Goal: Task Accomplishment & Management: Manage account settings

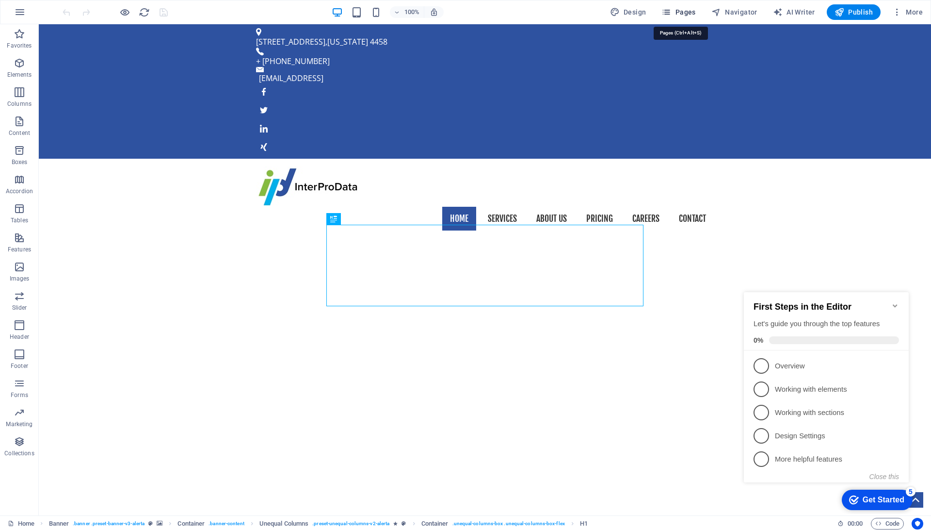
click at [685, 12] on span "Pages" at bounding box center [679, 12] width 34 height 10
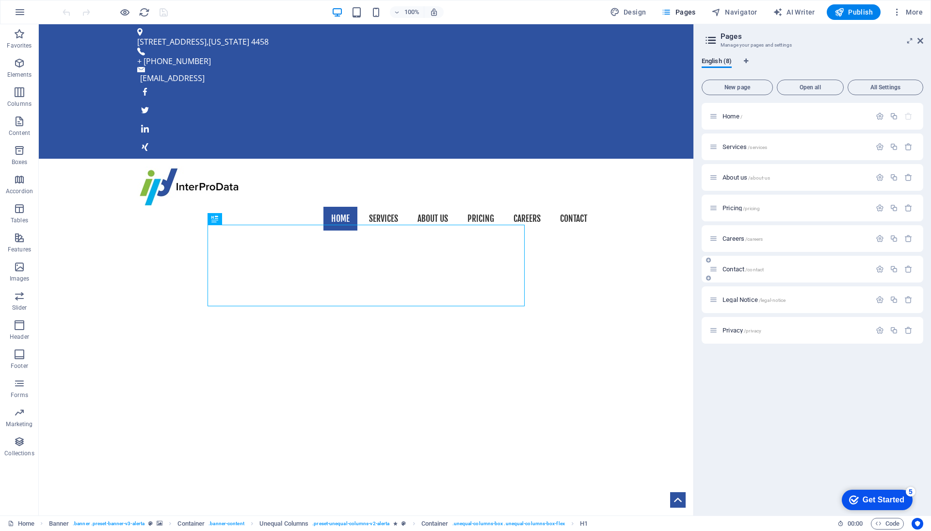
click at [730, 268] on span "Contact /contact" at bounding box center [743, 268] width 41 height 7
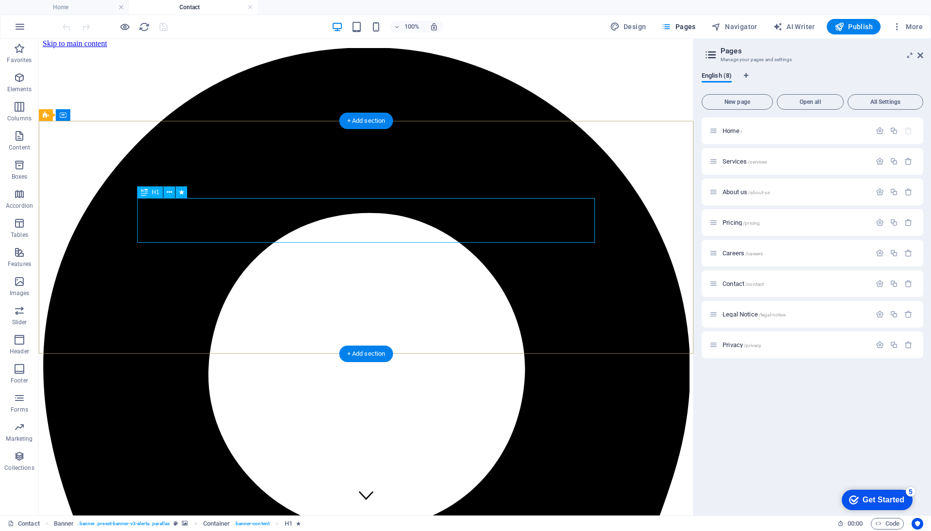
scroll to position [2, 0]
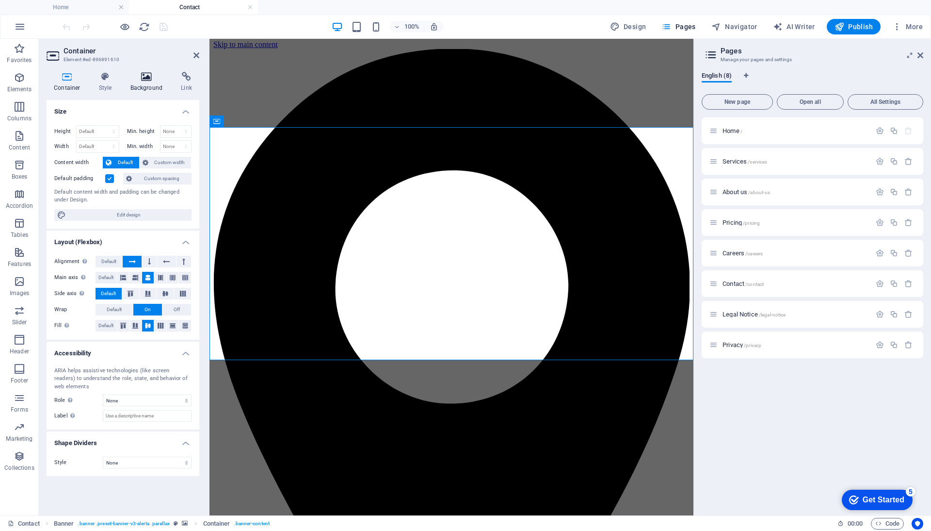
click at [152, 78] on icon at bounding box center [146, 77] width 47 height 10
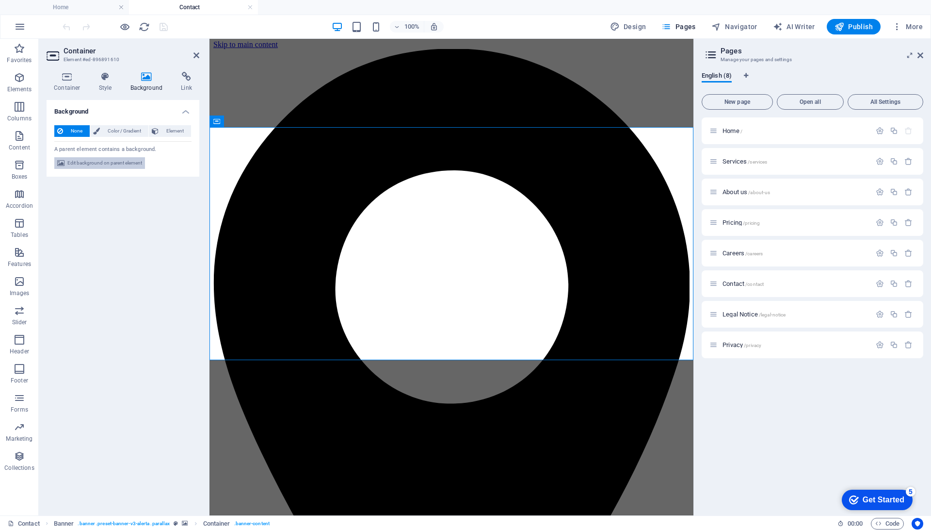
click at [108, 163] on span "Edit background on parent element" at bounding box center [104, 163] width 75 height 12
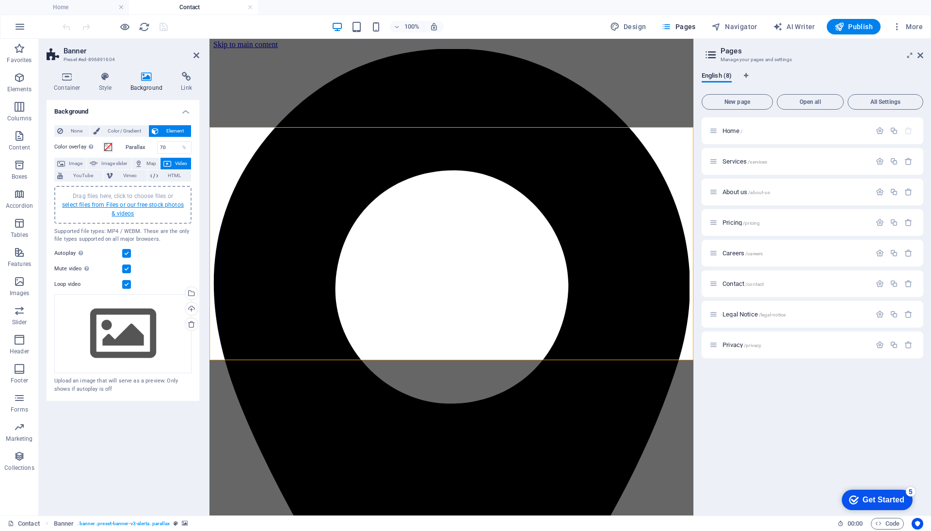
click at [120, 204] on link "select files from Files or our free stock photos & videos" at bounding box center [123, 209] width 122 height 16
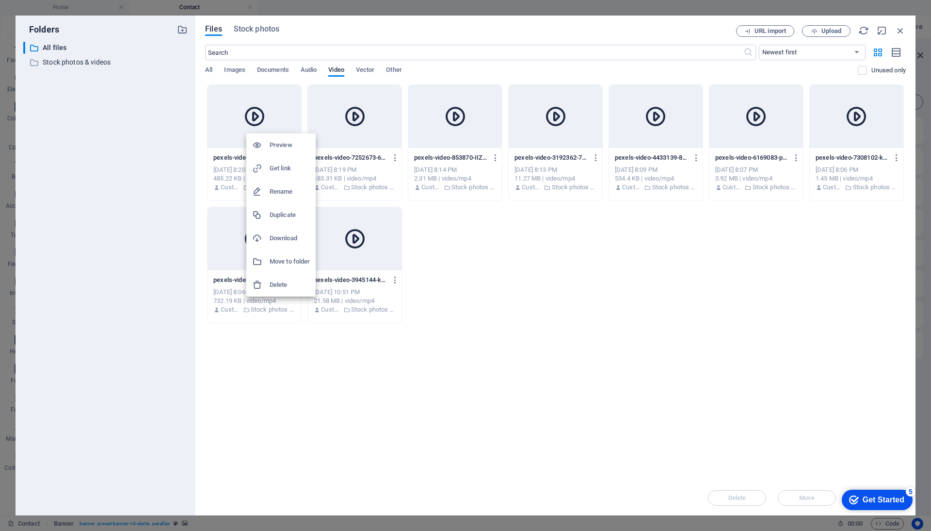
click at [276, 282] on h6 "Delete" at bounding box center [290, 285] width 40 height 12
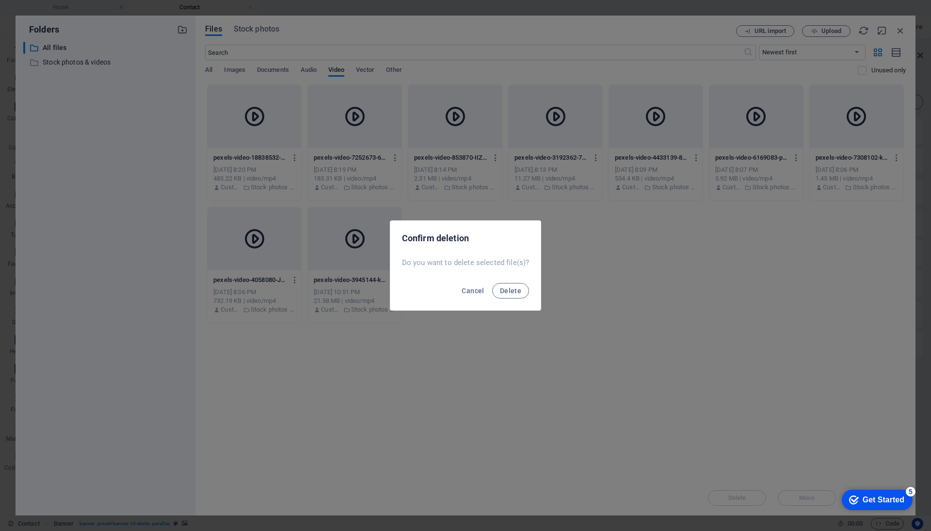
click at [360, 345] on div "Confirm deletion Do you want to delete selected file(s)? Cancel Delete" at bounding box center [465, 265] width 931 height 531
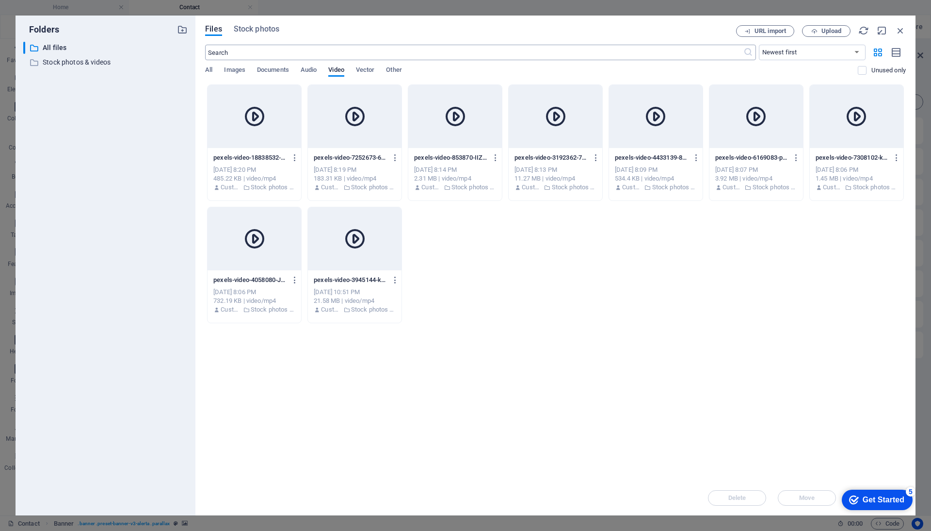
click at [247, 49] on input "text" at bounding box center [474, 53] width 538 height 16
click at [336, 69] on span "Video" at bounding box center [336, 71] width 16 height 14
click at [317, 52] on input "text" at bounding box center [474, 53] width 538 height 16
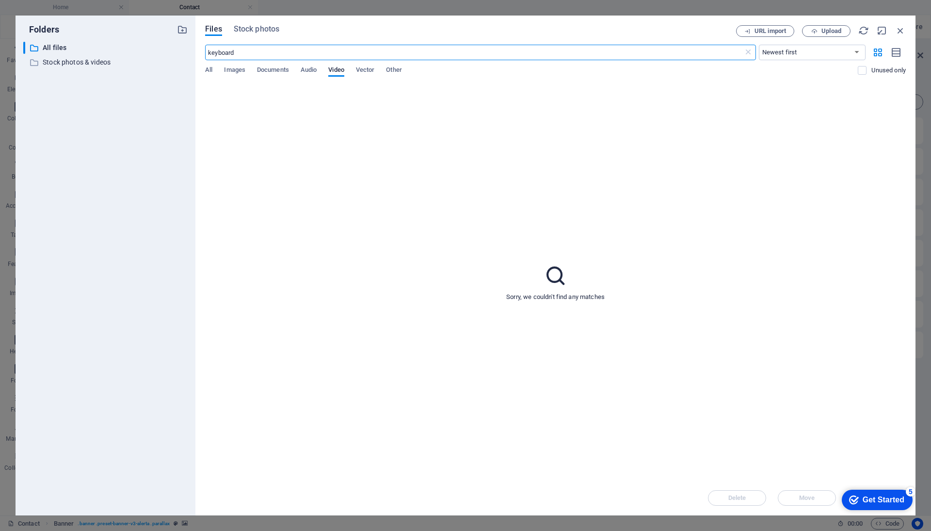
click at [263, 60] on div "keyboard ​ Newest first Oldest first Name (A-Z) Name (Z-A) Size (0-9) Size (9-0…" at bounding box center [555, 65] width 701 height 40
click at [261, 55] on input "keyboard" at bounding box center [474, 53] width 538 height 16
click at [265, 55] on input "keyboard" at bounding box center [474, 53] width 538 height 16
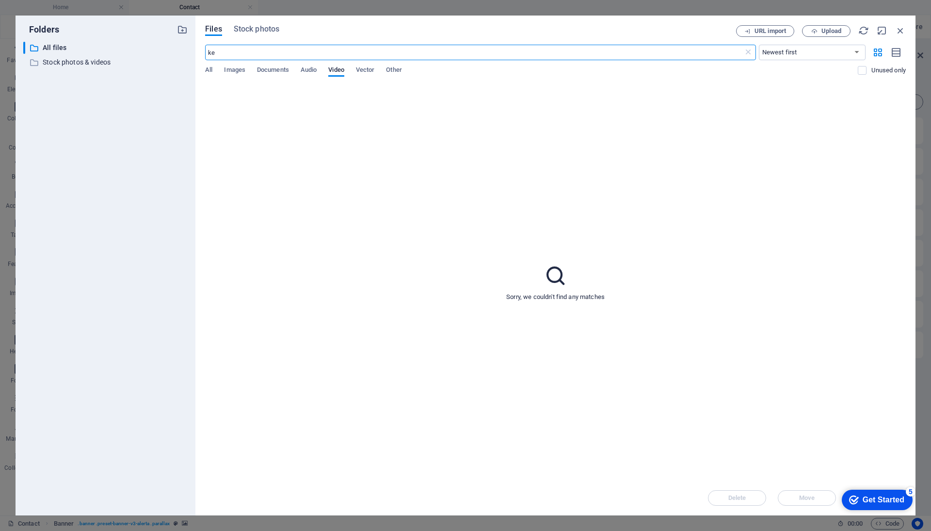
type input "k"
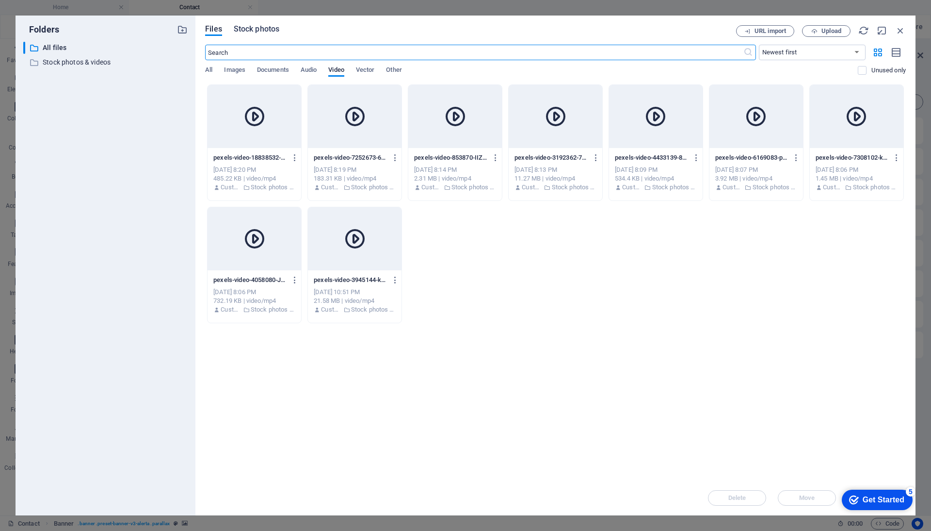
click at [244, 30] on span "Stock photos" at bounding box center [257, 29] width 46 height 12
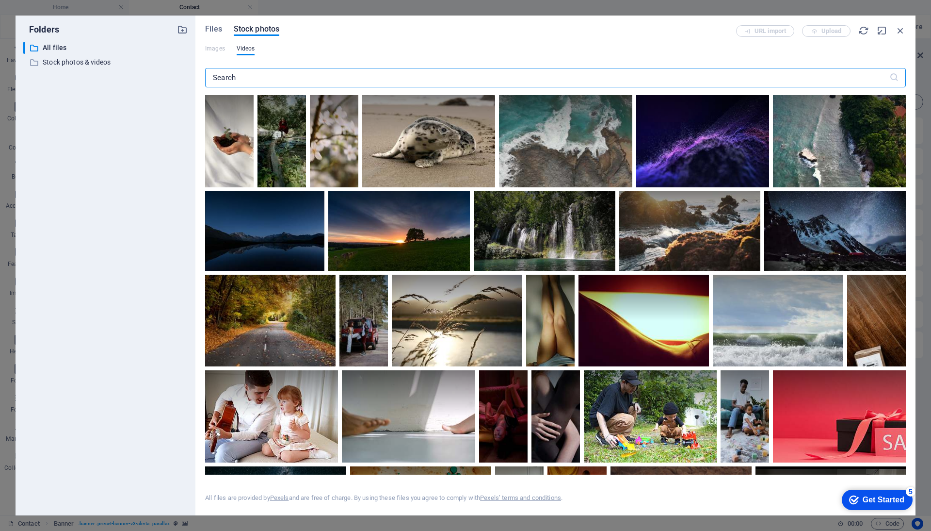
click at [249, 83] on input "text" at bounding box center [547, 77] width 684 height 19
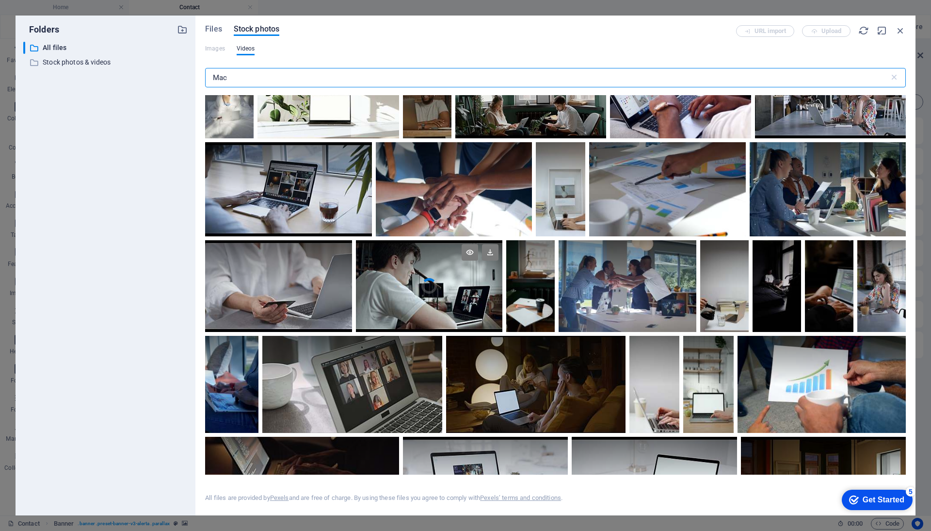
scroll to position [332, 0]
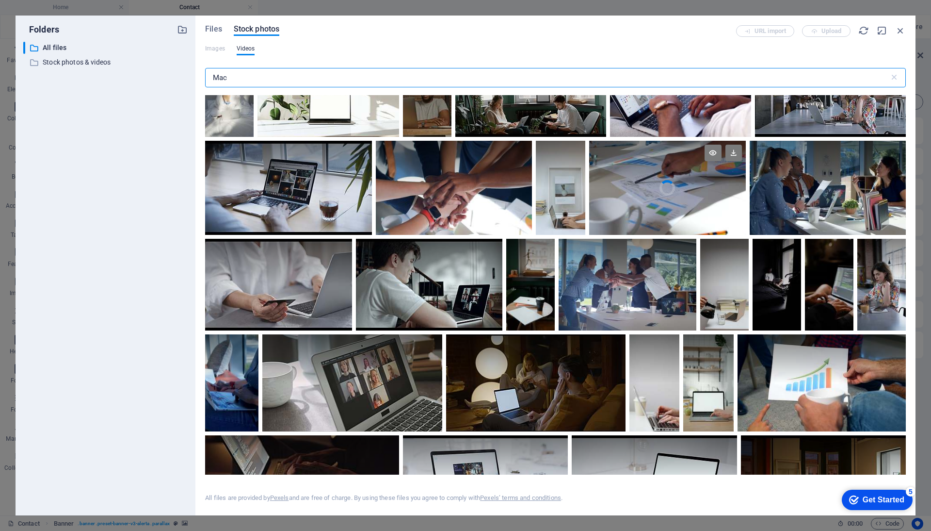
type input "Mac"
click at [649, 188] on video "Your browser does not support the video tag." at bounding box center [667, 188] width 156 height 94
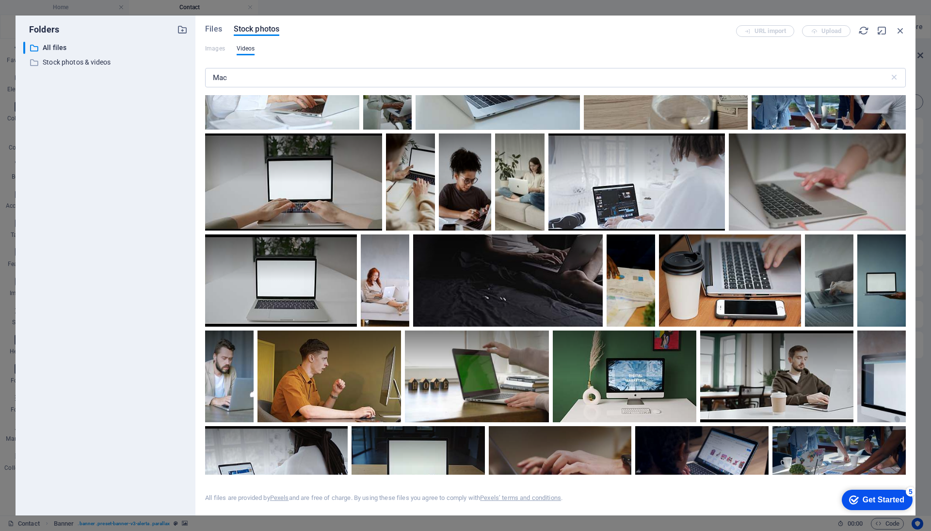
scroll to position [1782, 0]
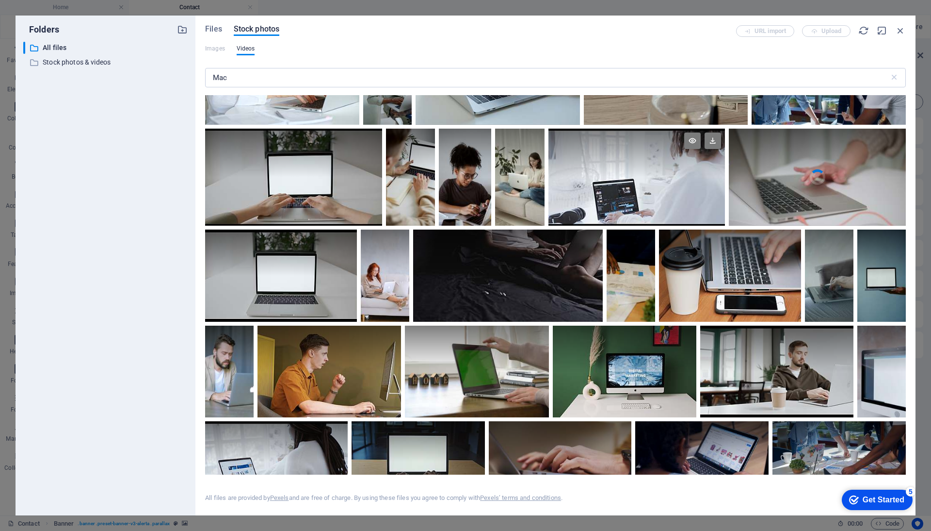
click at [759, 179] on video "Your browser does not support the video tag." at bounding box center [817, 177] width 177 height 97
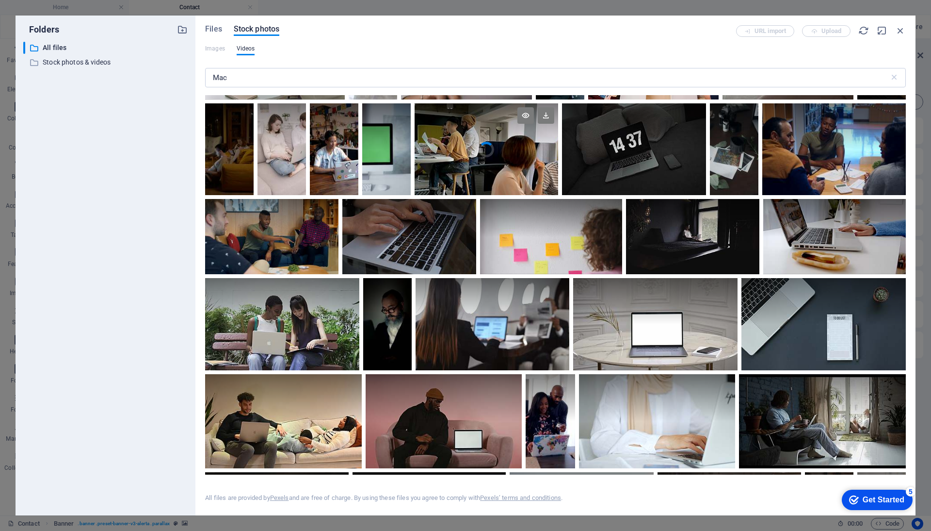
scroll to position [4257, 0]
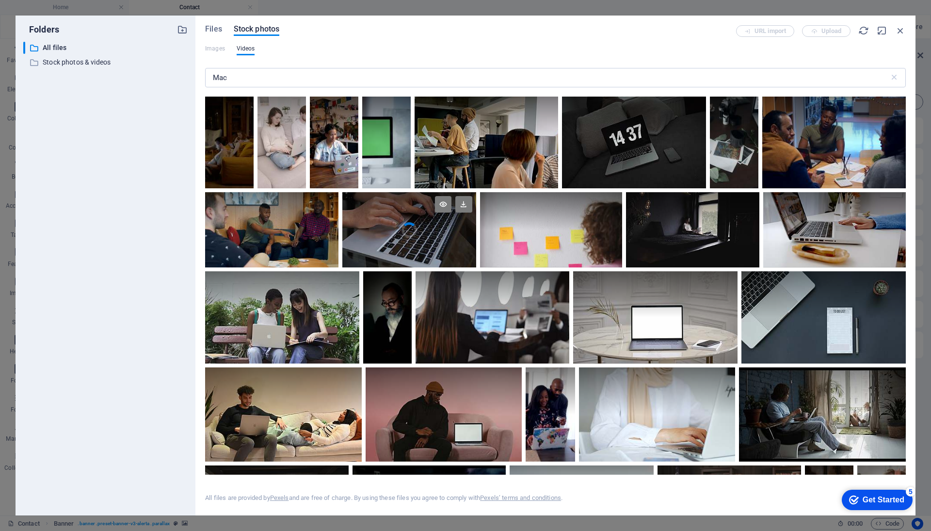
click at [418, 229] on video "Your browser does not support the video tag." at bounding box center [408, 229] width 133 height 75
click at [418, 230] on div at bounding box center [408, 249] width 133 height 38
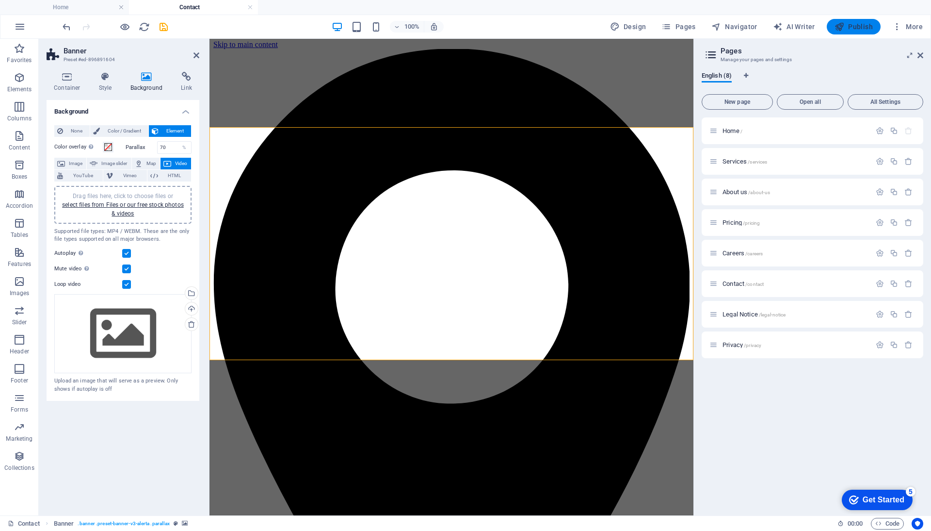
click at [849, 26] on span "Publish" at bounding box center [854, 27] width 38 height 10
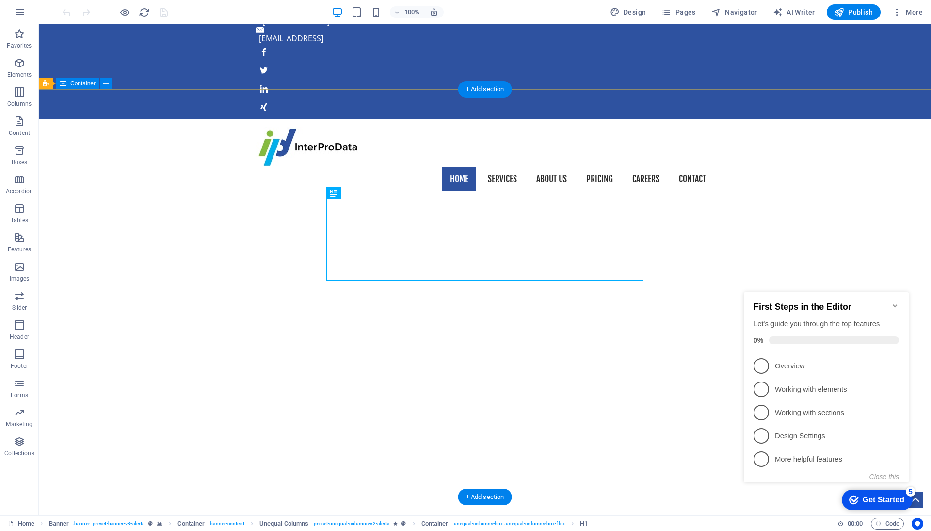
scroll to position [42, 0]
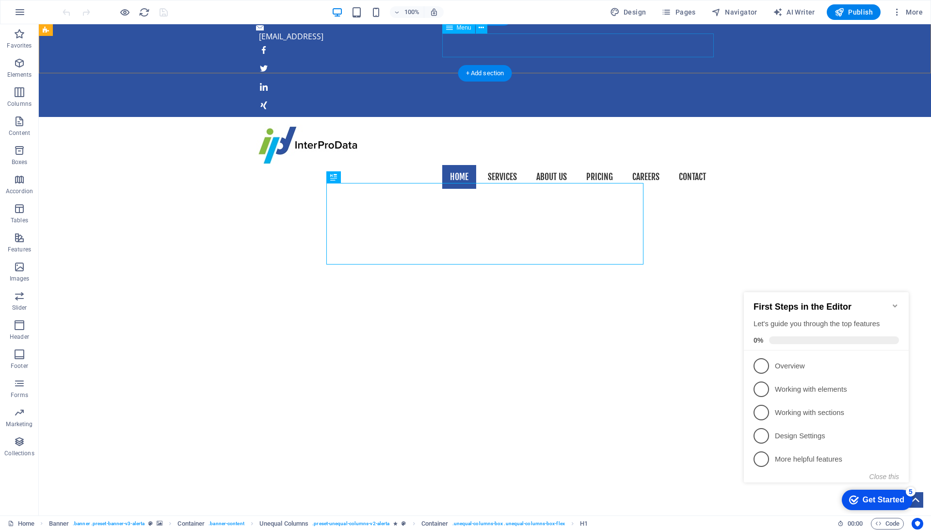
click at [639, 165] on nav "Home Services About us Pricing Careers Contact" at bounding box center [485, 177] width 458 height 24
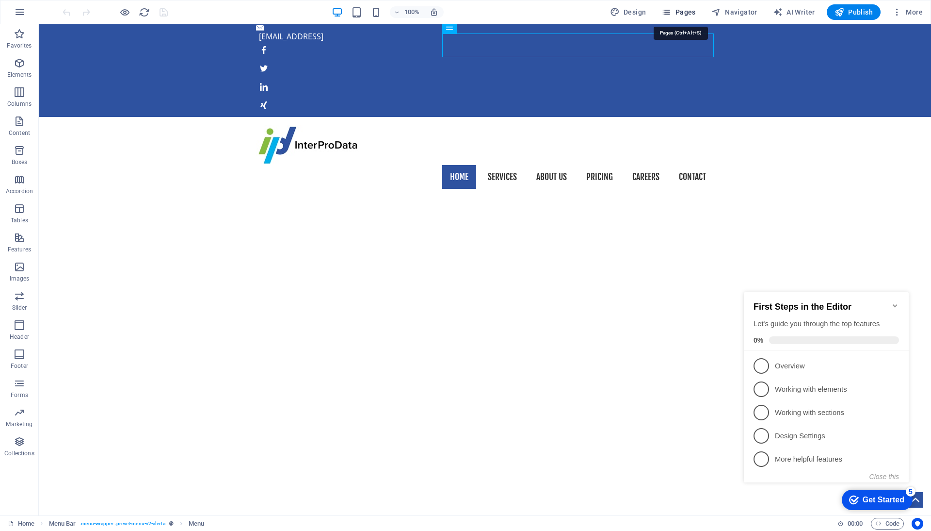
click at [677, 13] on span "Pages" at bounding box center [679, 12] width 34 height 10
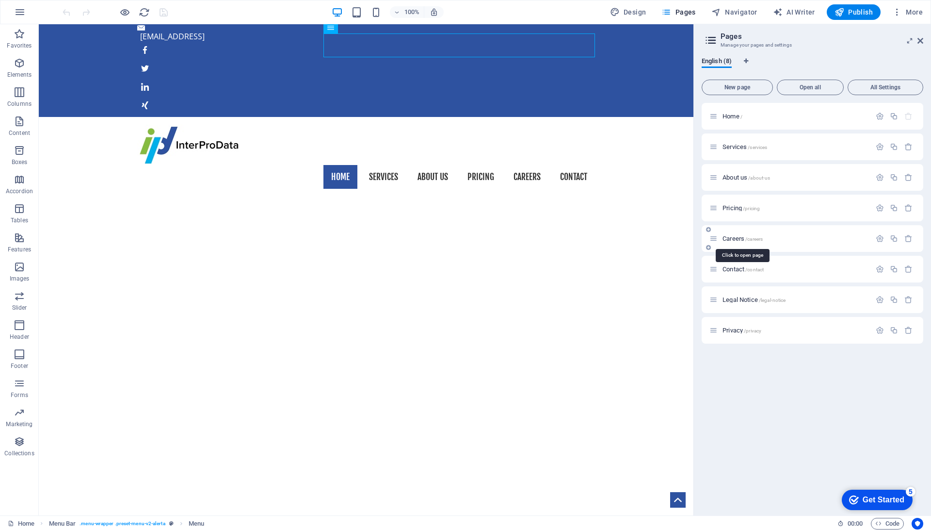
click at [740, 237] on span "Careers /careers" at bounding box center [743, 238] width 40 height 7
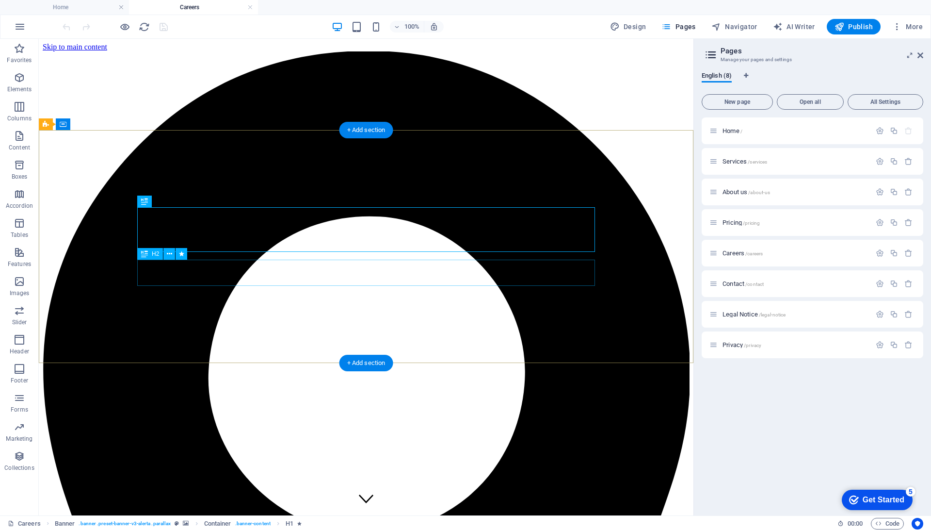
scroll to position [0, 0]
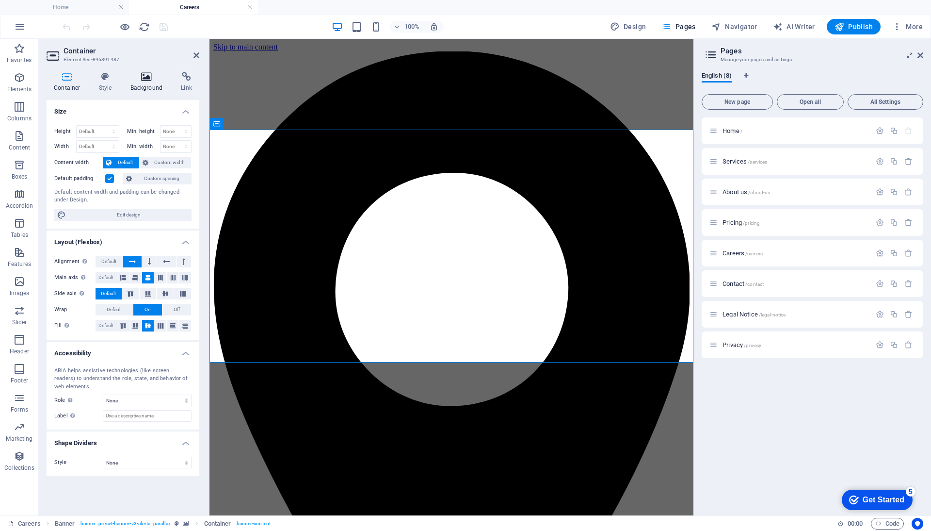
click at [148, 77] on icon at bounding box center [146, 77] width 47 height 10
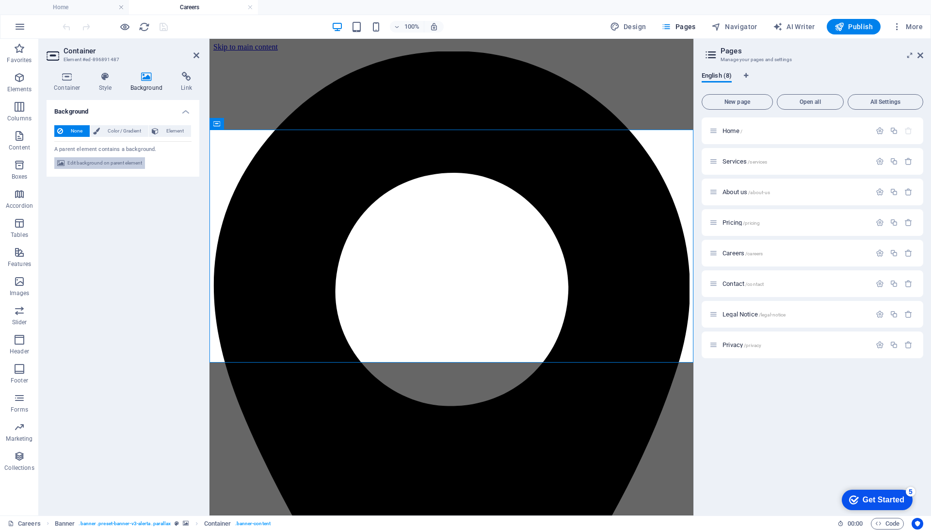
click at [117, 163] on span "Edit background on parent element" at bounding box center [104, 163] width 75 height 12
select select "%"
select select "px"
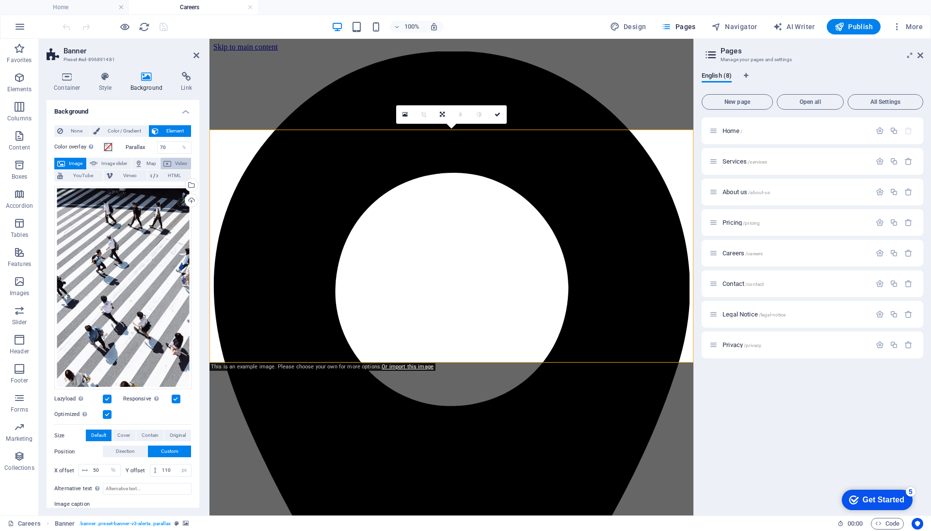
click at [174, 164] on span "Video" at bounding box center [181, 164] width 14 height 12
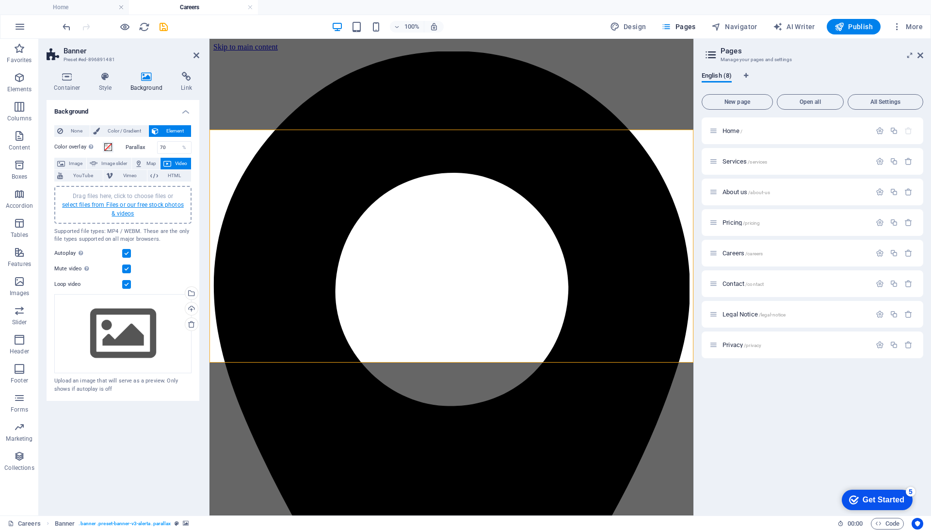
click at [130, 202] on link "select files from Files or our free stock photos & videos" at bounding box center [123, 209] width 122 height 16
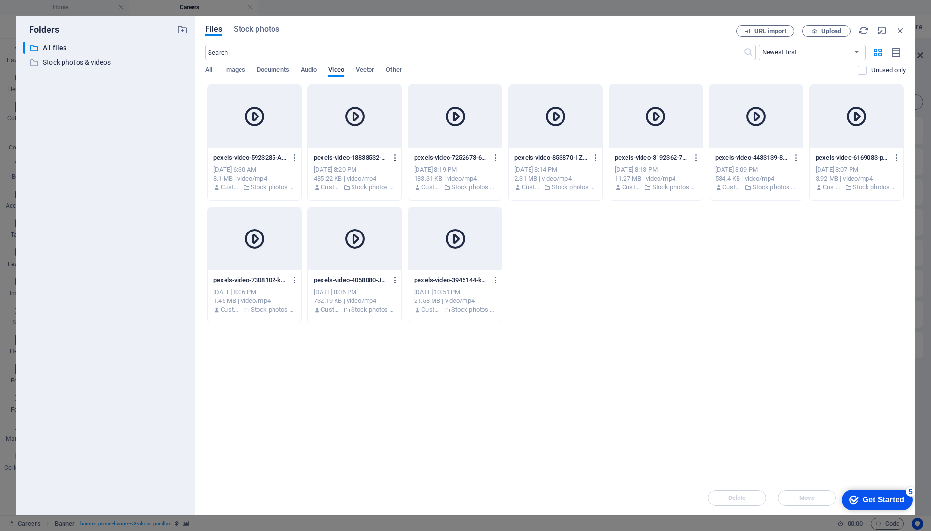
click at [395, 155] on icon "button" at bounding box center [395, 157] width 9 height 9
click at [391, 278] on h6 "Download" at bounding box center [401, 276] width 40 height 12
click at [819, 33] on span "Upload" at bounding box center [827, 31] width 40 height 6
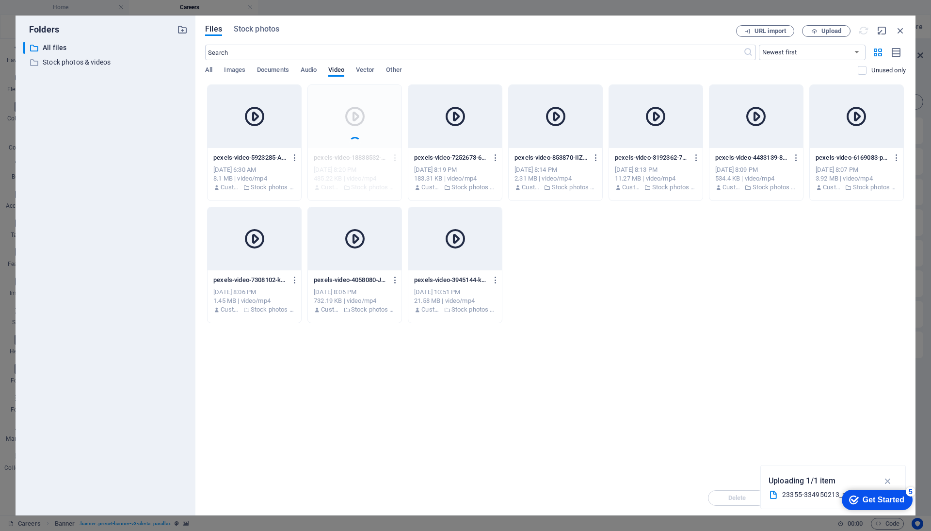
click at [886, 498] on div "Get Started" at bounding box center [884, 499] width 42 height 9
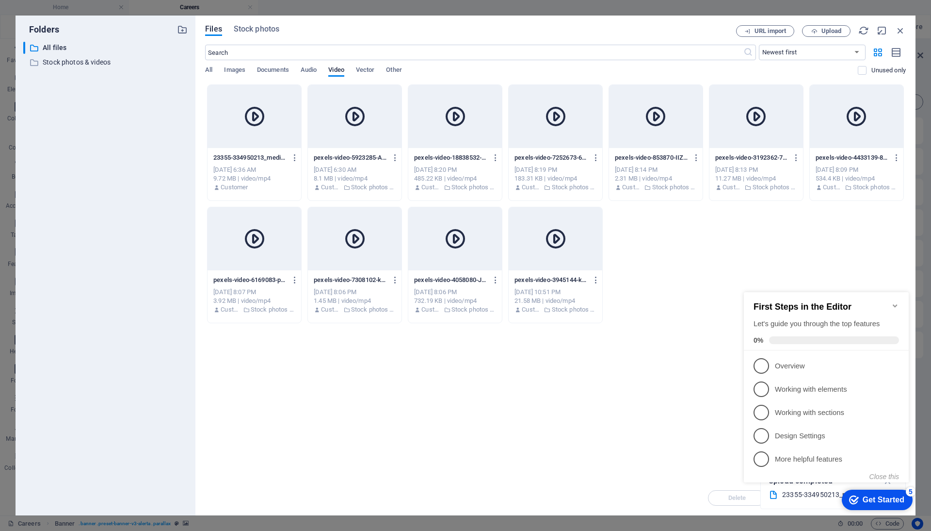
click at [640, 354] on div "Drop files here to upload them instantly 23355-334950213_medium-lzc1bD8ePwGsDxF…" at bounding box center [555, 282] width 701 height 396
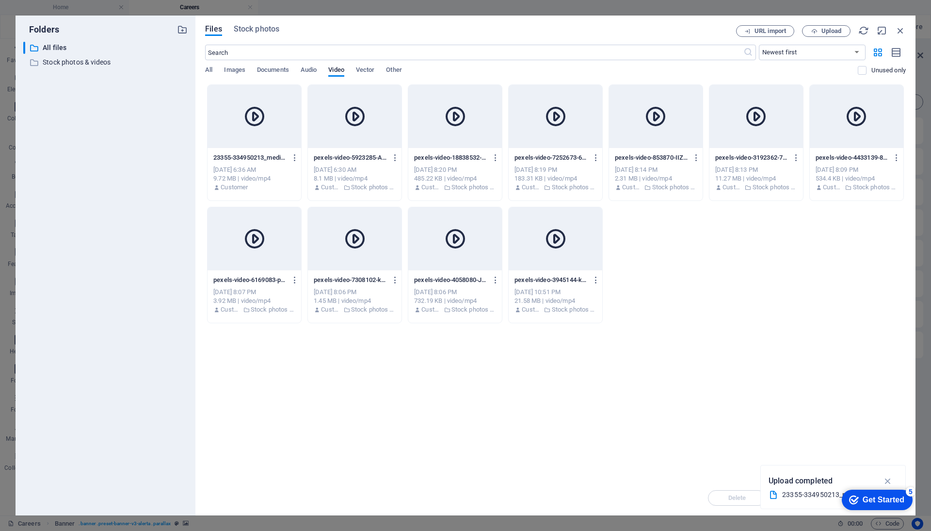
click at [247, 122] on icon at bounding box center [254, 116] width 23 height 23
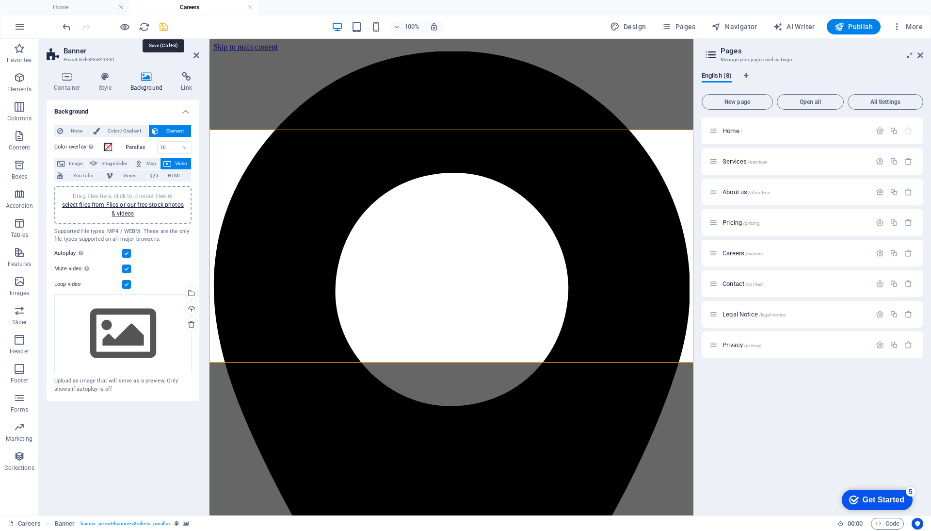
click at [163, 27] on icon "save" at bounding box center [163, 26] width 11 height 11
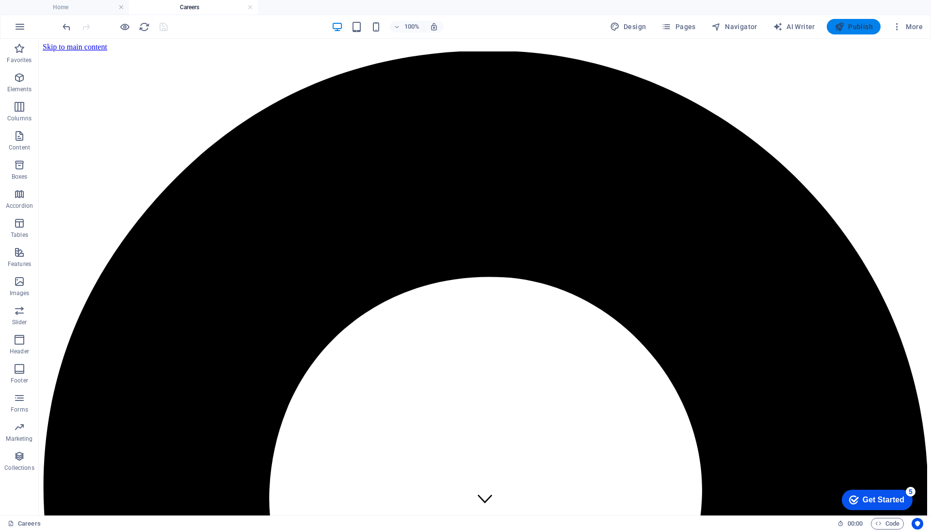
click at [849, 30] on span "Publish" at bounding box center [854, 27] width 38 height 10
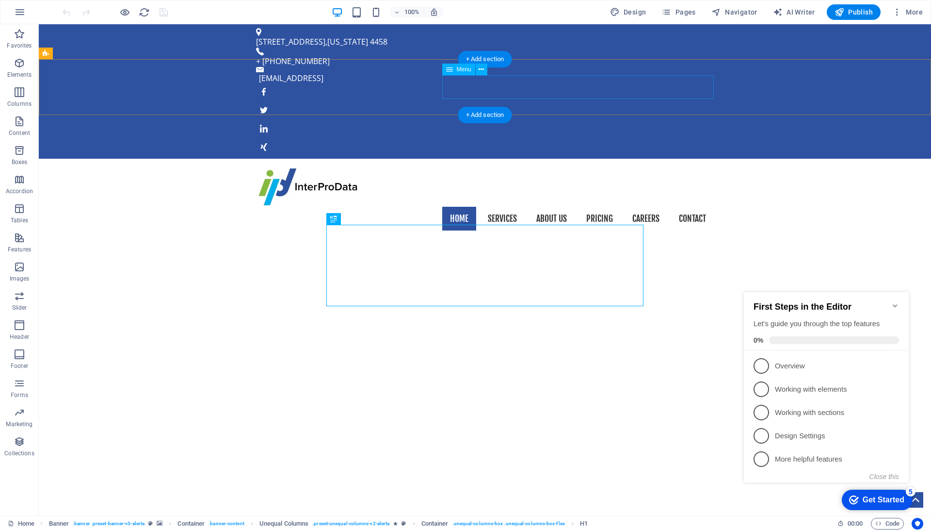
click at [557, 207] on nav "Home Services About us Pricing Careers Contact" at bounding box center [485, 219] width 458 height 24
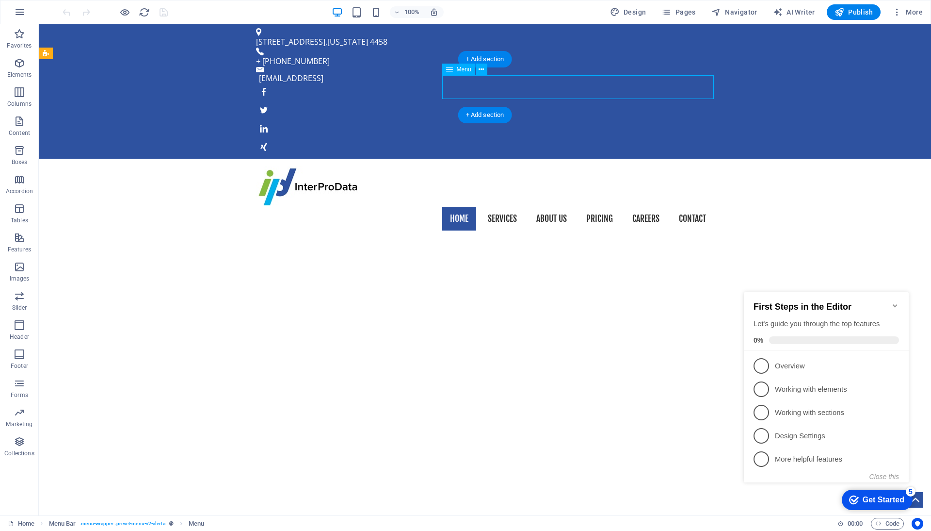
click at [557, 207] on nav "Home Services About us Pricing Careers Contact" at bounding box center [485, 219] width 458 height 24
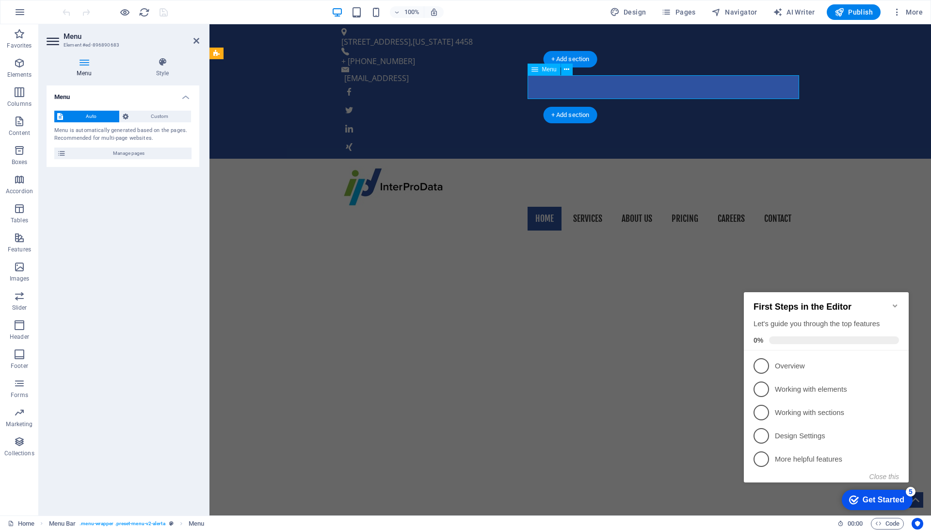
click at [591, 207] on nav "Home Services About us Pricing Careers Contact" at bounding box center [571, 219] width 458 height 24
click at [641, 207] on nav "Home Services About us Pricing Careers Contact" at bounding box center [571, 219] width 458 height 24
click at [150, 150] on span "Manage pages" at bounding box center [129, 153] width 120 height 12
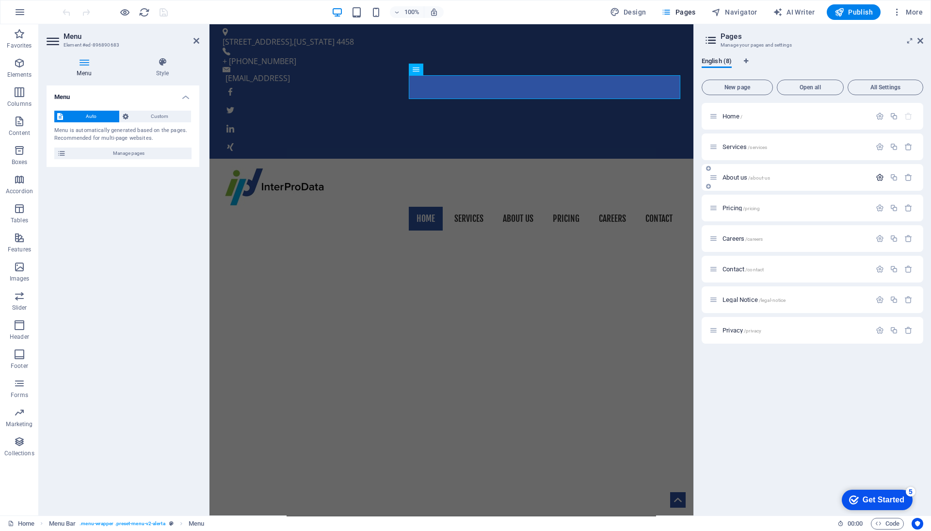
click at [883, 177] on icon "button" at bounding box center [880, 177] width 8 height 8
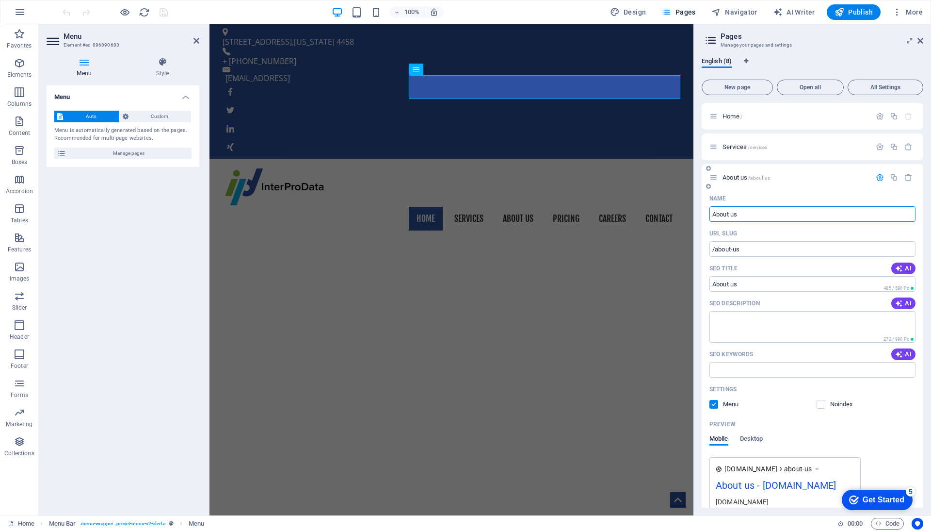
click at [798, 212] on input "About us" at bounding box center [813, 214] width 206 height 16
type input "Om oss"
type input "/om-oss"
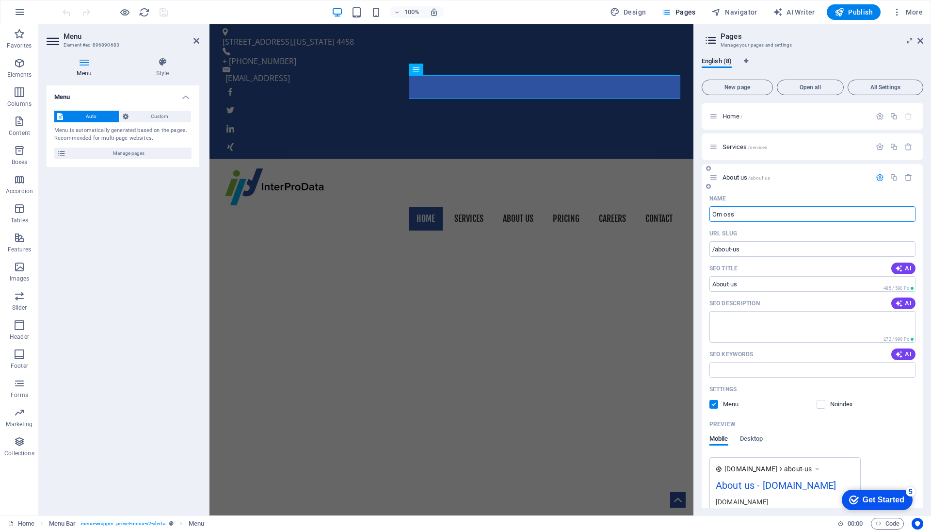
type input "Om oss"
click at [161, 12] on icon "save" at bounding box center [163, 12] width 11 height 11
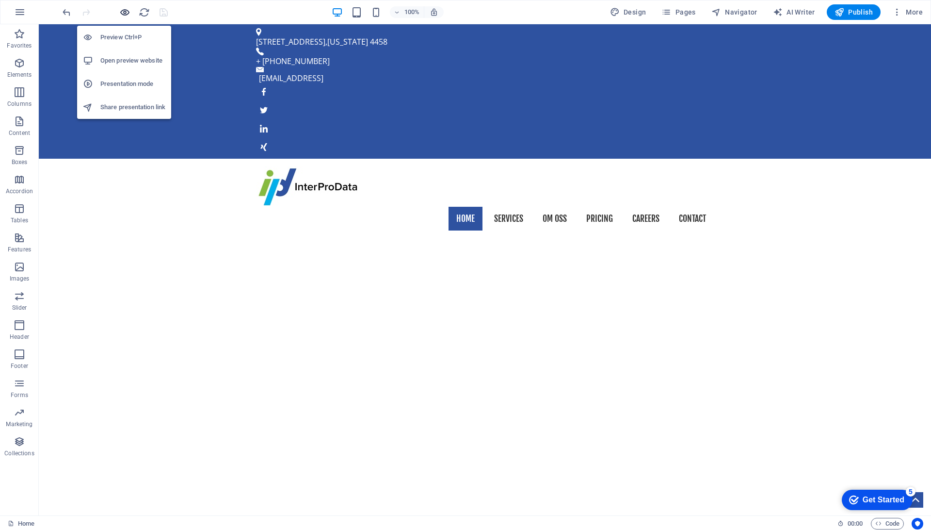
click at [124, 11] on icon "button" at bounding box center [124, 12] width 11 height 11
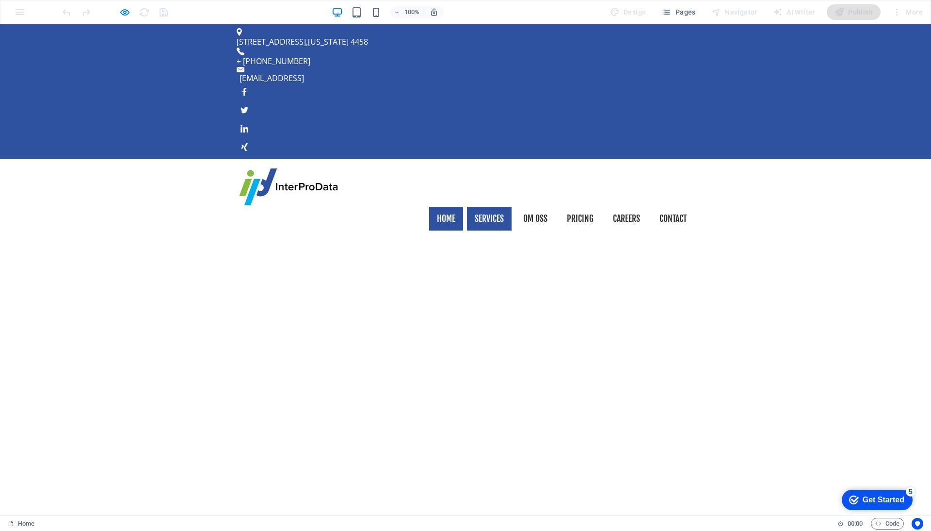
click at [502, 207] on link "Services" at bounding box center [489, 219] width 45 height 24
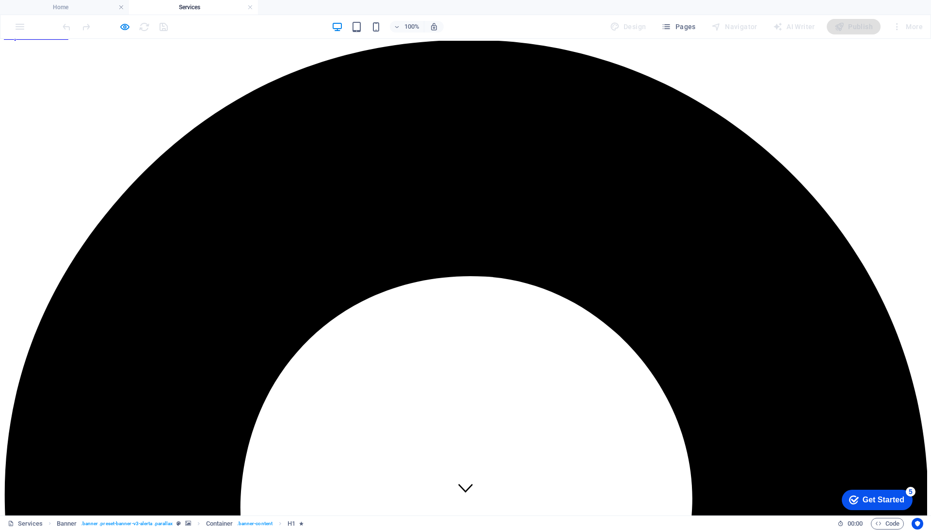
scroll to position [10, 0]
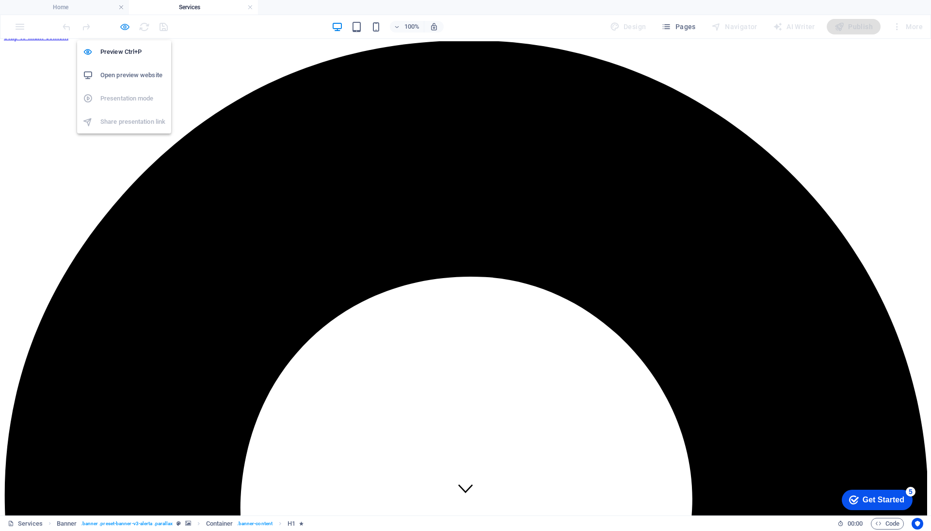
click at [125, 30] on icon "button" at bounding box center [124, 26] width 11 height 11
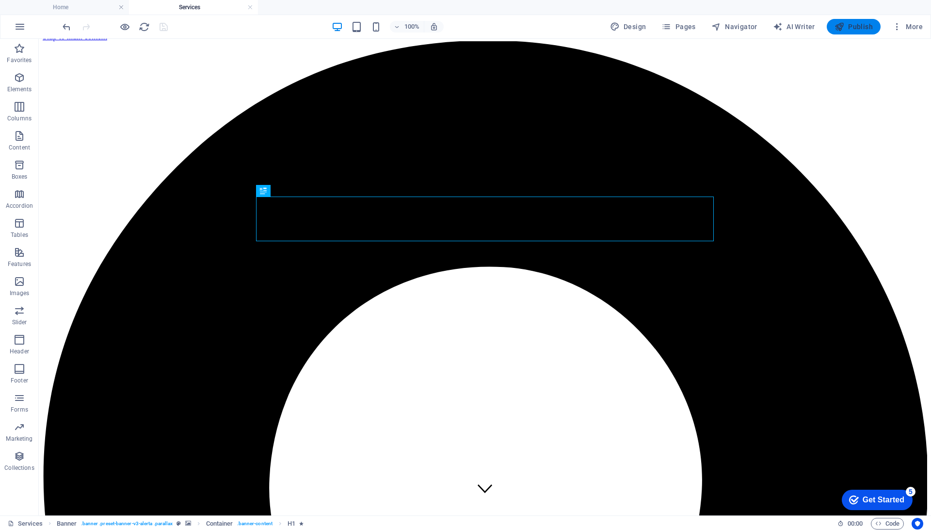
click at [857, 27] on span "Publish" at bounding box center [854, 27] width 38 height 10
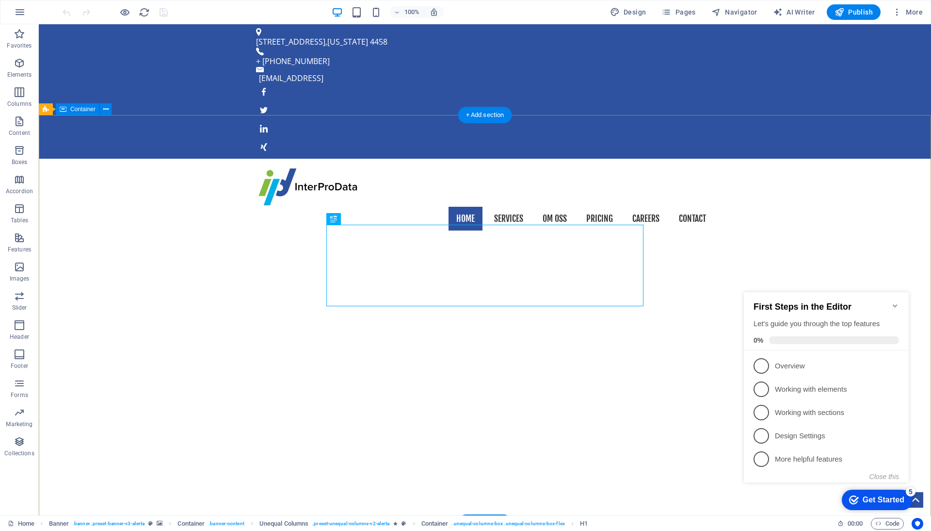
click at [893, 302] on icon "Minimize checklist" at bounding box center [896, 306] width 8 height 8
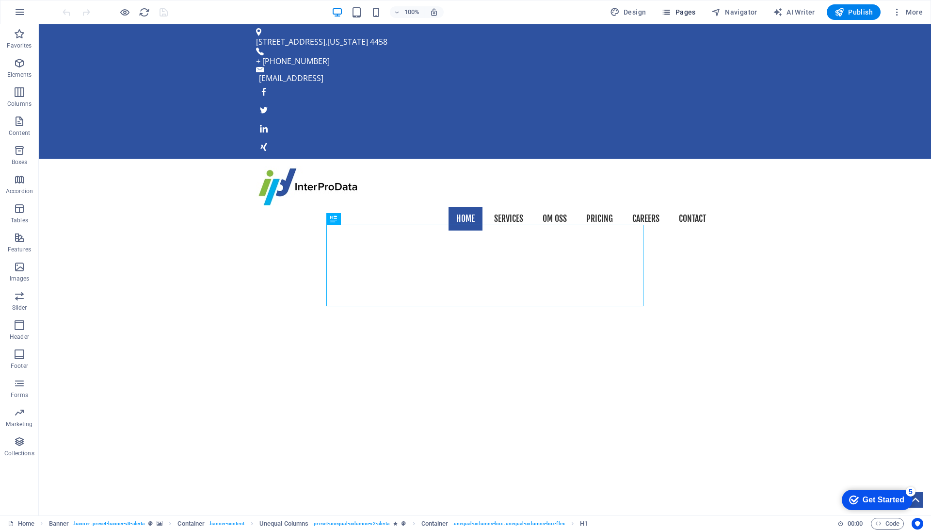
click at [695, 12] on span "Pages" at bounding box center [679, 12] width 34 height 10
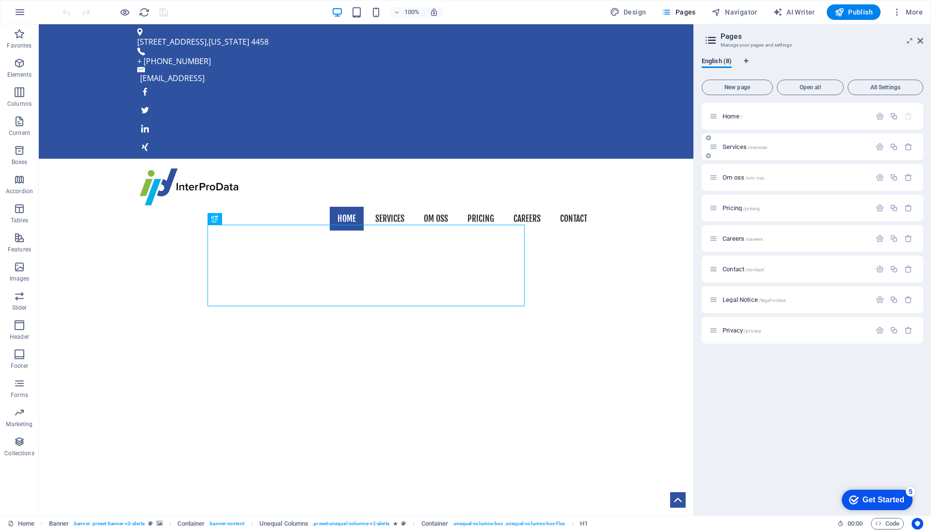
click at [743, 146] on span "Services /services" at bounding box center [745, 146] width 45 height 7
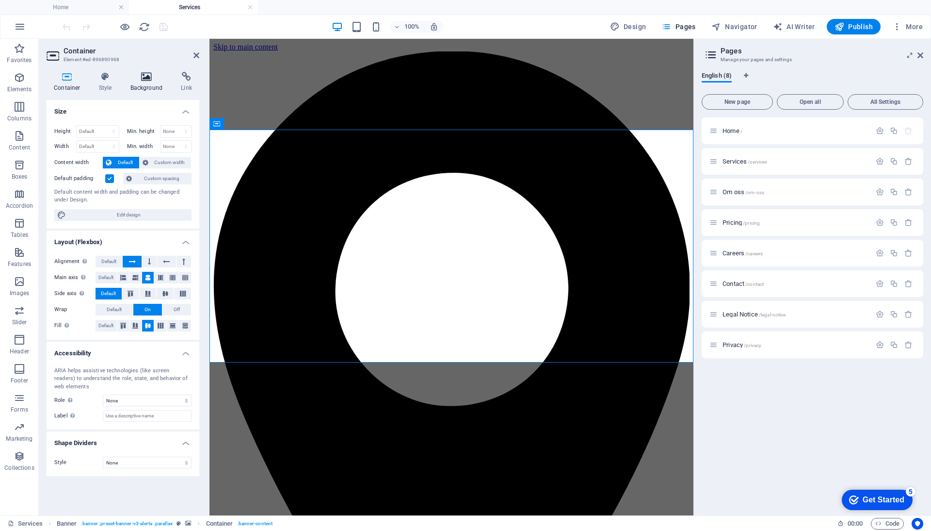
click at [147, 86] on h4 "Background" at bounding box center [148, 82] width 51 height 20
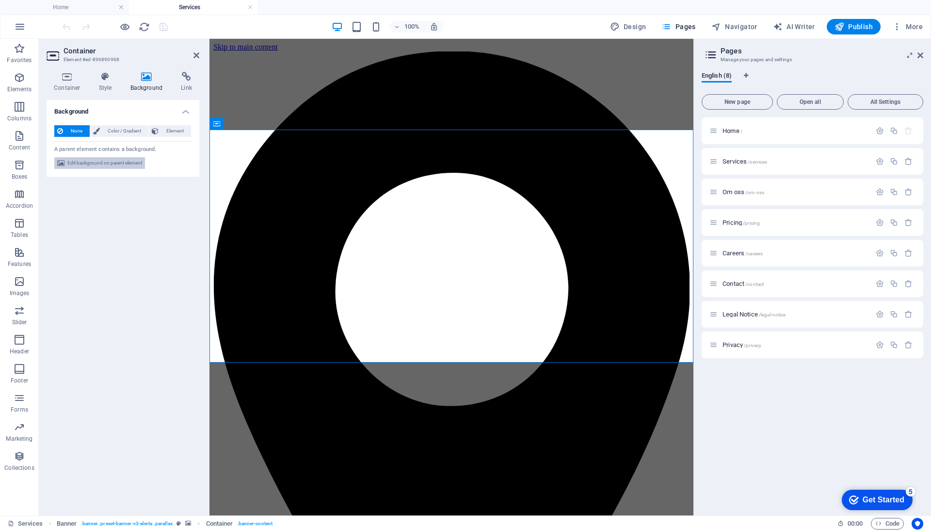
click at [112, 162] on span "Edit background on parent element" at bounding box center [104, 163] width 75 height 12
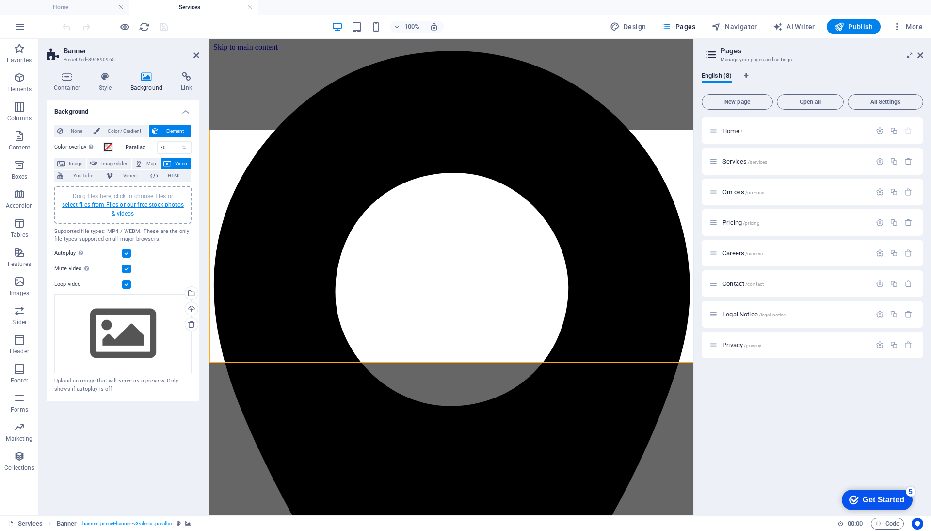
click at [114, 207] on link "select files from Files or our free stock photos & videos" at bounding box center [123, 209] width 122 height 16
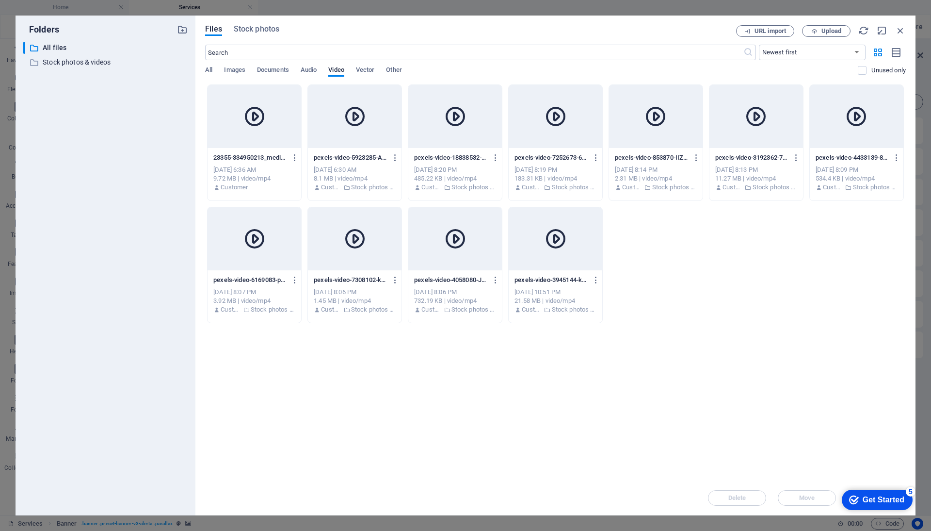
click at [257, 36] on div "Files Stock photos URL import Upload ​ Newest first Oldest first Name (A-Z) Nam…" at bounding box center [555, 265] width 701 height 480
click at [259, 28] on span "Stock photos" at bounding box center [257, 29] width 46 height 12
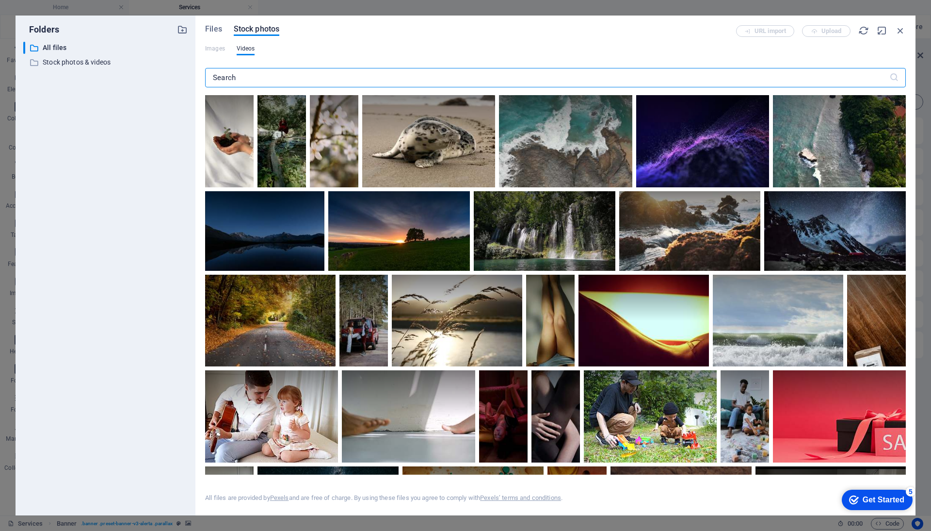
click at [326, 77] on input "text" at bounding box center [547, 77] width 684 height 19
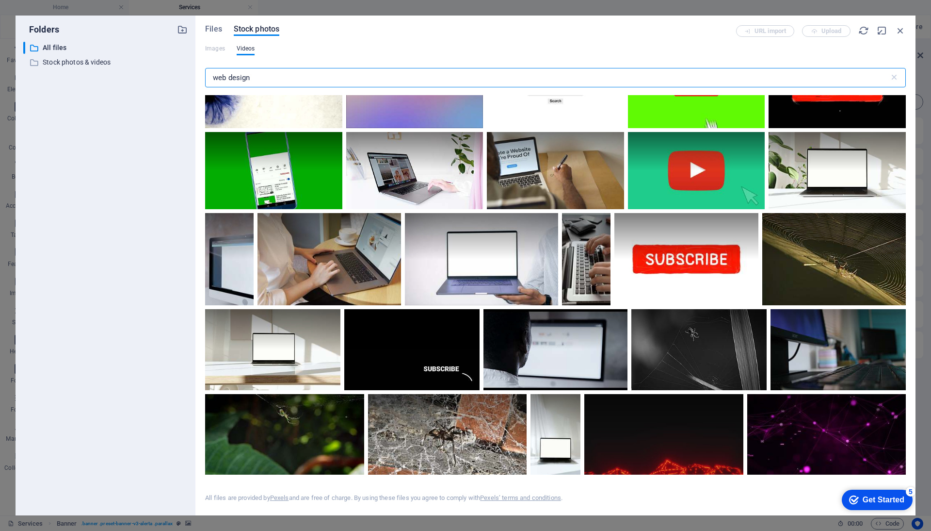
scroll to position [391, 0]
click at [414, 182] on video "Your browser does not support the video tag." at bounding box center [414, 170] width 137 height 77
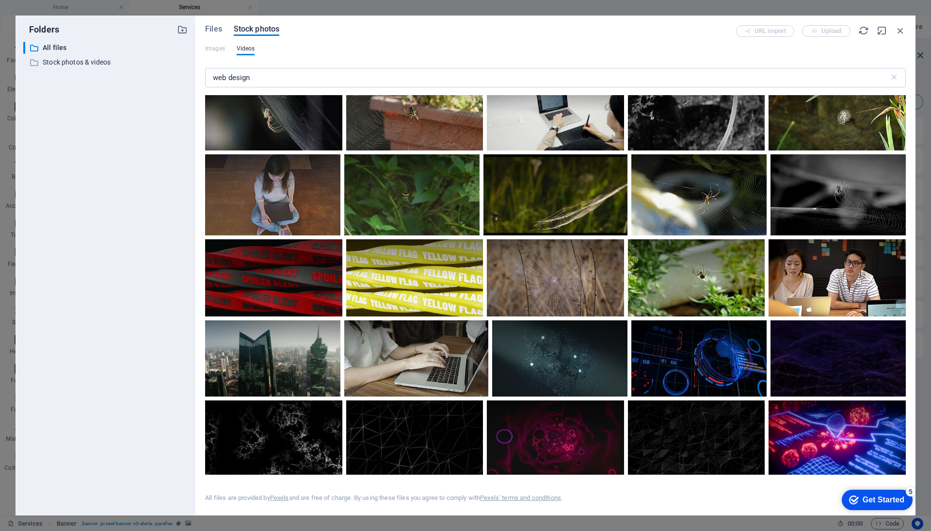
scroll to position [986, 0]
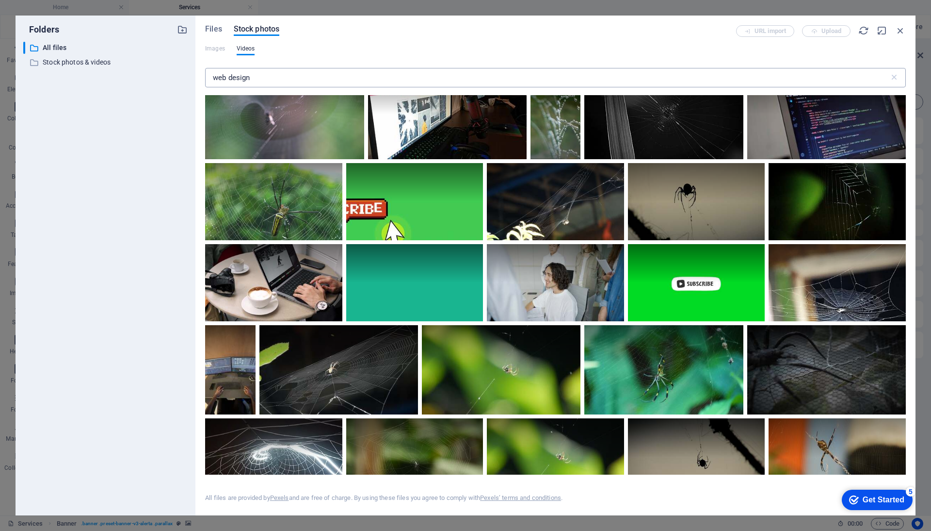
click at [264, 81] on input "web design" at bounding box center [547, 77] width 684 height 19
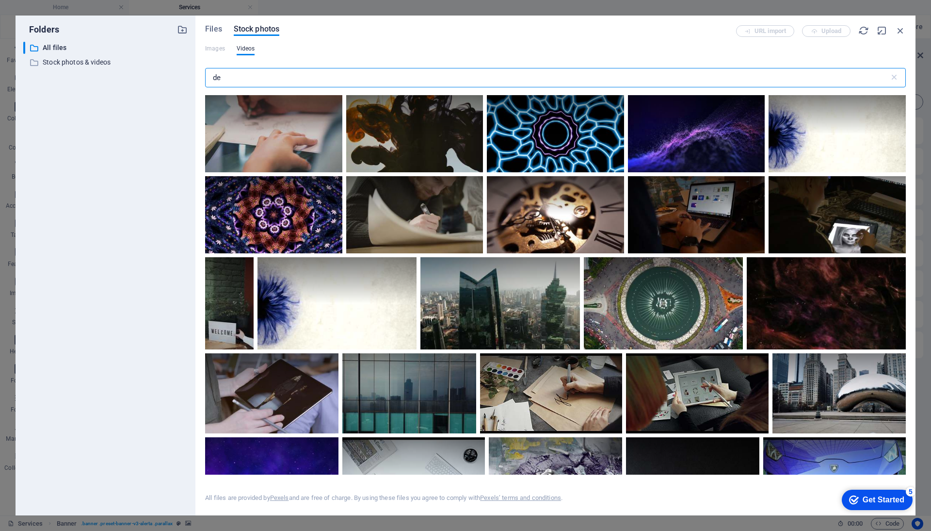
type input "d"
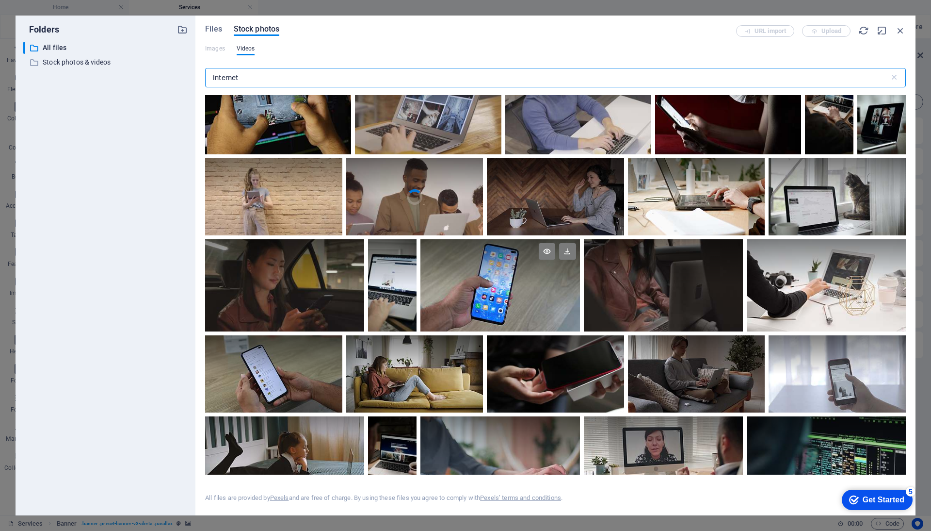
scroll to position [279, 0]
type input "internet"
click at [840, 201] on video "Your browser does not support the video tag." at bounding box center [837, 196] width 137 height 77
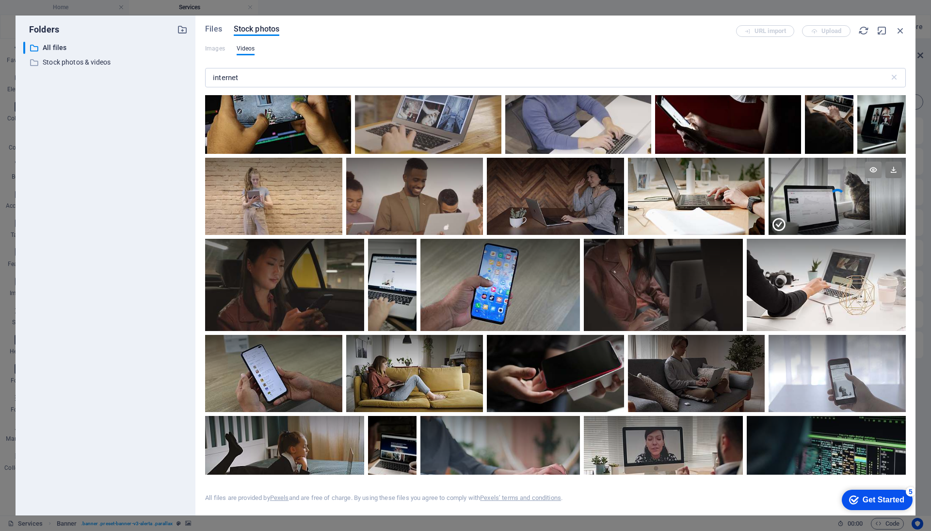
click at [869, 170] on icon at bounding box center [873, 170] width 16 height 16
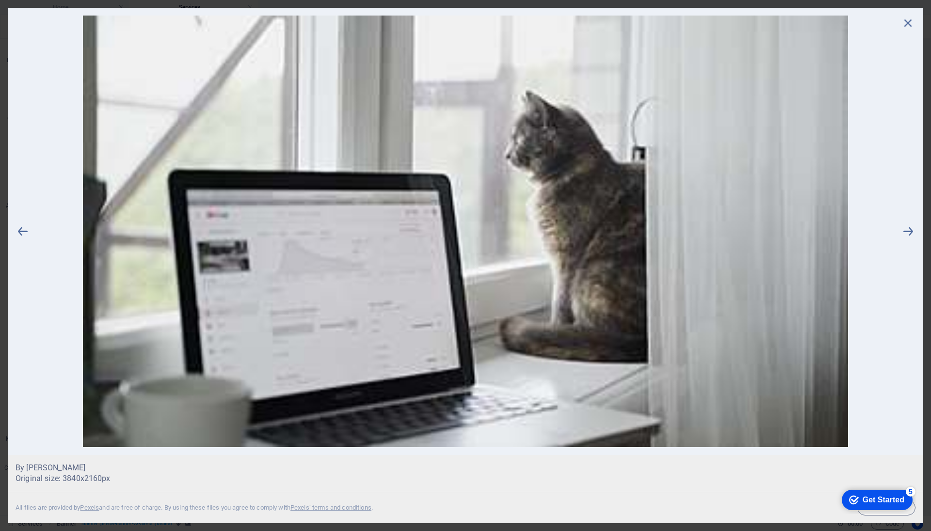
click at [428, 236] on img at bounding box center [465, 231] width 871 height 431
click at [884, 502] on div "Get Started" at bounding box center [884, 499] width 42 height 9
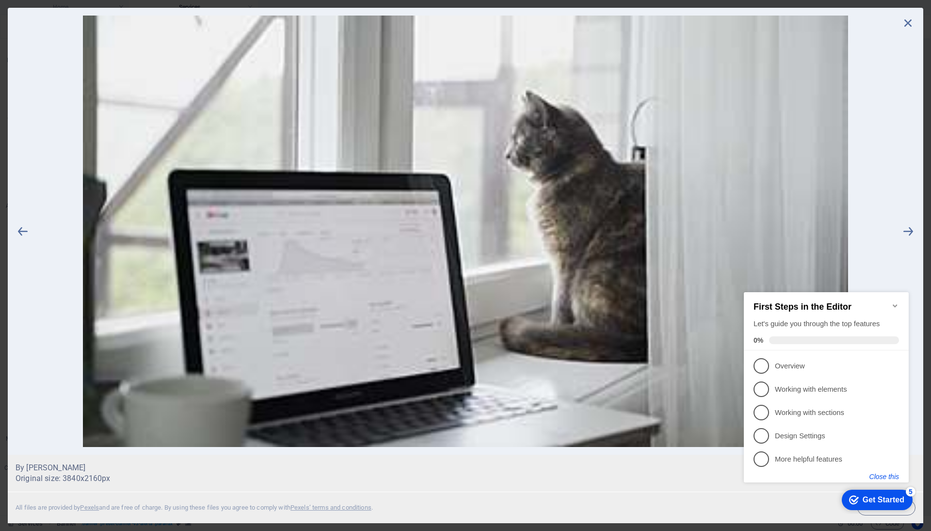
click at [882, 473] on button "Close this" at bounding box center [885, 477] width 30 height 8
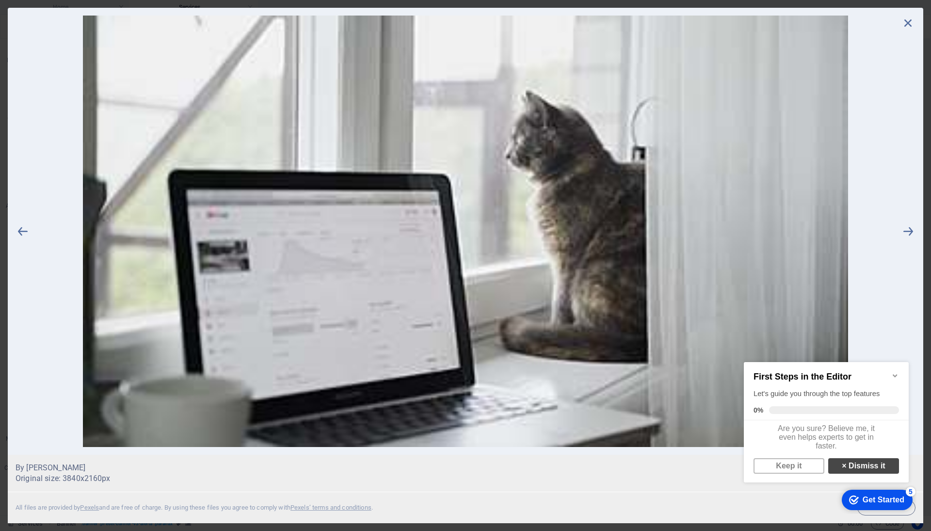
click at [870, 473] on link "× Dismiss it" at bounding box center [864, 466] width 71 height 16
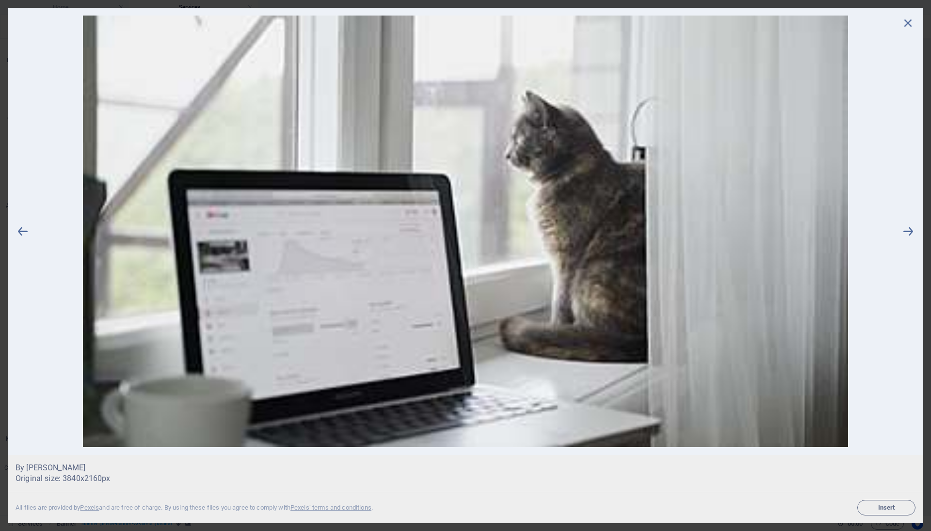
click at [278, 200] on img at bounding box center [465, 231] width 871 height 431
click at [912, 22] on icon at bounding box center [908, 23] width 15 height 15
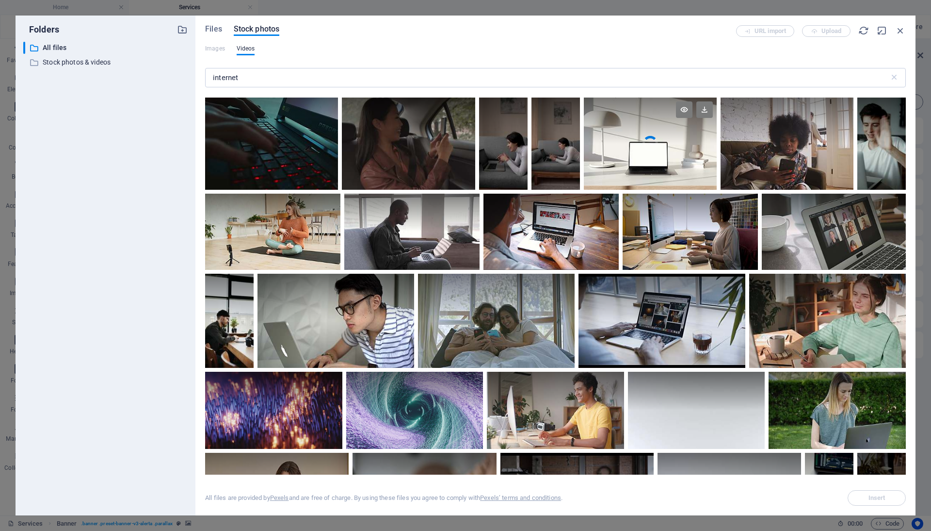
scroll to position [1162, 0]
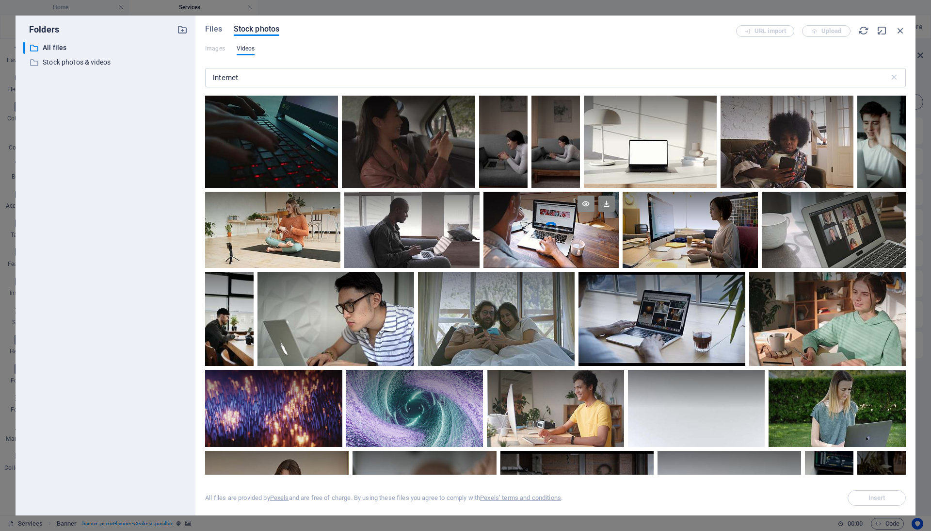
click at [582, 203] on icon at bounding box center [586, 204] width 16 height 16
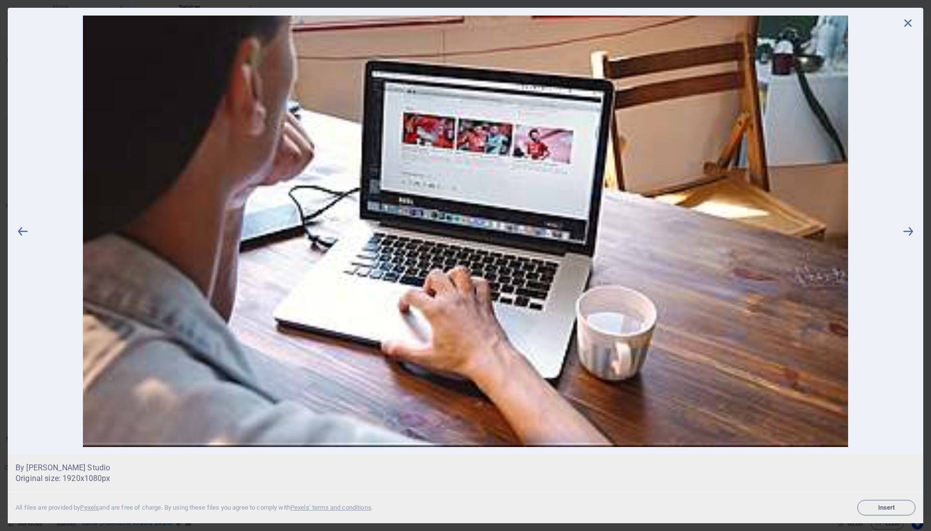
click at [426, 277] on img at bounding box center [465, 231] width 871 height 431
click at [909, 24] on icon at bounding box center [908, 23] width 15 height 15
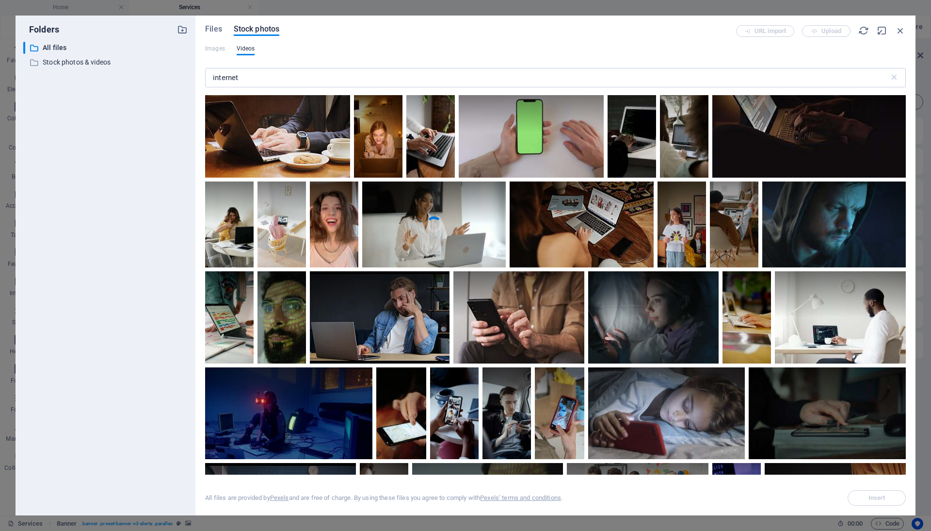
scroll to position [4032, 0]
click at [601, 224] on video "Your browser does not support the video tag." at bounding box center [582, 224] width 144 height 86
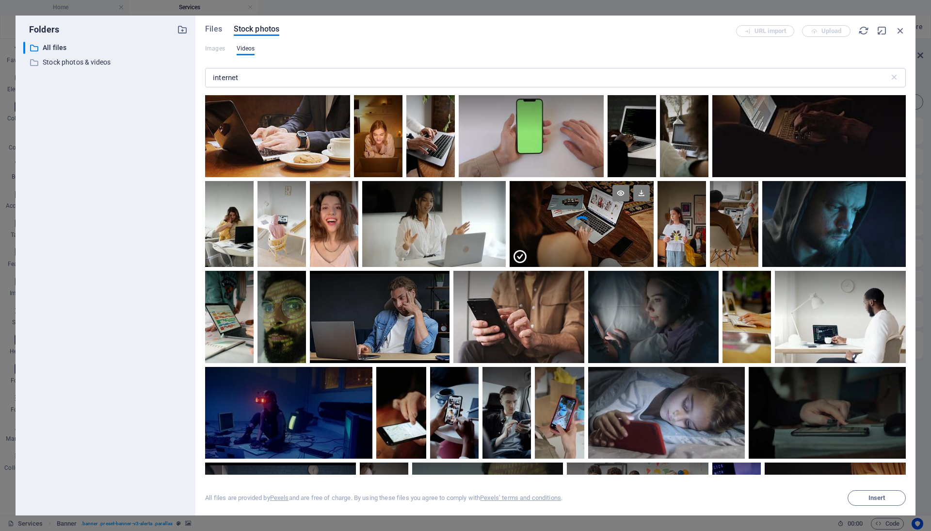
click at [601, 224] on div at bounding box center [582, 245] width 144 height 43
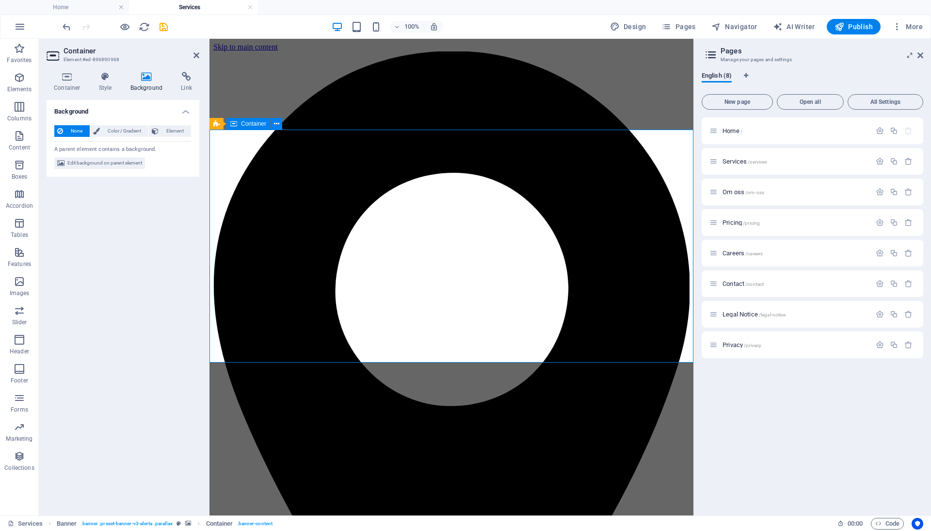
click at [136, 163] on span "Edit background on parent element" at bounding box center [104, 163] width 75 height 12
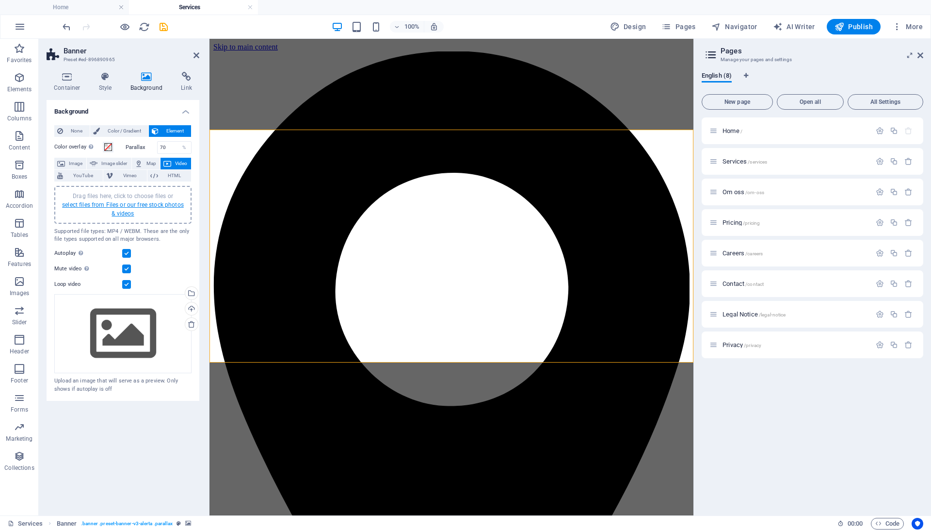
click at [132, 203] on link "select files from Files or our free stock photos & videos" at bounding box center [123, 209] width 122 height 16
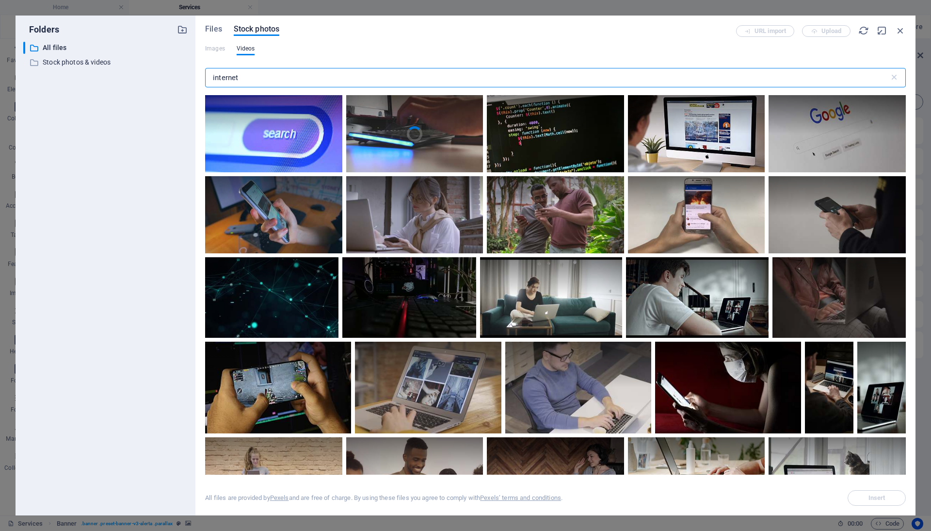
scroll to position [0, 0]
click at [435, 78] on input "internet" at bounding box center [547, 77] width 684 height 19
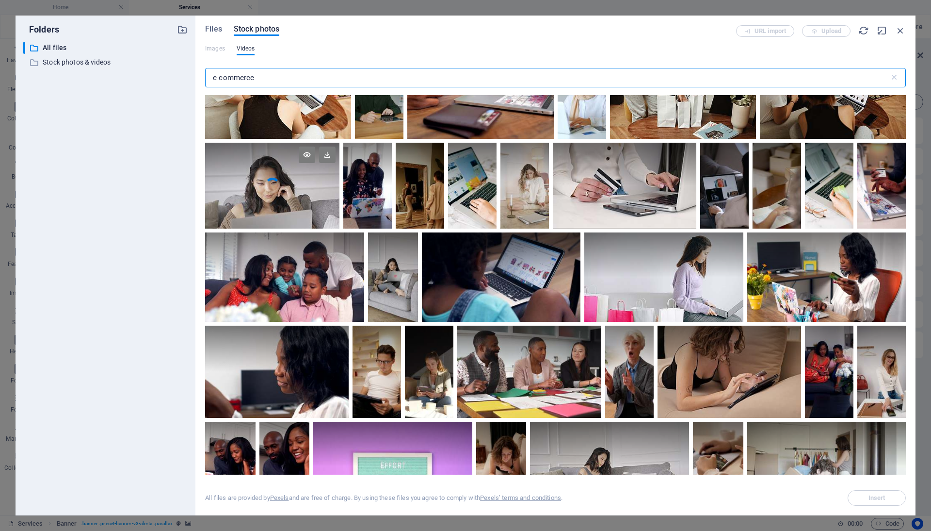
scroll to position [316, 0]
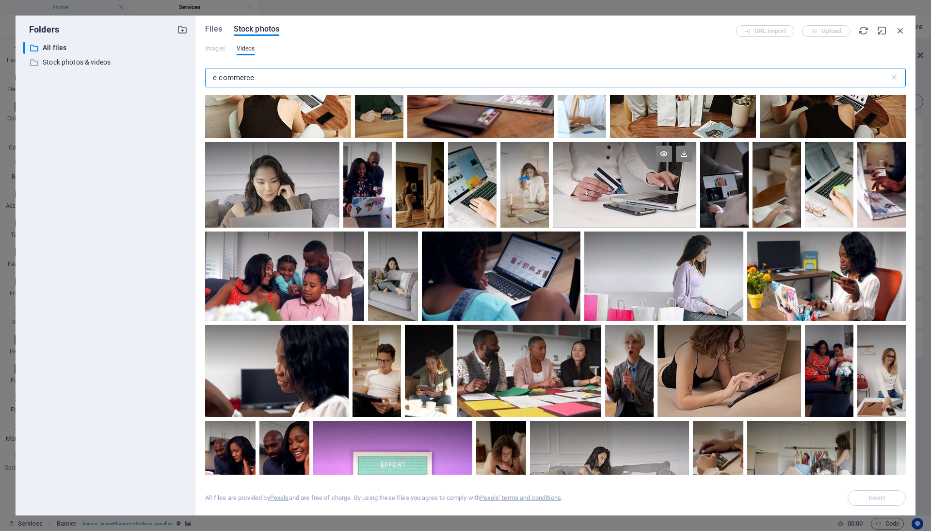
type input "e commerce"
click at [621, 192] on div at bounding box center [625, 185] width 144 height 86
click at [621, 192] on div at bounding box center [625, 205] width 144 height 43
click at [631, 178] on div at bounding box center [625, 163] width 144 height 43
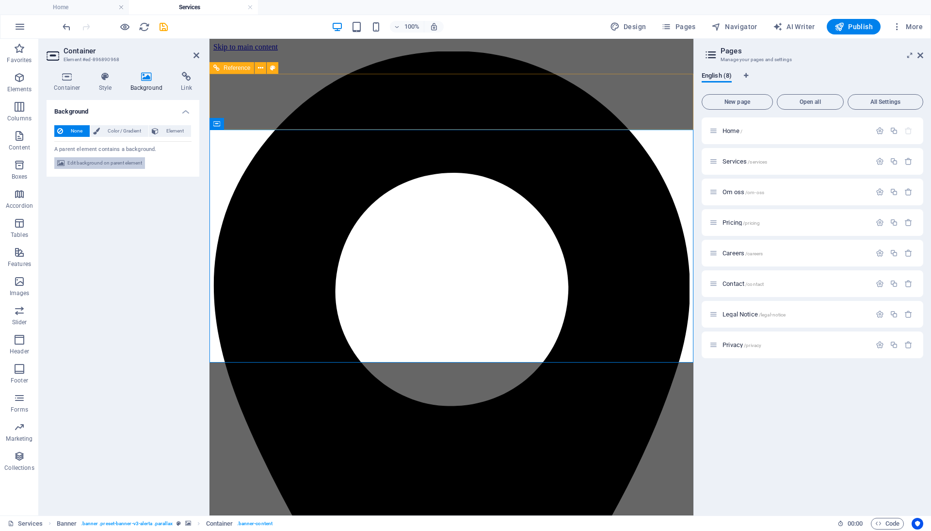
click at [117, 160] on span "Edit background on parent element" at bounding box center [104, 163] width 75 height 12
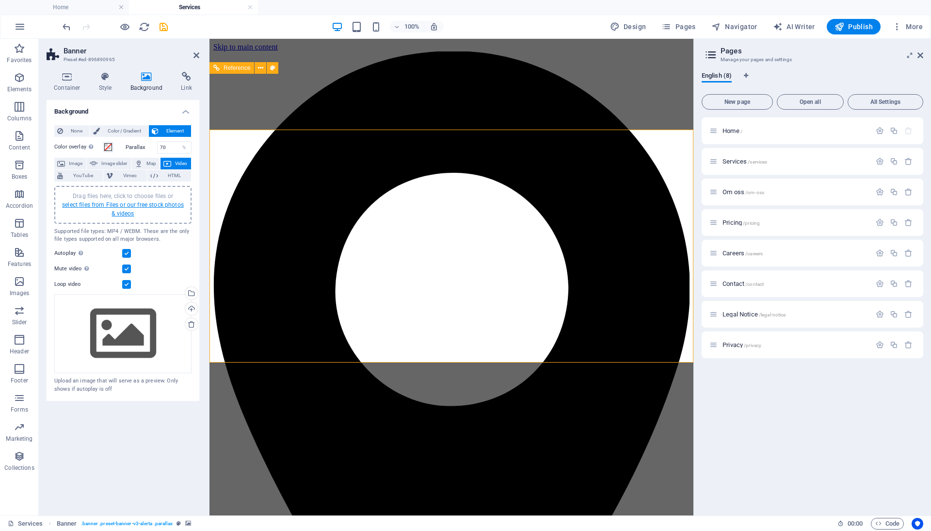
click at [127, 204] on link "select files from Files or our free stock photos & videos" at bounding box center [123, 209] width 122 height 16
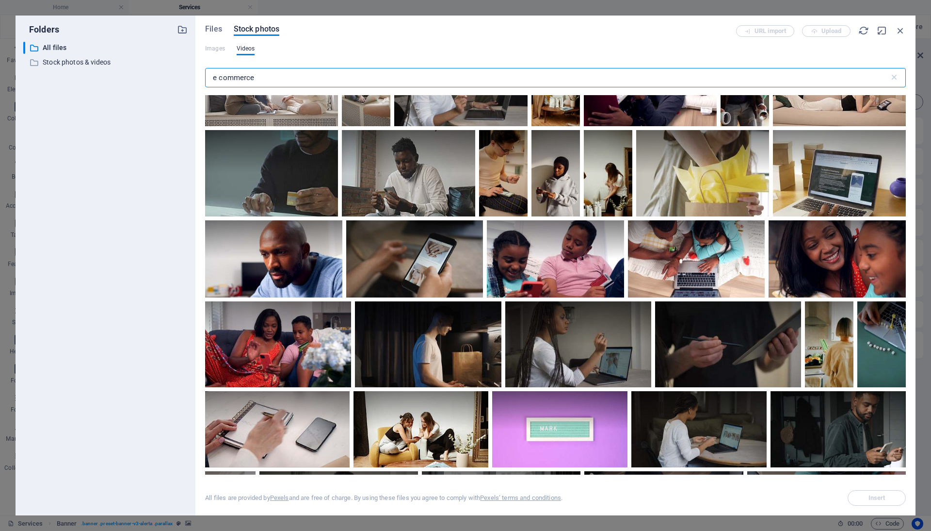
scroll to position [1333, 0]
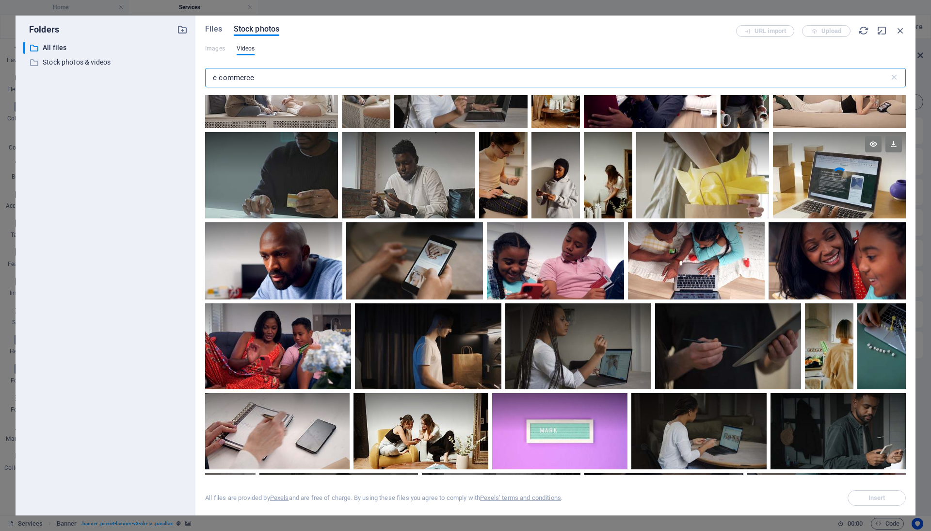
click at [815, 167] on div at bounding box center [839, 153] width 133 height 43
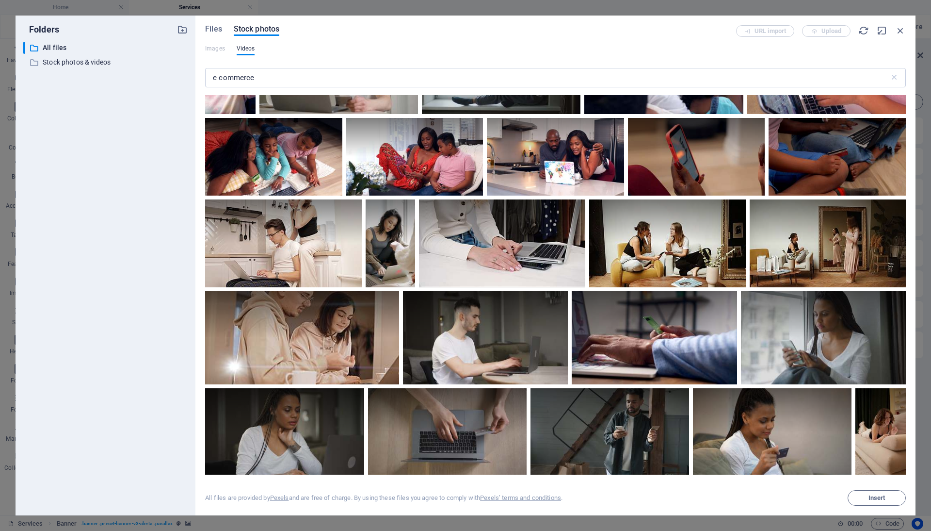
scroll to position [1786, 0]
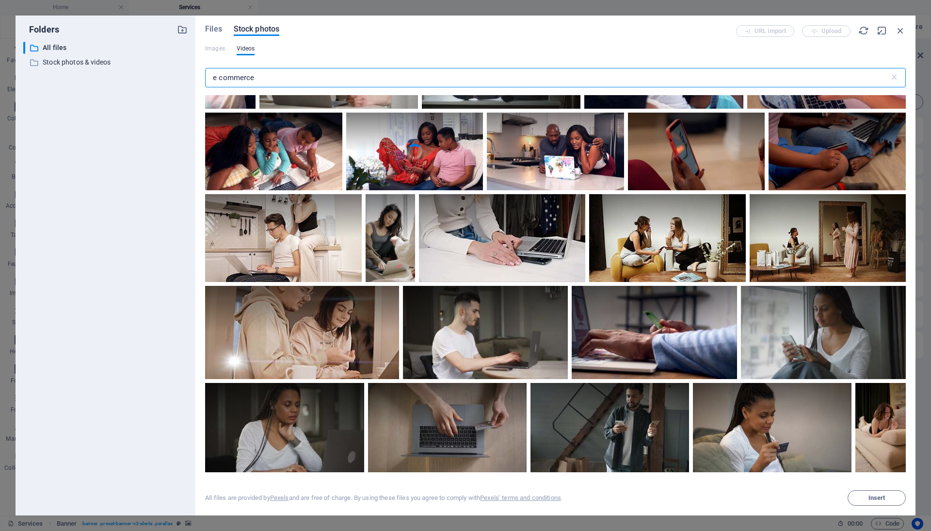
click at [312, 79] on input "e commerce" at bounding box center [547, 77] width 684 height 19
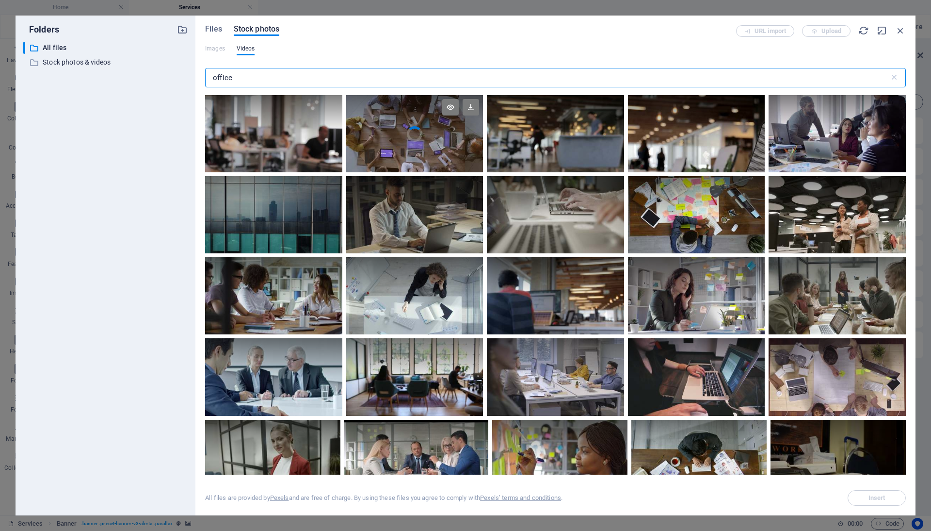
type input "office"
click at [407, 141] on video "Your browser does not support the video tag." at bounding box center [414, 133] width 137 height 77
click at [407, 141] on div at bounding box center [414, 153] width 137 height 39
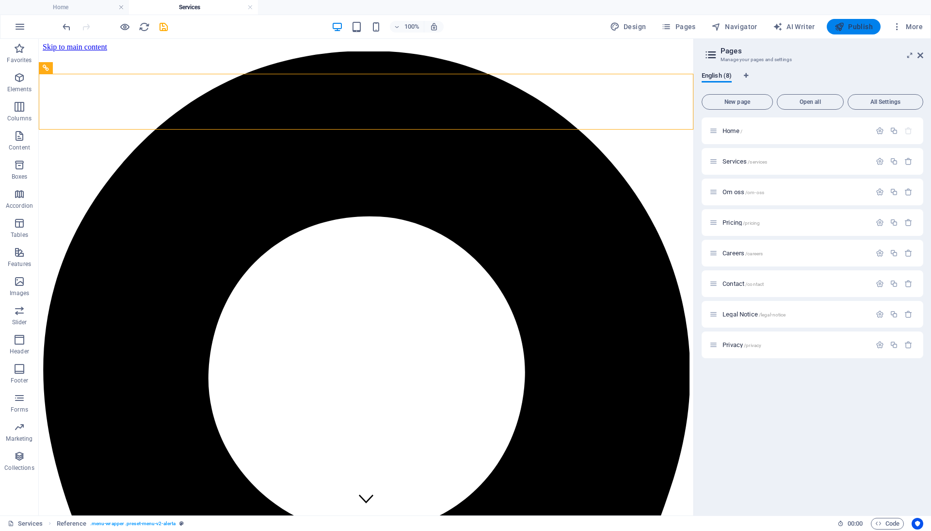
click at [861, 24] on span "Publish" at bounding box center [854, 27] width 38 height 10
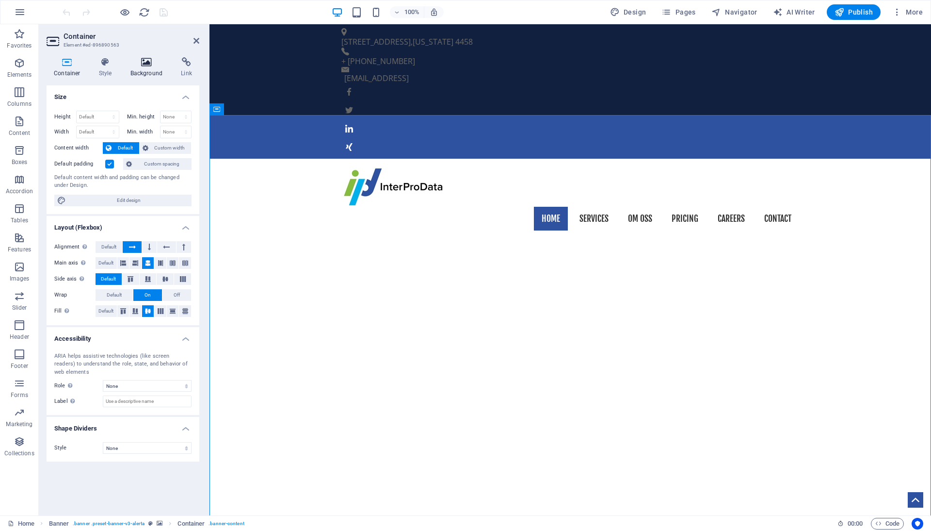
click at [146, 72] on h4 "Background" at bounding box center [148, 67] width 51 height 20
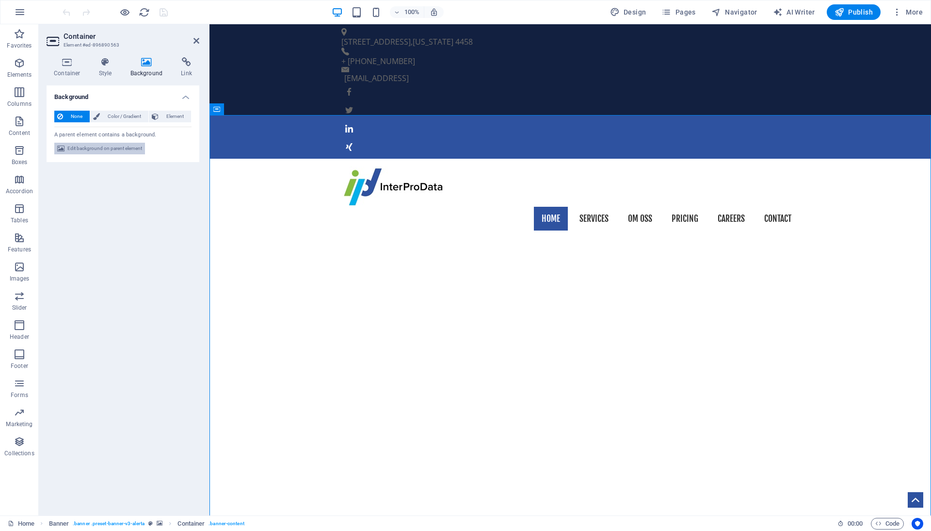
click at [113, 147] on span "Edit background on parent element" at bounding box center [104, 149] width 75 height 12
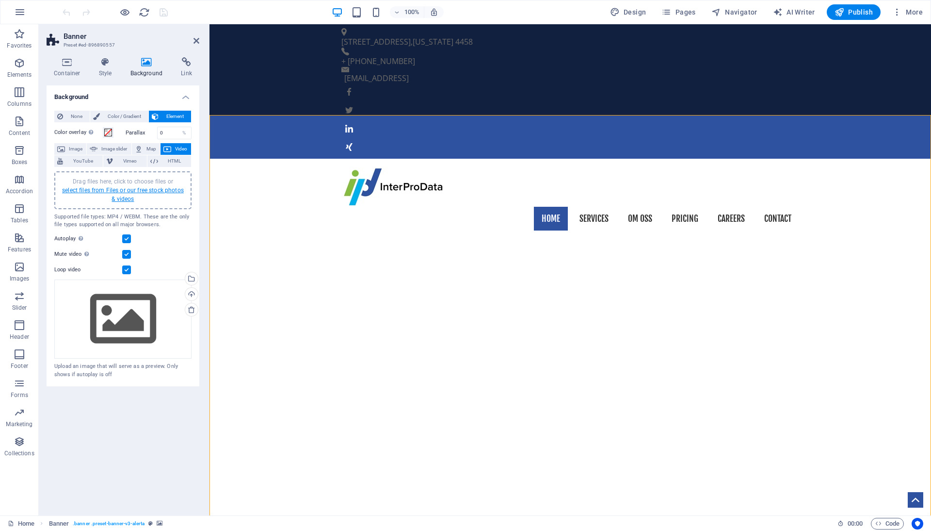
click at [120, 189] on link "select files from Files or our free stock photos & videos" at bounding box center [123, 195] width 122 height 16
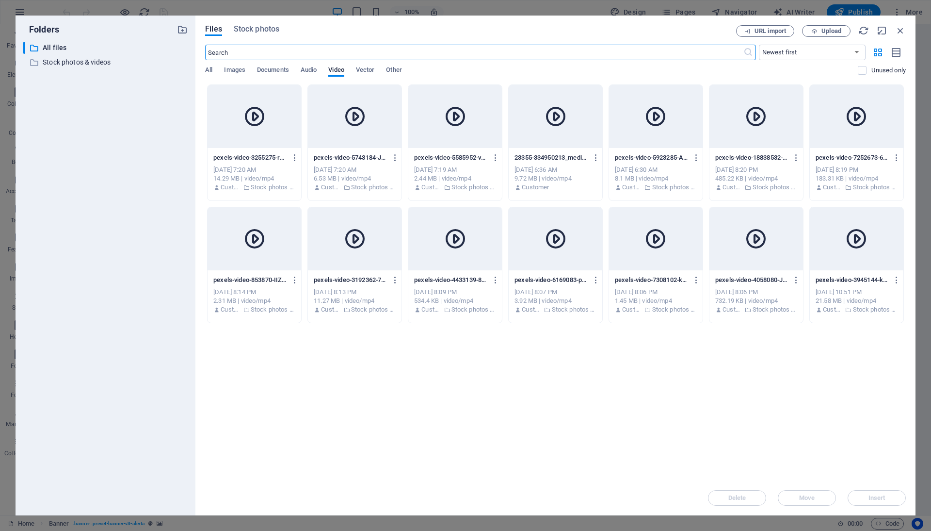
click at [341, 55] on input "text" at bounding box center [474, 53] width 538 height 16
click at [352, 53] on input "text" at bounding box center [474, 53] width 538 height 16
click at [257, 24] on div "Files Stock photos URL import Upload ​ Newest first Oldest first Name (A-Z) Nam…" at bounding box center [556, 266] width 720 height 500
click at [259, 27] on span "Stock photos" at bounding box center [257, 29] width 46 height 12
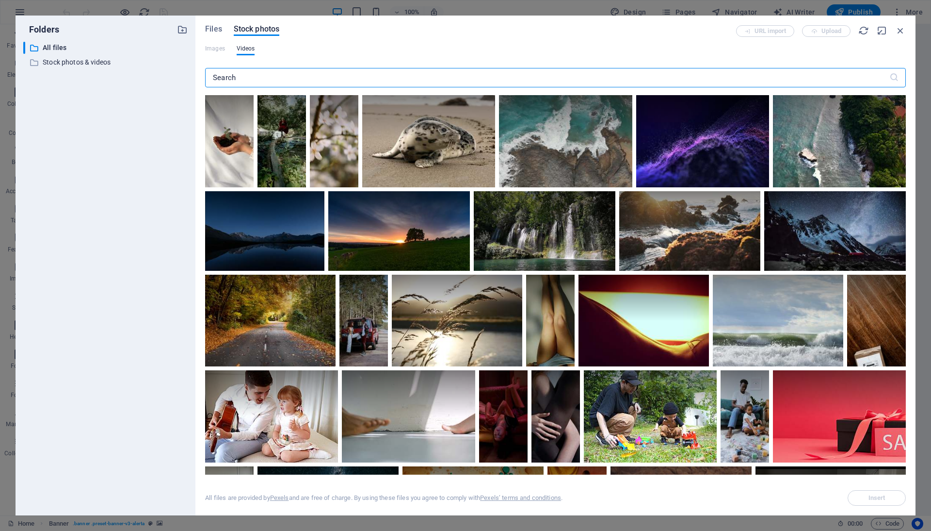
click at [293, 73] on input "text" at bounding box center [547, 77] width 684 height 19
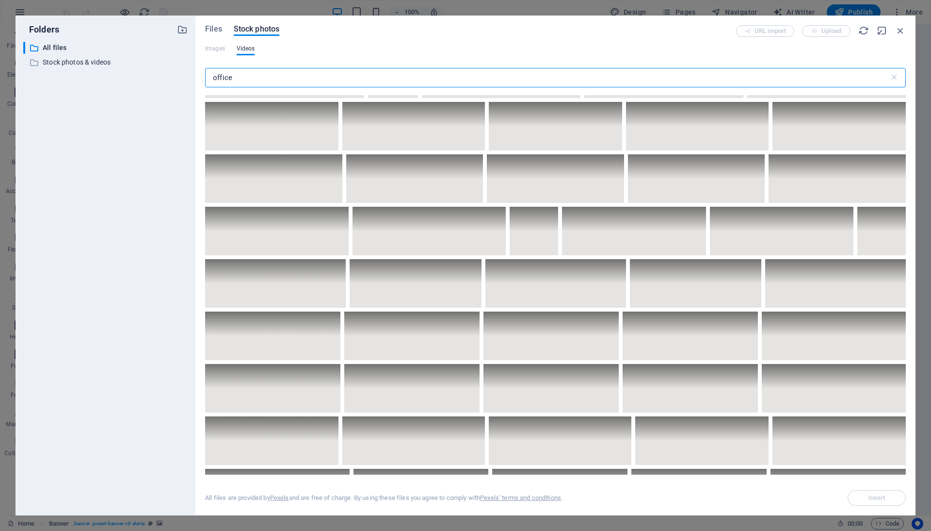
scroll to position [3755, 0]
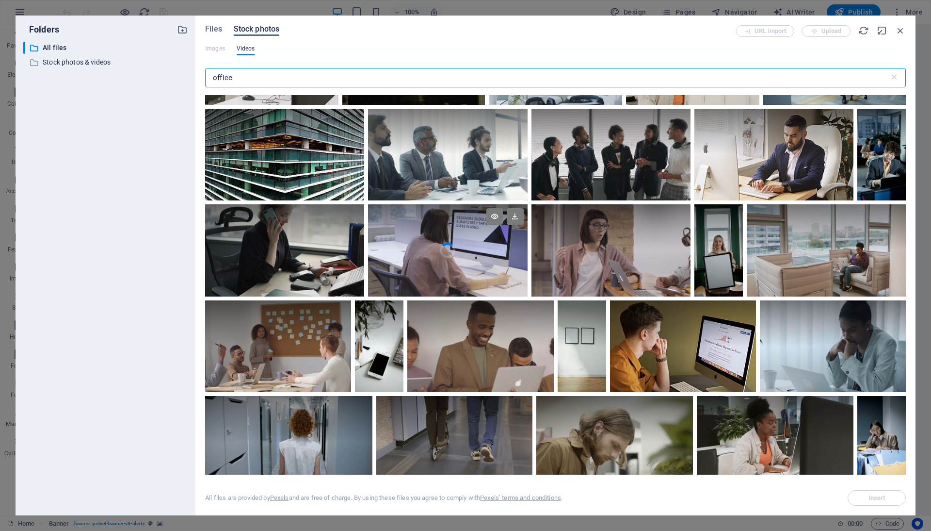
type input "office"
click at [465, 240] on div at bounding box center [447, 227] width 159 height 46
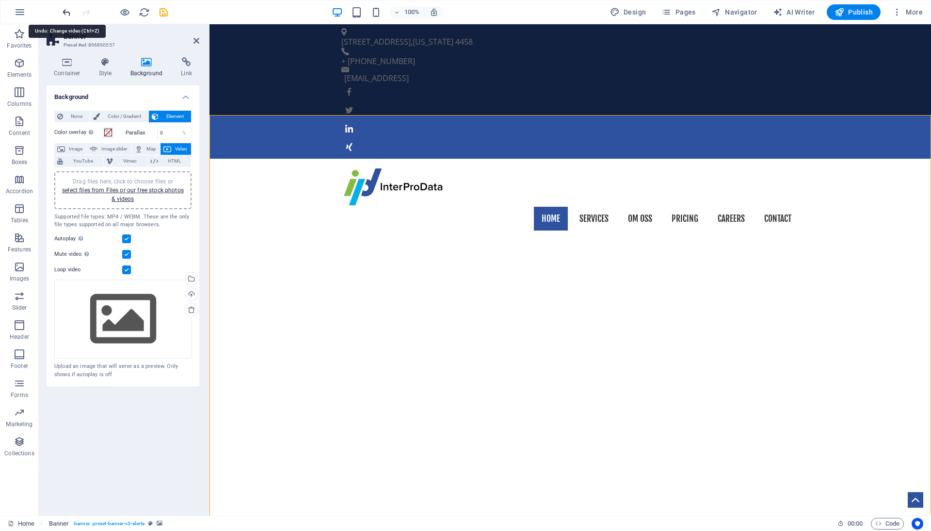
click at [65, 13] on icon "undo" at bounding box center [66, 12] width 11 height 11
click at [196, 39] on icon at bounding box center [197, 41] width 6 height 8
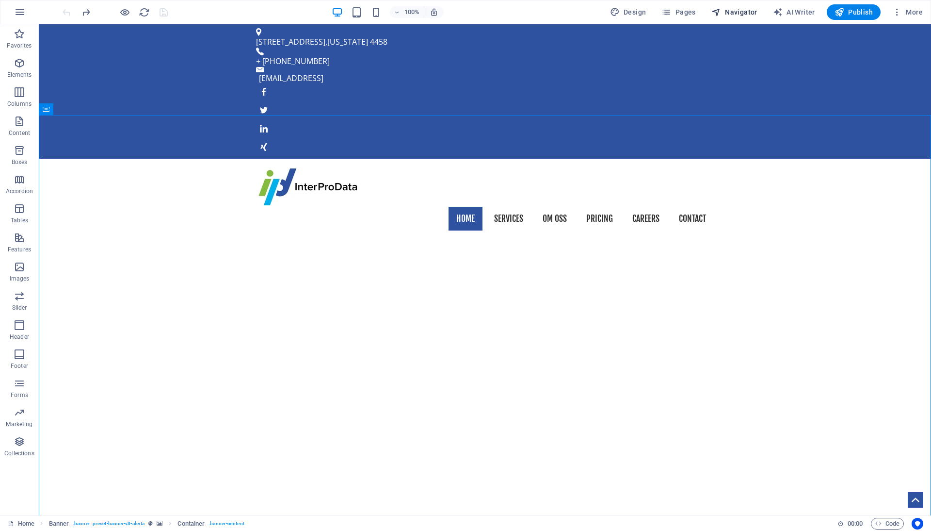
click at [745, 7] on span "Navigator" at bounding box center [735, 12] width 46 height 10
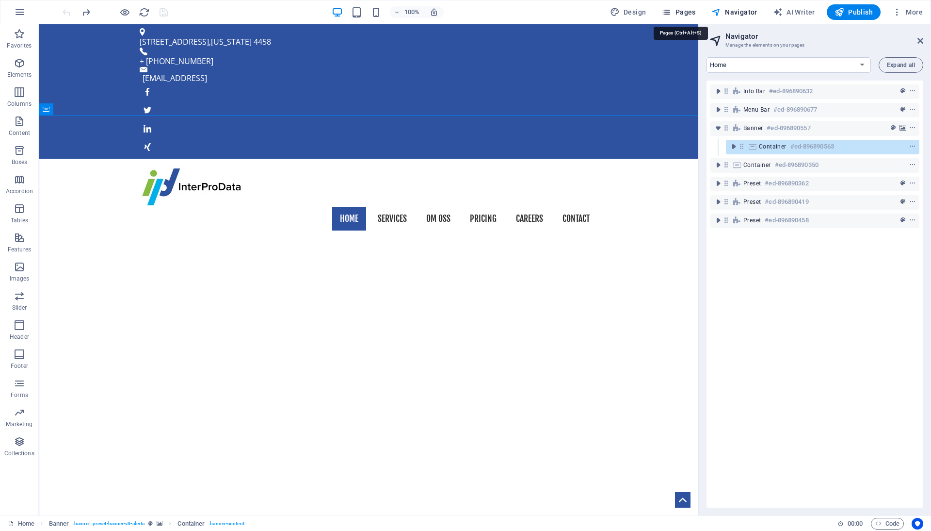
click at [683, 16] on span "Pages" at bounding box center [679, 12] width 34 height 10
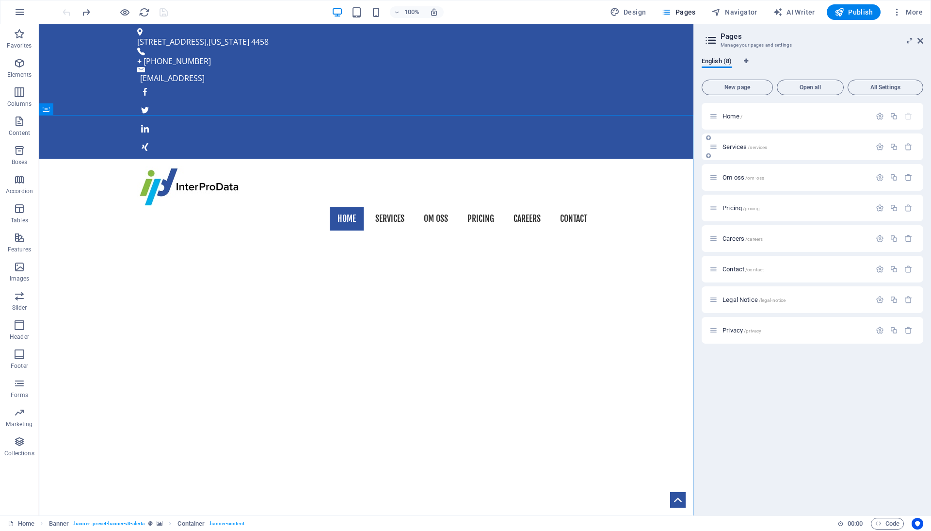
click at [769, 151] on div "Services /services" at bounding box center [791, 146] width 162 height 11
click at [761, 143] on div "Services /services" at bounding box center [791, 146] width 162 height 11
click at [760, 147] on span "/services" at bounding box center [757, 147] width 19 height 5
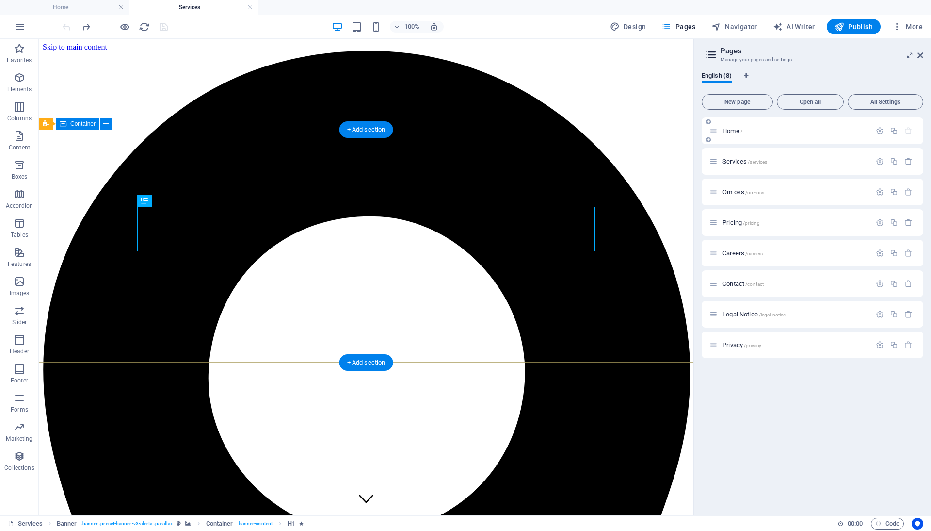
scroll to position [0, 0]
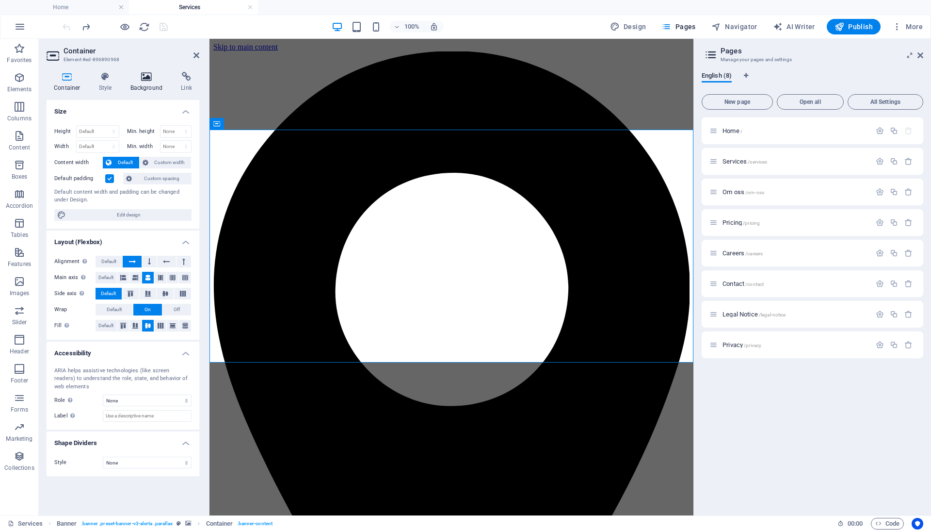
click at [146, 76] on icon at bounding box center [146, 77] width 47 height 10
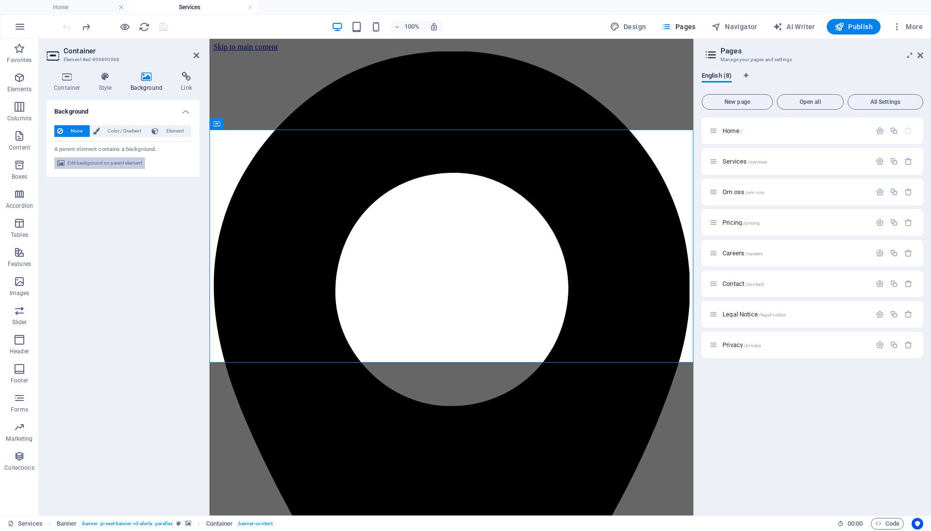
click at [116, 157] on span "Edit background on parent element" at bounding box center [104, 163] width 75 height 12
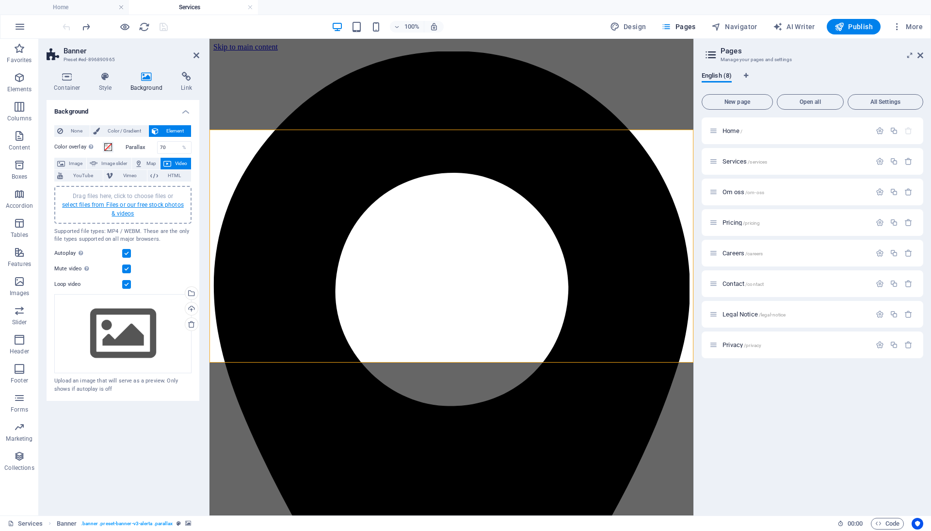
click at [123, 207] on link "select files from Files or our free stock photos & videos" at bounding box center [123, 209] width 122 height 16
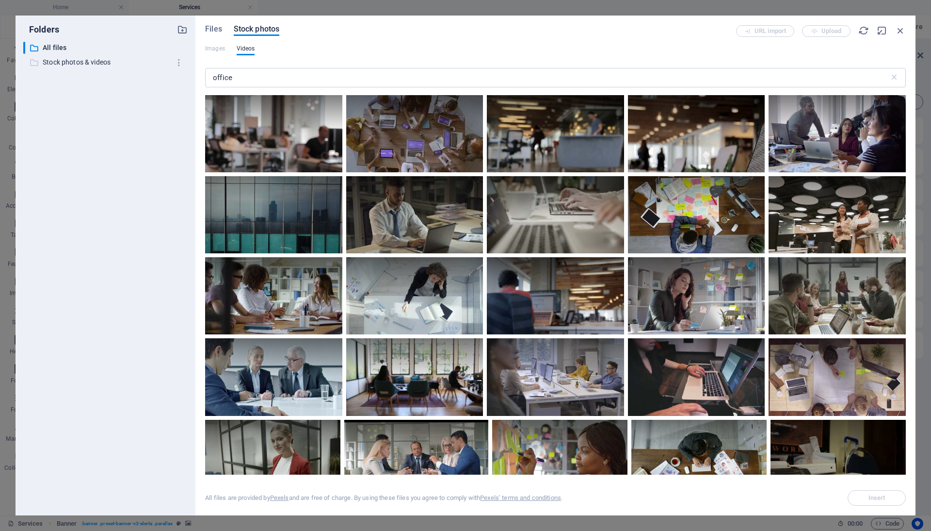
click at [115, 60] on p "Stock photos & videos" at bounding box center [106, 62] width 127 height 11
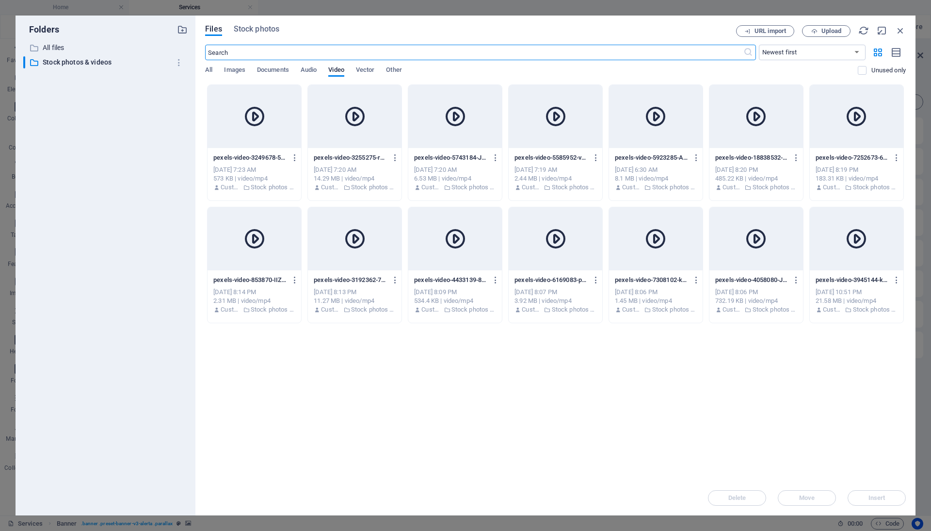
click at [254, 114] on icon at bounding box center [254, 116] width 23 height 23
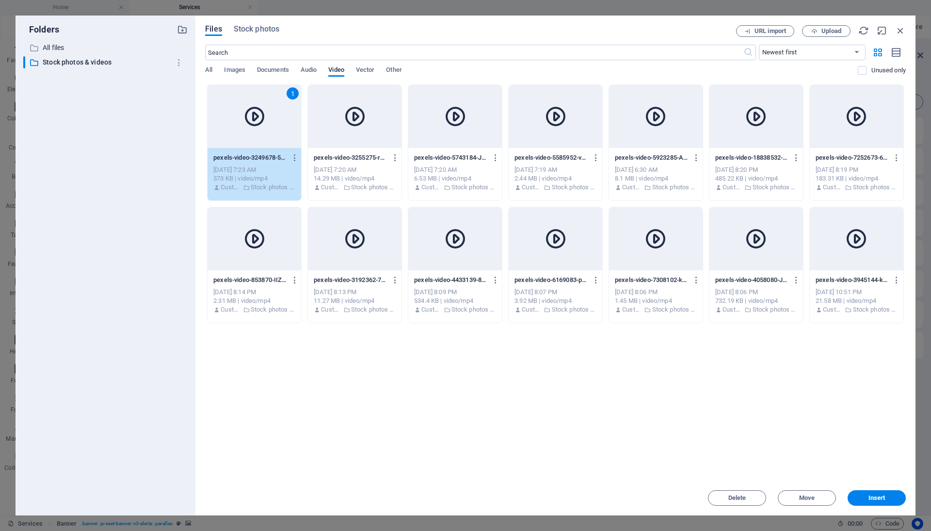
click at [254, 114] on icon at bounding box center [254, 116] width 23 height 23
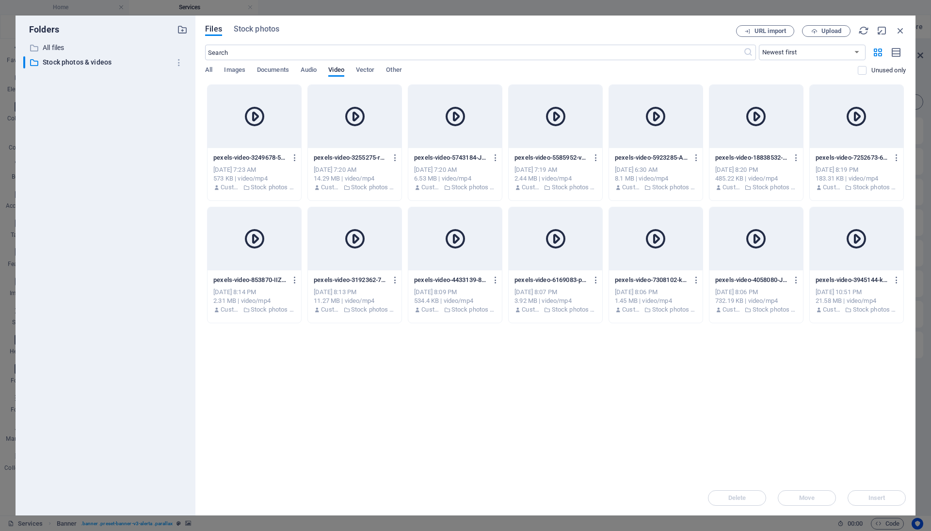
click at [254, 114] on icon at bounding box center [254, 116] width 23 height 23
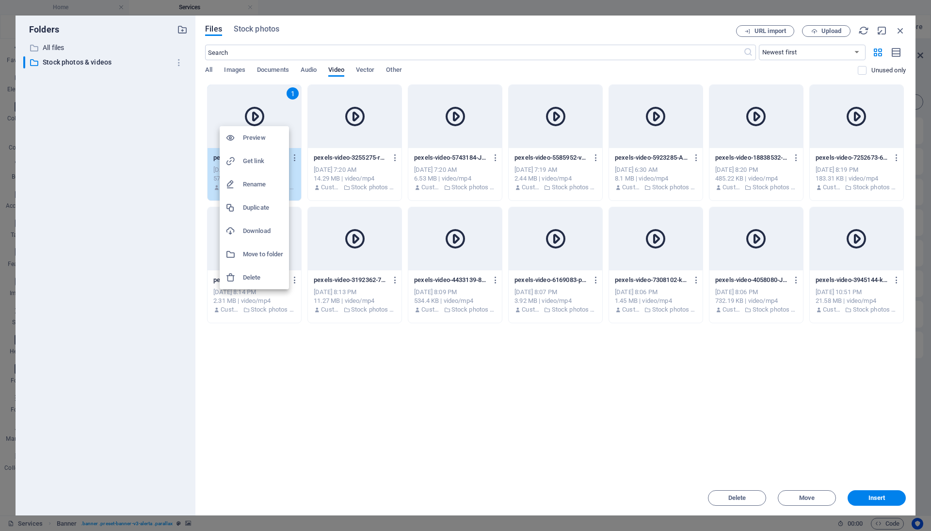
click at [254, 130] on li "Preview" at bounding box center [254, 137] width 69 height 23
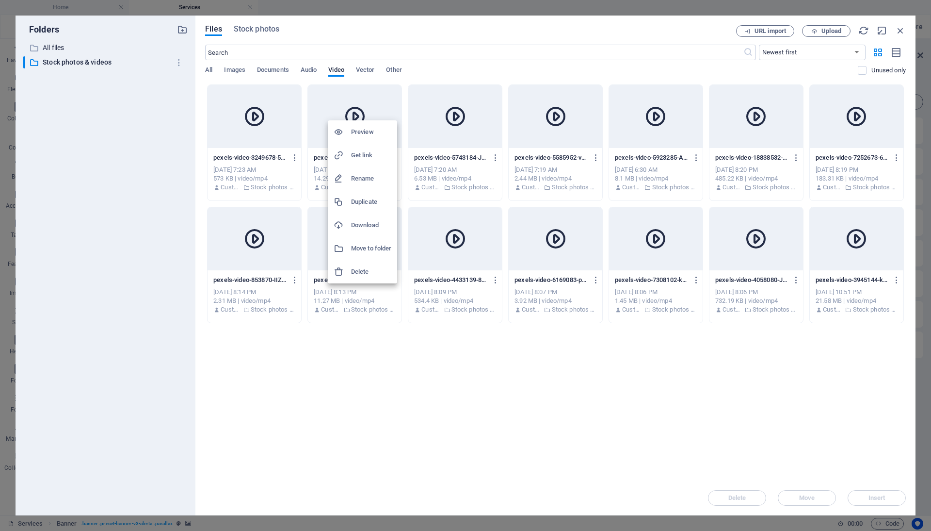
click at [373, 127] on h6 "Preview" at bounding box center [371, 132] width 40 height 12
click at [254, 119] on icon at bounding box center [254, 116] width 23 height 23
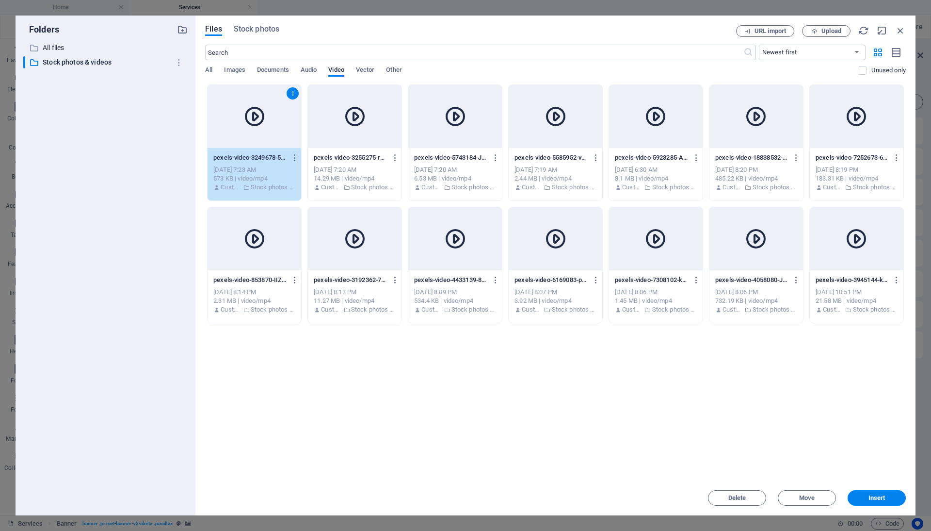
click at [249, 138] on div "1" at bounding box center [255, 116] width 94 height 63
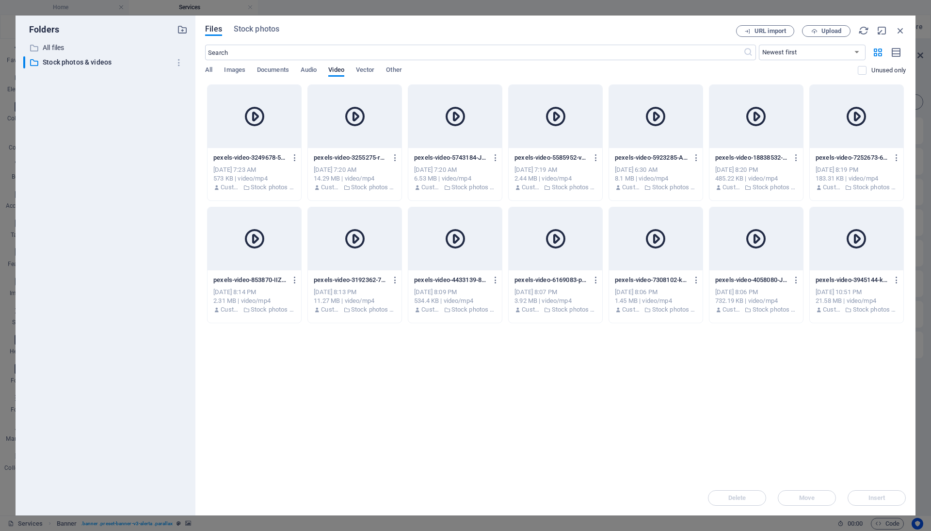
click at [249, 138] on div at bounding box center [255, 116] width 94 height 63
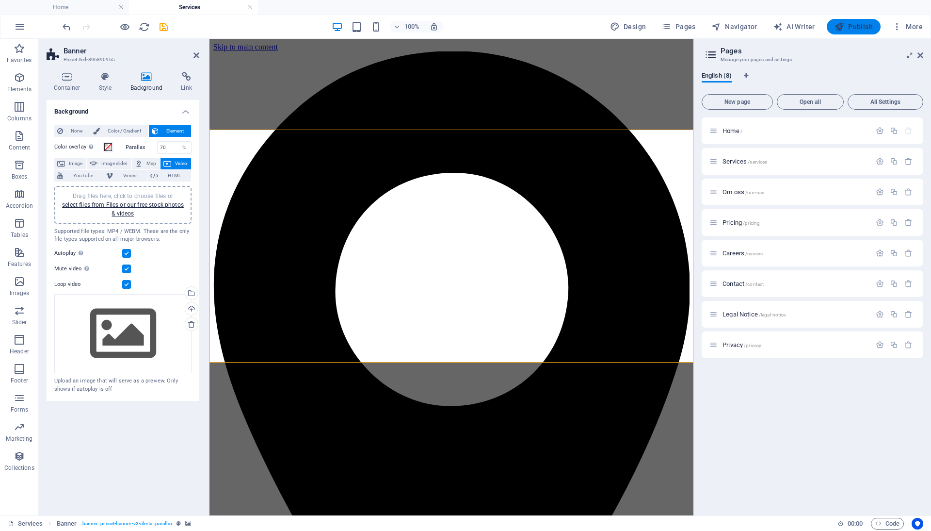
click at [856, 27] on span "Publish" at bounding box center [854, 27] width 38 height 10
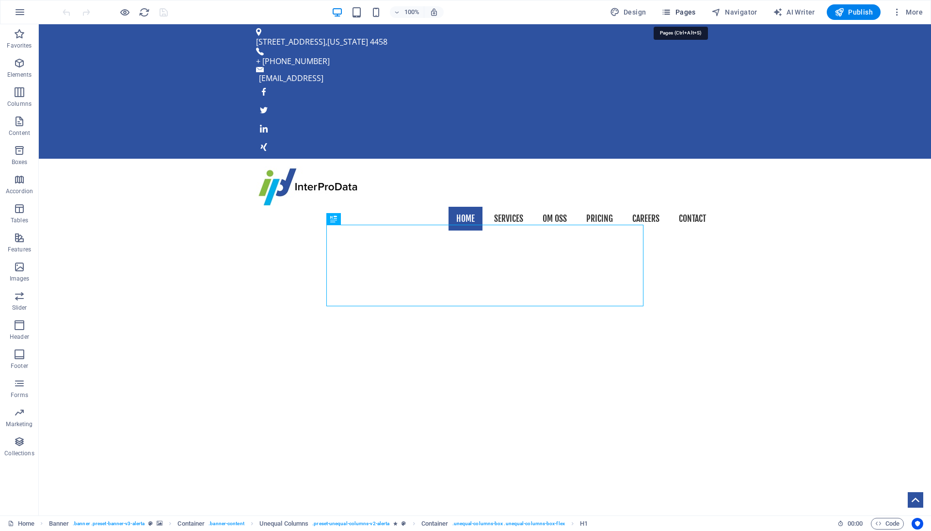
click at [688, 13] on span "Pages" at bounding box center [679, 12] width 34 height 10
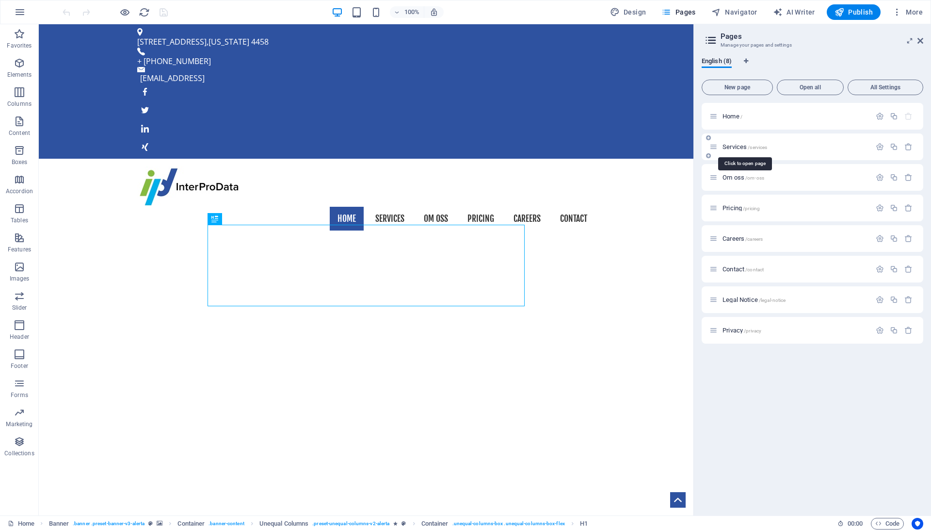
click at [761, 145] on span "/services" at bounding box center [757, 147] width 19 height 5
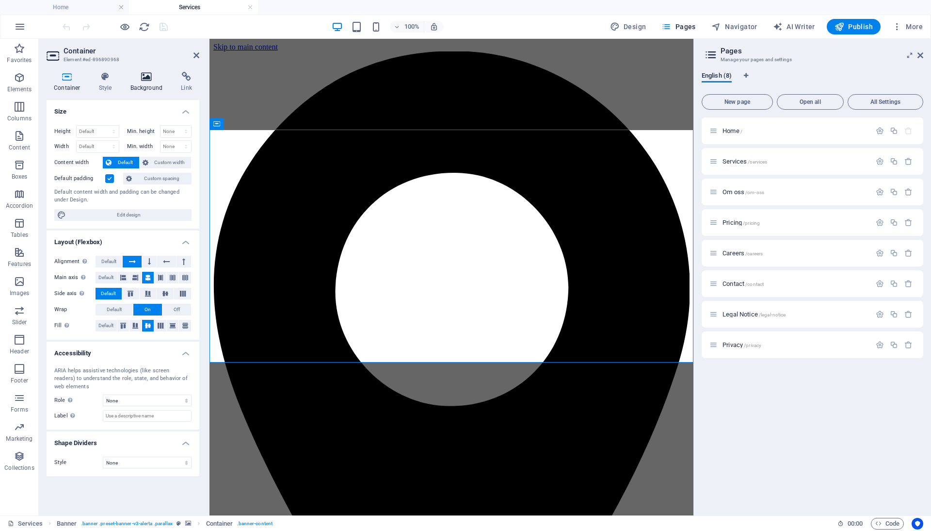
click at [140, 84] on h4 "Background" at bounding box center [148, 82] width 51 height 20
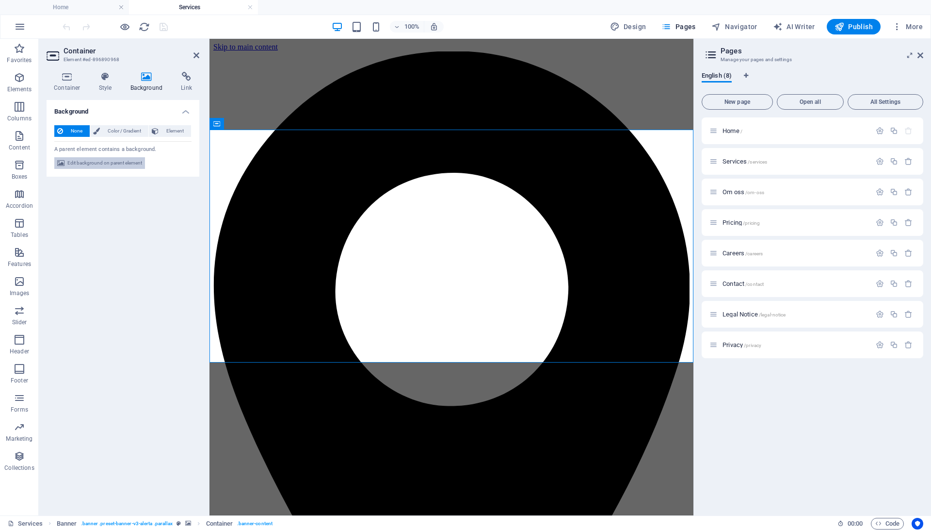
click at [126, 158] on span "Edit background on parent element" at bounding box center [104, 163] width 75 height 12
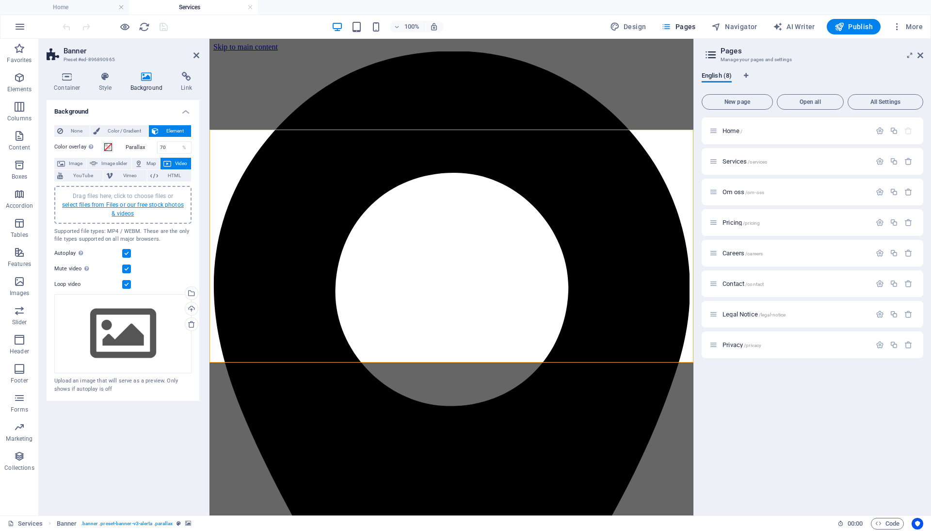
click at [126, 203] on link "select files from Files or our free stock photos & videos" at bounding box center [123, 209] width 122 height 16
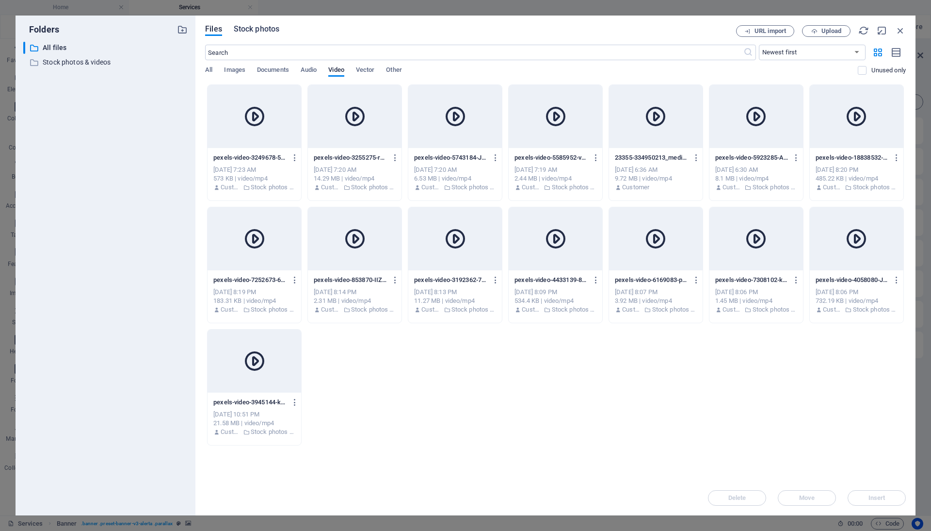
click at [260, 29] on span "Stock photos" at bounding box center [257, 29] width 46 height 12
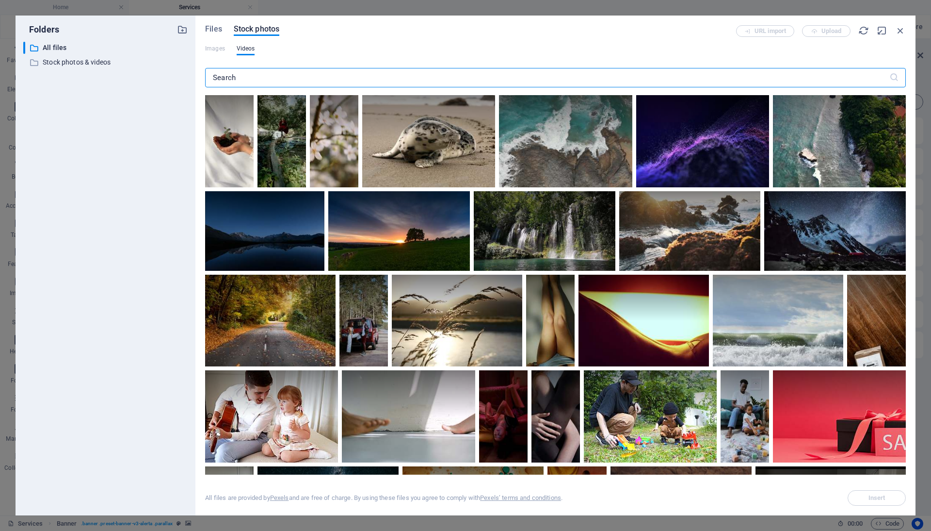
click at [272, 73] on input "text" at bounding box center [547, 77] width 684 height 19
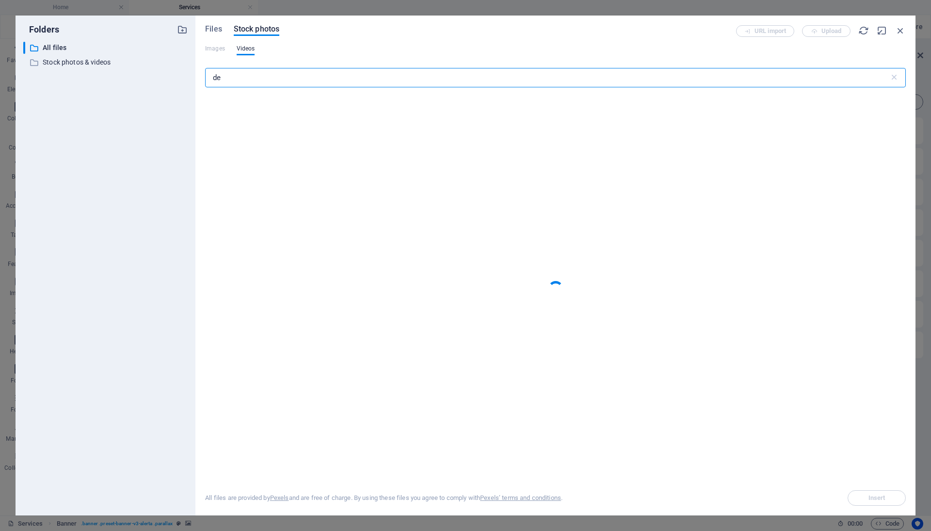
type input "d"
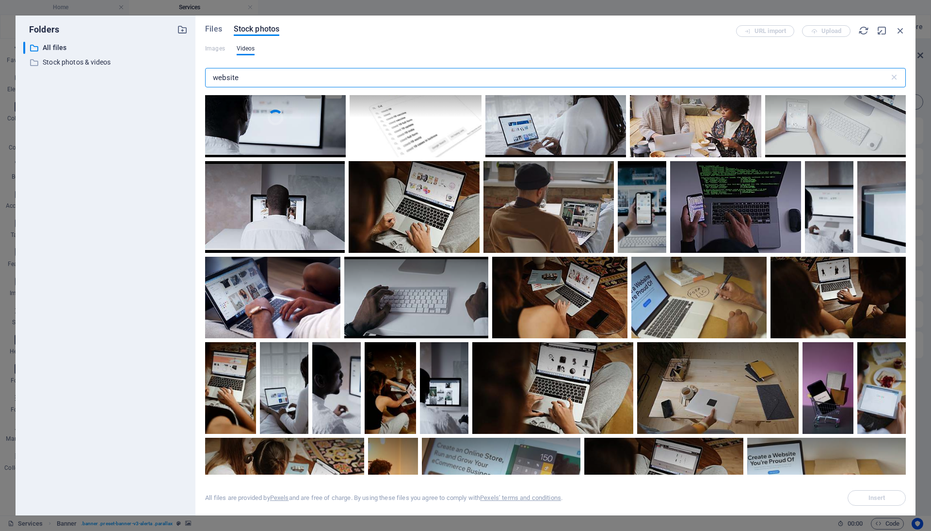
scroll to position [143, 0]
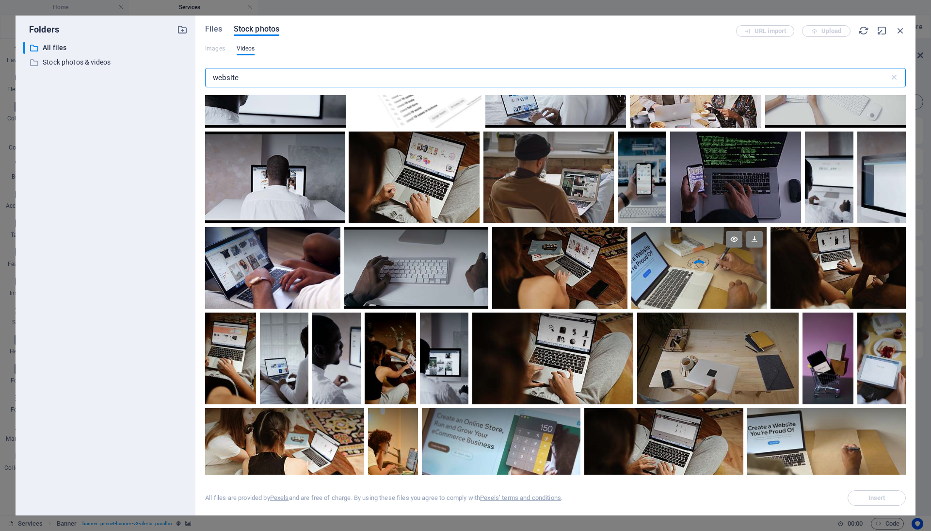
type input "website"
click at [669, 263] on div at bounding box center [699, 247] width 135 height 41
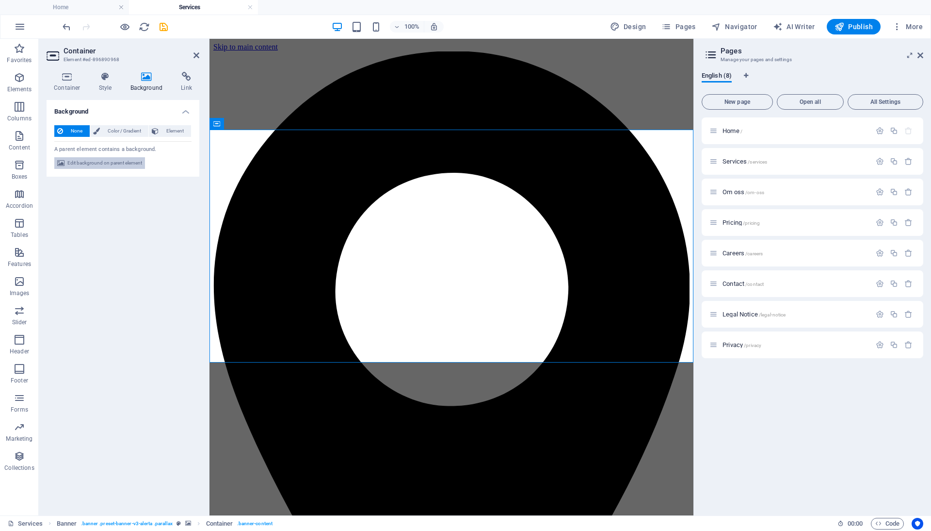
click at [133, 164] on span "Edit background on parent element" at bounding box center [104, 163] width 75 height 12
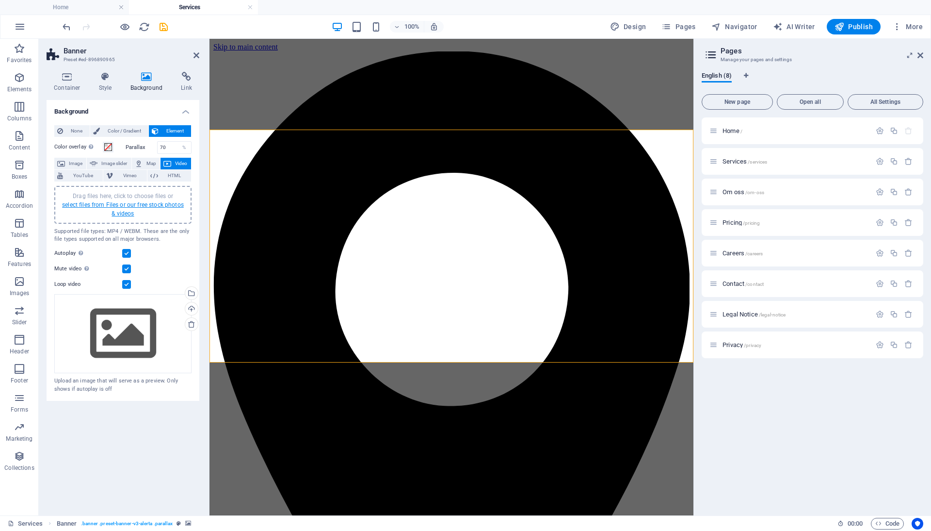
click at [126, 205] on link "select files from Files or our free stock photos & videos" at bounding box center [123, 209] width 122 height 16
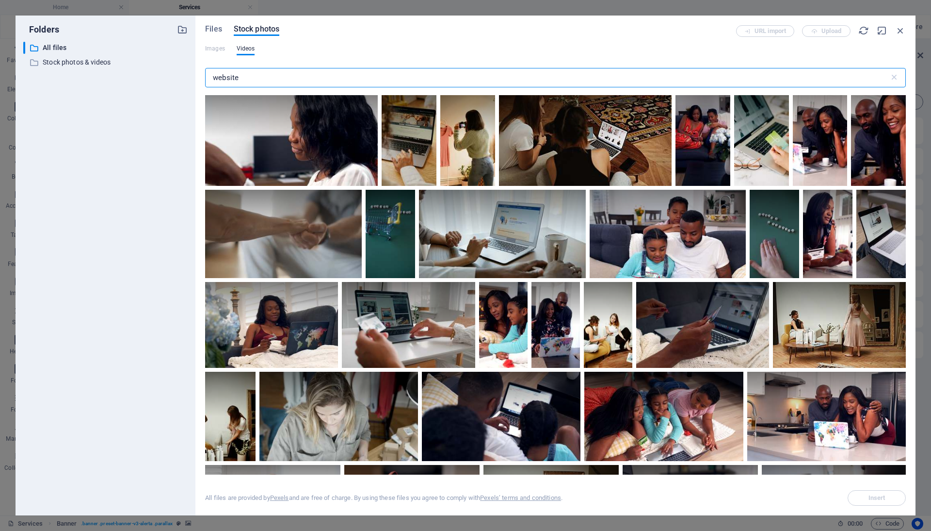
scroll to position [823, 0]
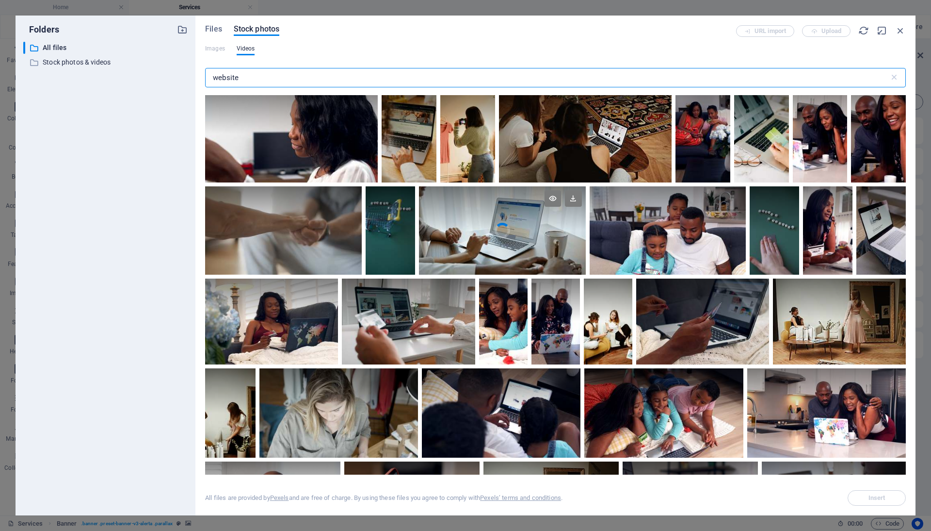
click at [515, 230] on video "Your browser does not support the video tag." at bounding box center [502, 230] width 167 height 88
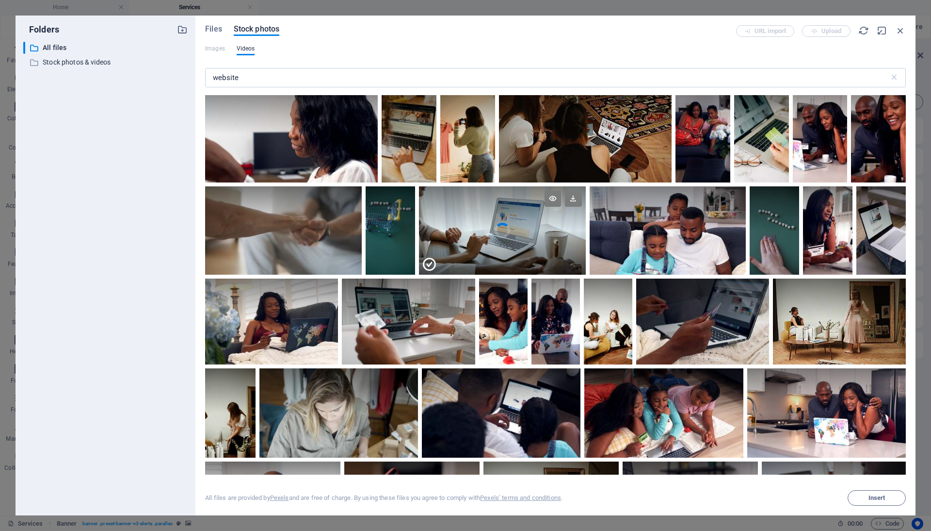
click at [515, 230] on div at bounding box center [502, 252] width 167 height 44
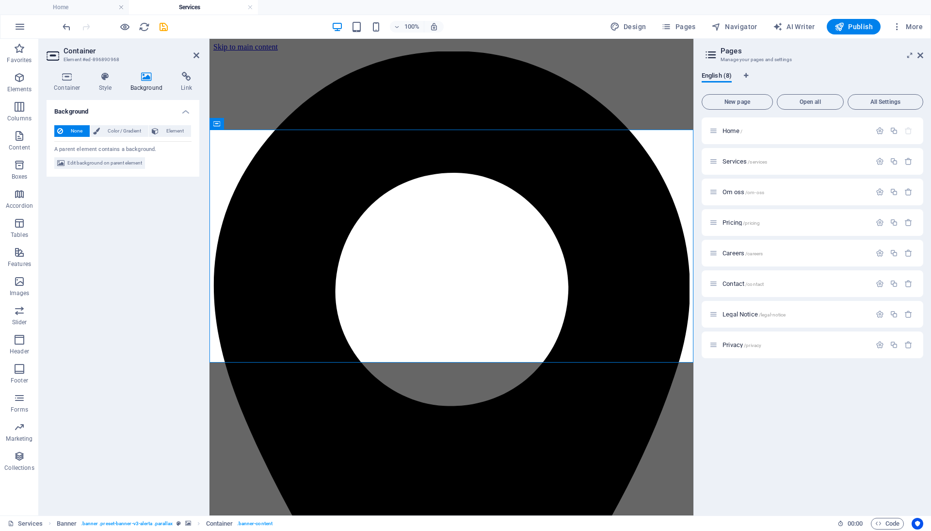
click at [149, 76] on icon at bounding box center [146, 77] width 47 height 10
click at [117, 163] on span "Edit background on parent element" at bounding box center [104, 163] width 75 height 12
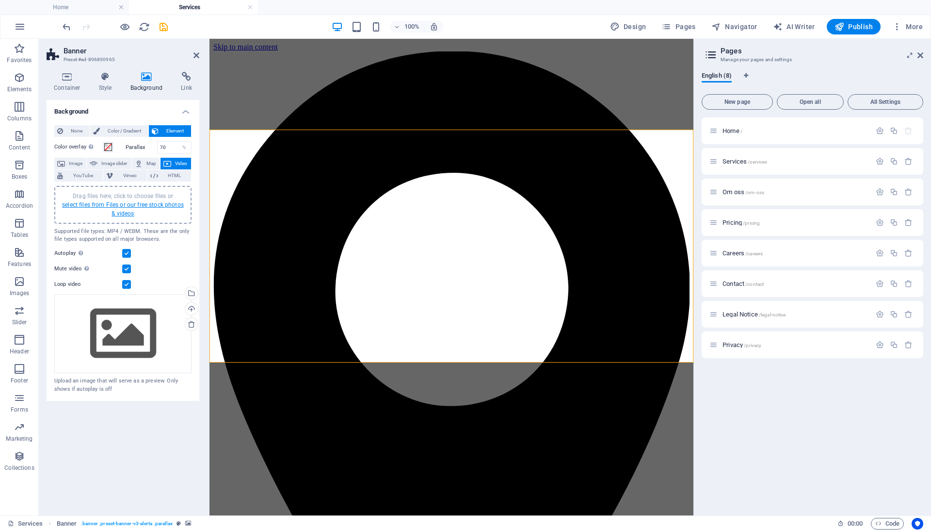
click at [122, 203] on link "select files from Files or our free stock photos & videos" at bounding box center [123, 209] width 122 height 16
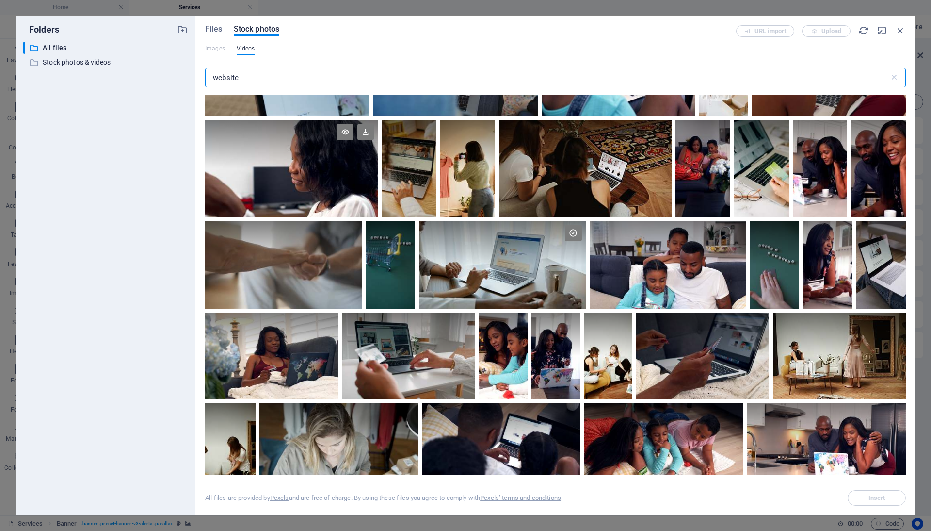
scroll to position [774, 0]
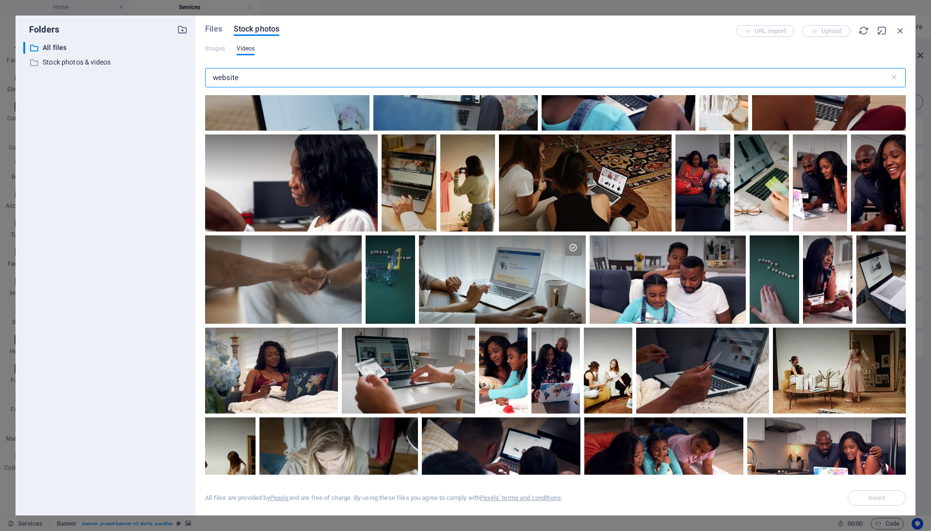
click at [281, 73] on input "website" at bounding box center [547, 77] width 684 height 19
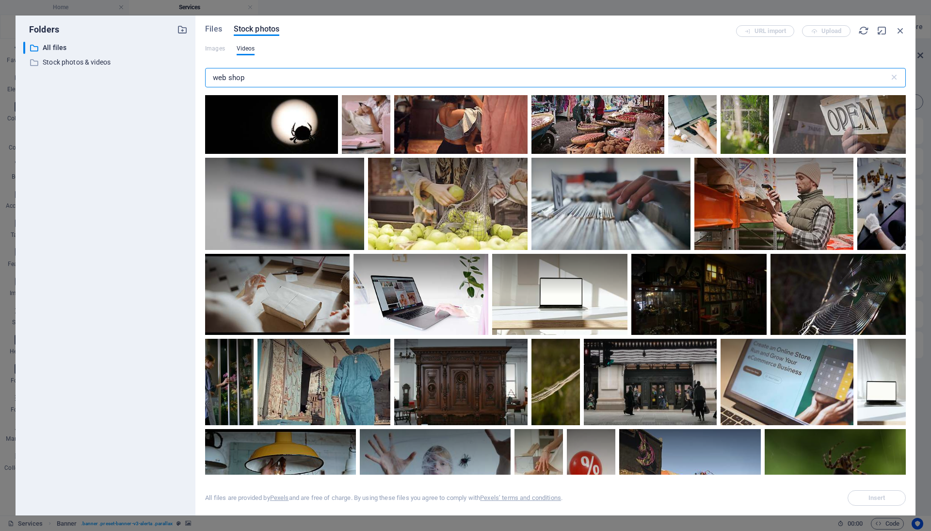
scroll to position [1621, 0]
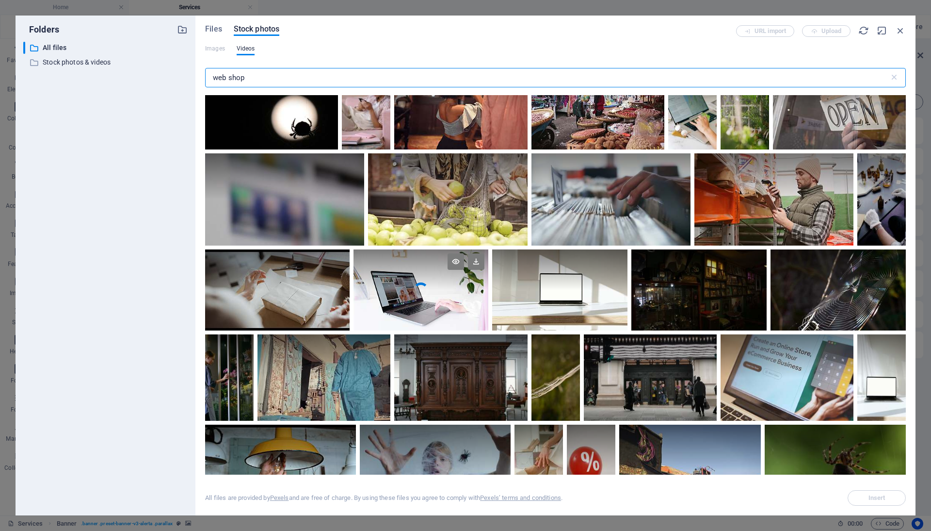
type input "web shop"
click at [422, 296] on video "Your browser does not support the video tag." at bounding box center [421, 289] width 135 height 81
click at [422, 296] on div at bounding box center [421, 310] width 135 height 41
click at [422, 296] on video "Your browser does not support the video tag." at bounding box center [421, 289] width 135 height 81
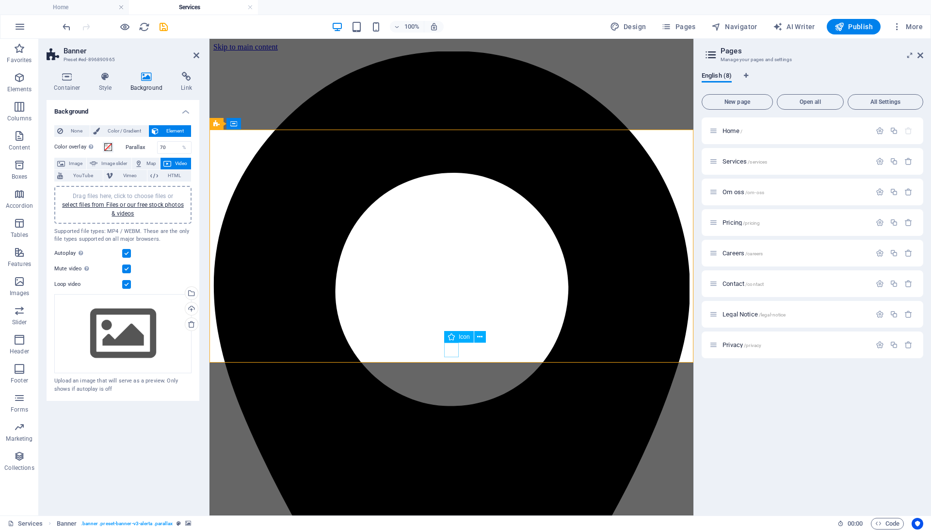
click at [451, 491] on figure at bounding box center [451, 499] width 15 height 16
click at [263, 121] on span "Container" at bounding box center [253, 124] width 25 height 6
click at [160, 23] on icon "save" at bounding box center [163, 26] width 11 height 11
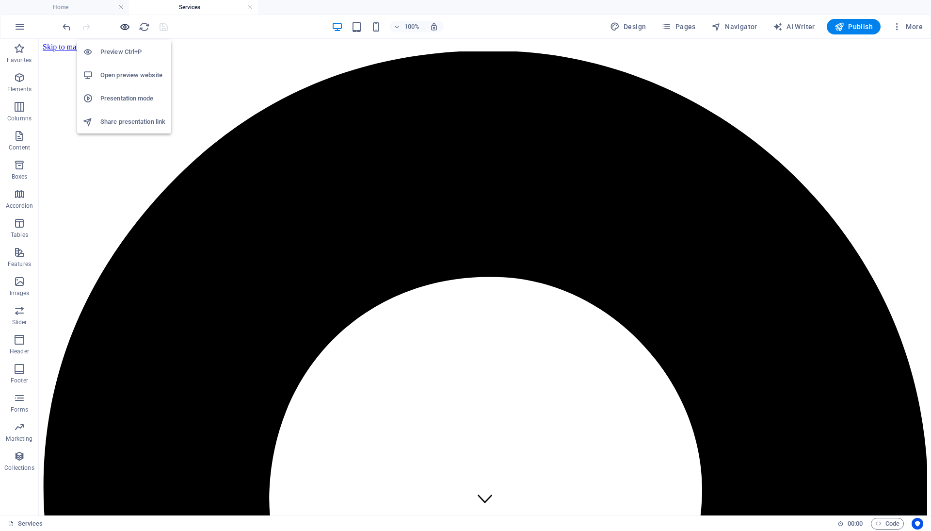
click at [123, 26] on icon "button" at bounding box center [124, 26] width 11 height 11
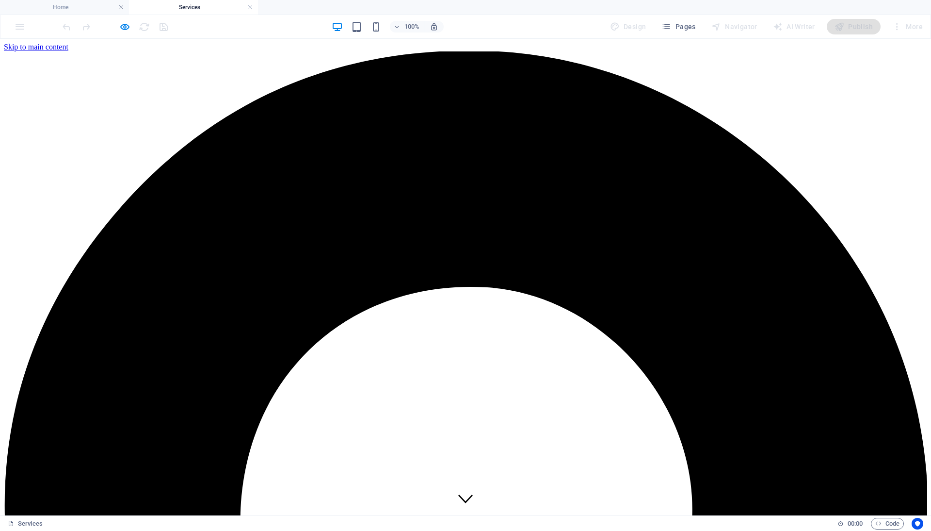
click at [465, 491] on icon at bounding box center [465, 498] width 15 height 15
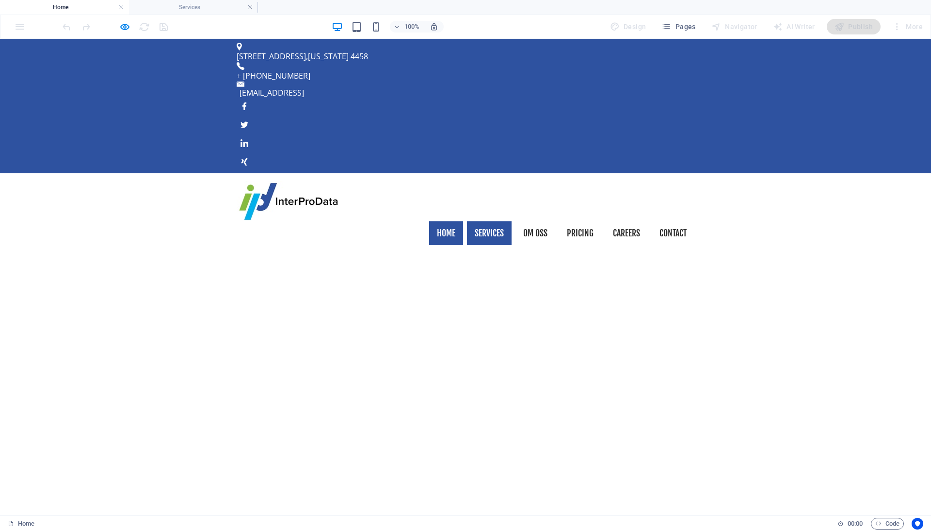
click at [489, 221] on link "Services" at bounding box center [489, 233] width 45 height 24
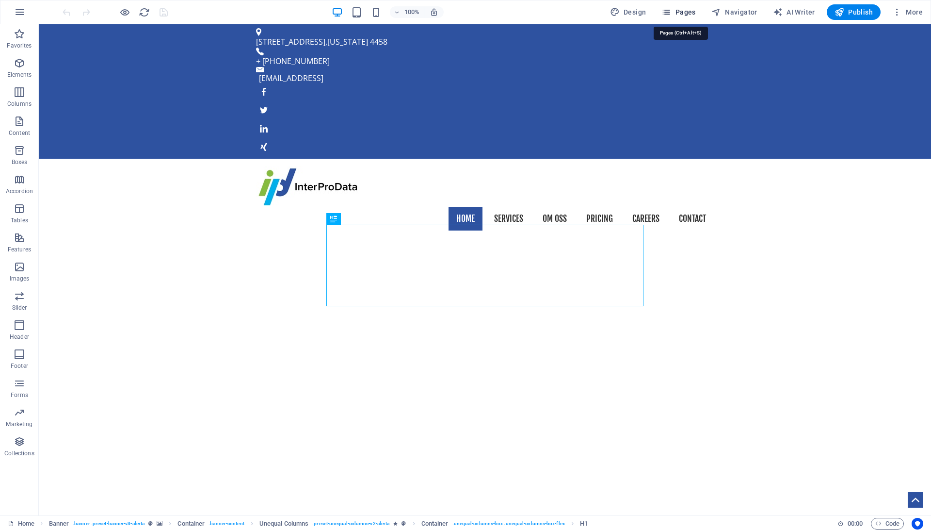
click at [699, 12] on button "Pages" at bounding box center [679, 12] width 42 height 16
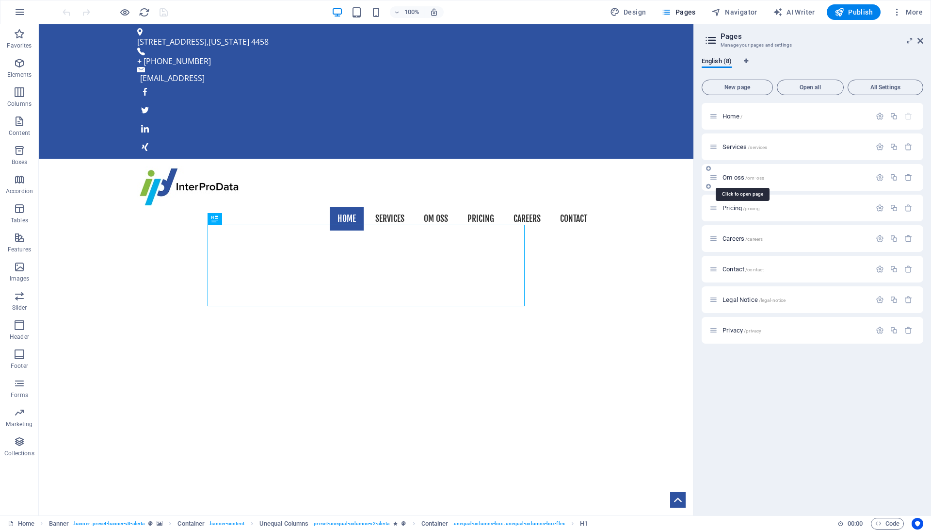
click at [735, 175] on span "Om oss /om-oss" at bounding box center [744, 177] width 42 height 7
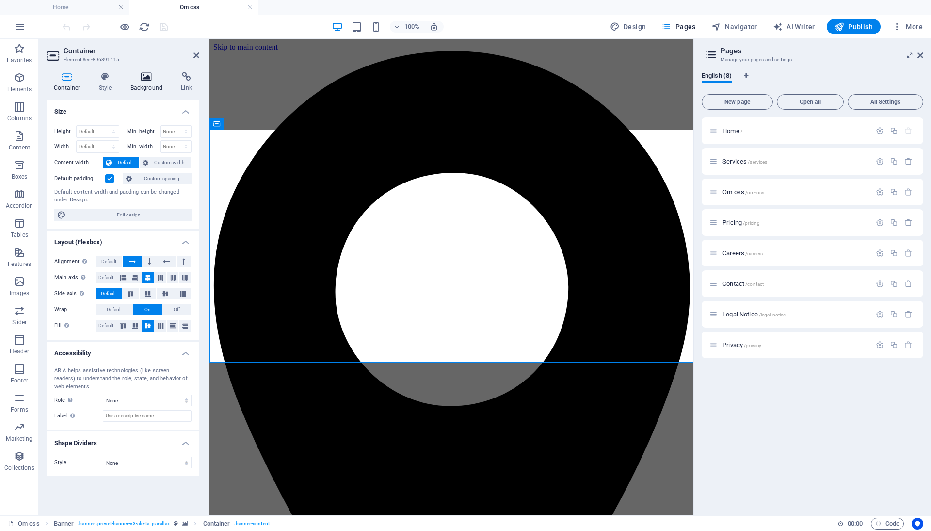
click at [146, 81] on h4 "Background" at bounding box center [148, 82] width 51 height 20
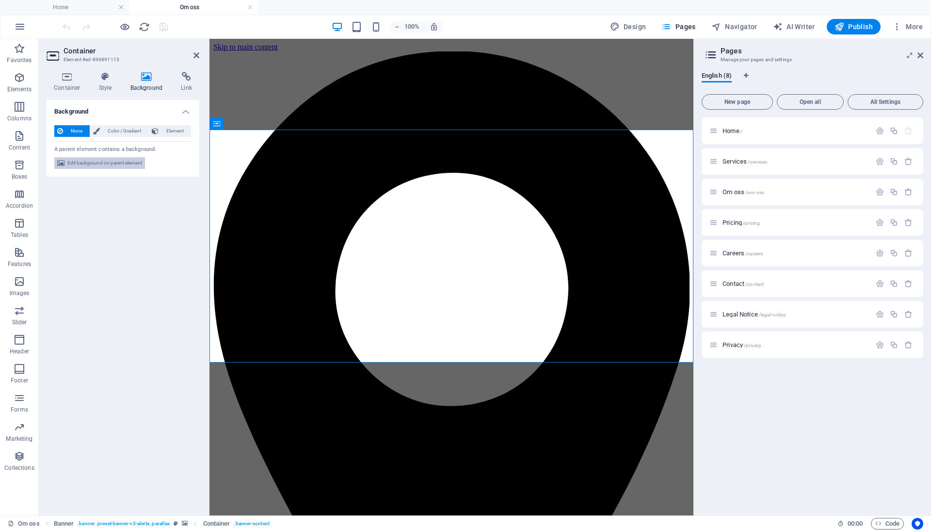
click at [118, 159] on span "Edit background on parent element" at bounding box center [104, 163] width 75 height 12
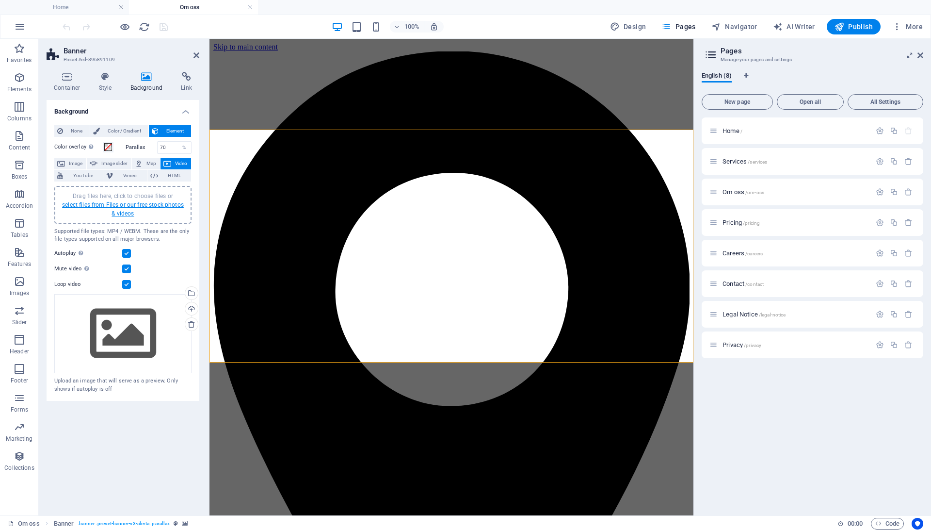
click at [124, 205] on link "select files from Files or our free stock photos & videos" at bounding box center [123, 209] width 122 height 16
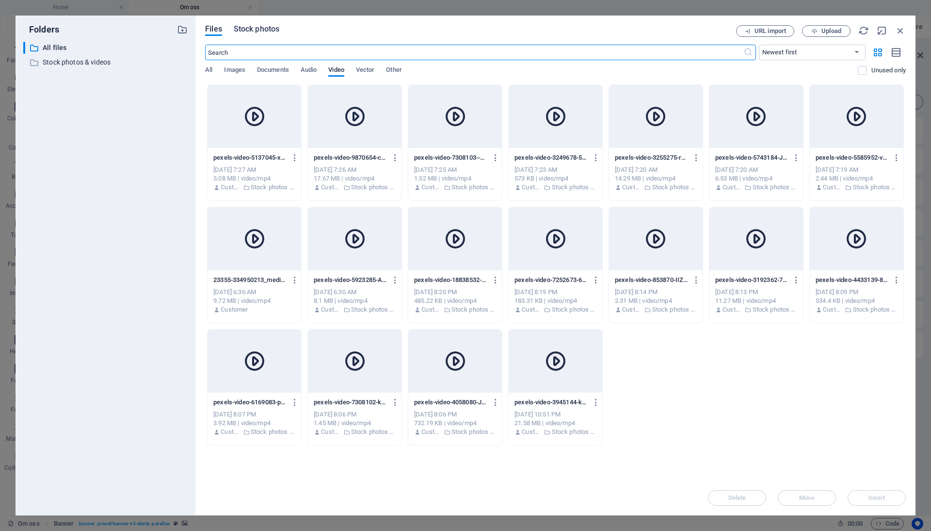
click at [265, 29] on span "Stock photos" at bounding box center [257, 29] width 46 height 12
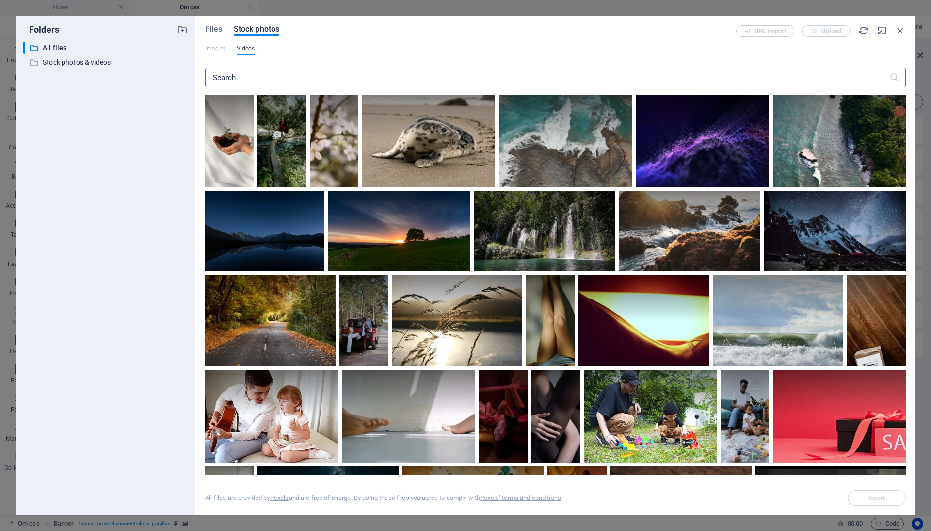
click at [266, 70] on input "text" at bounding box center [547, 77] width 684 height 19
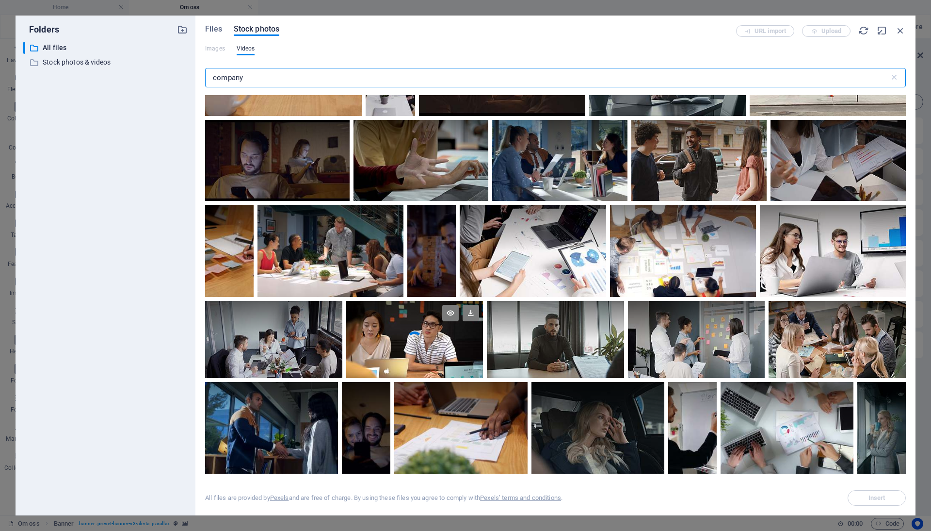
scroll to position [416, 0]
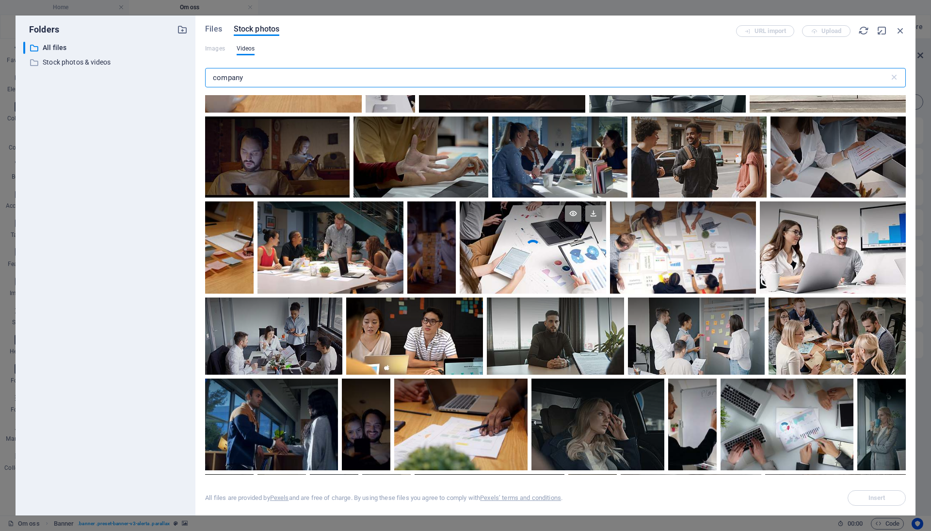
type input "company"
click at [530, 237] on div at bounding box center [533, 224] width 146 height 46
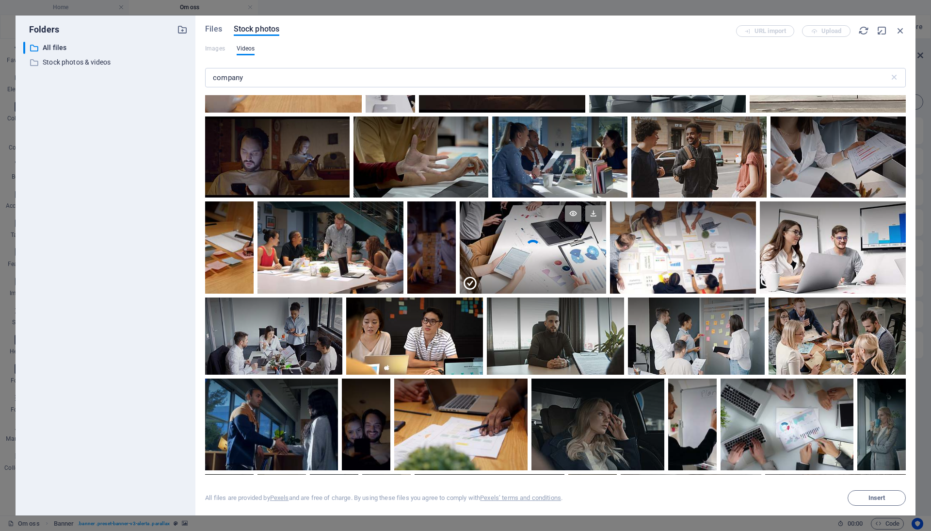
click at [530, 237] on div at bounding box center [533, 224] width 146 height 46
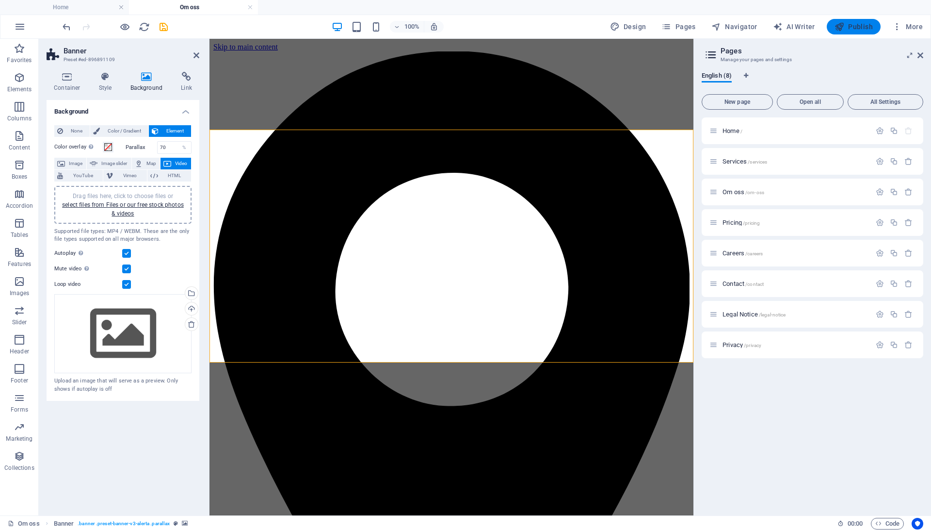
click at [857, 29] on span "Publish" at bounding box center [854, 27] width 38 height 10
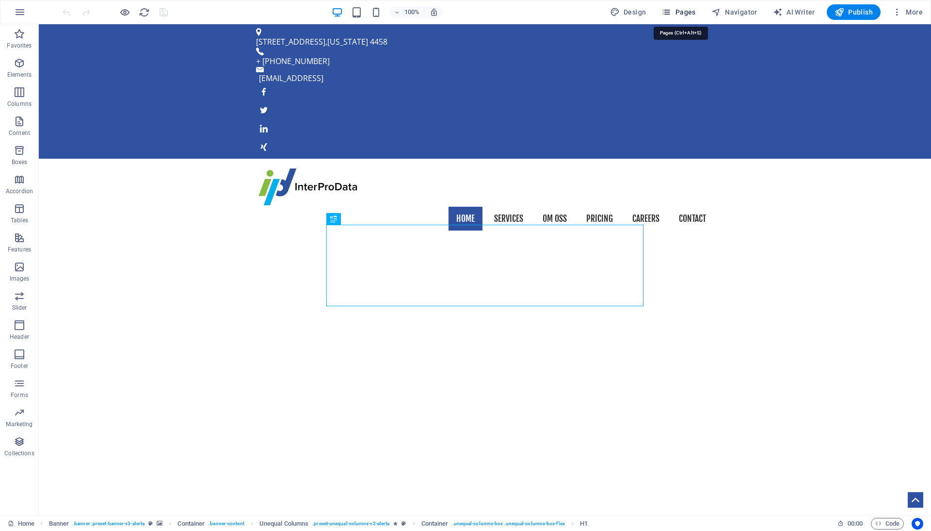
click at [680, 11] on span "Pages" at bounding box center [679, 12] width 34 height 10
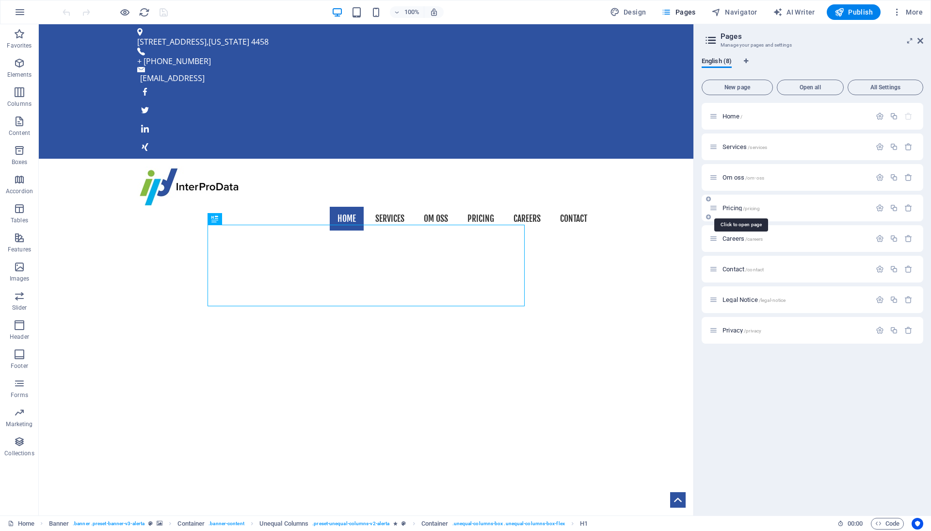
click at [734, 207] on span "Pricing /pricing" at bounding box center [741, 207] width 37 height 7
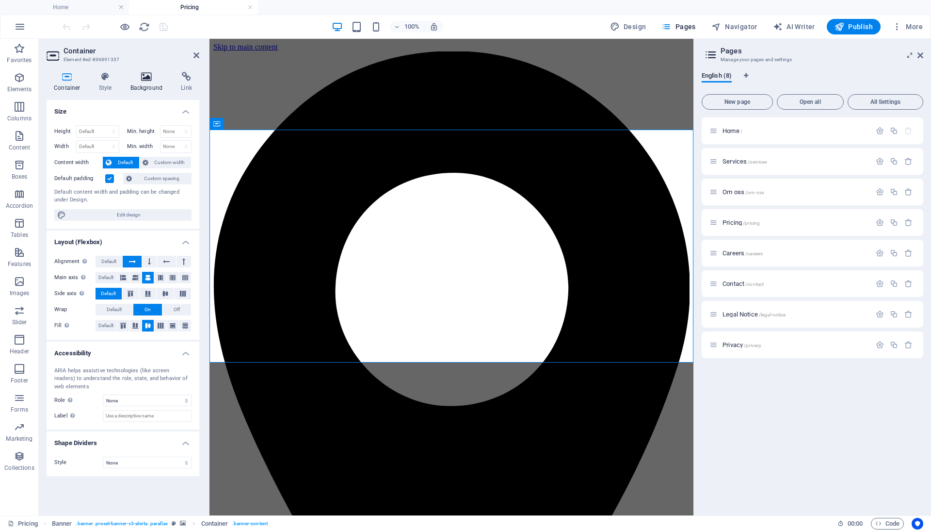
click at [148, 83] on h4 "Background" at bounding box center [148, 82] width 51 height 20
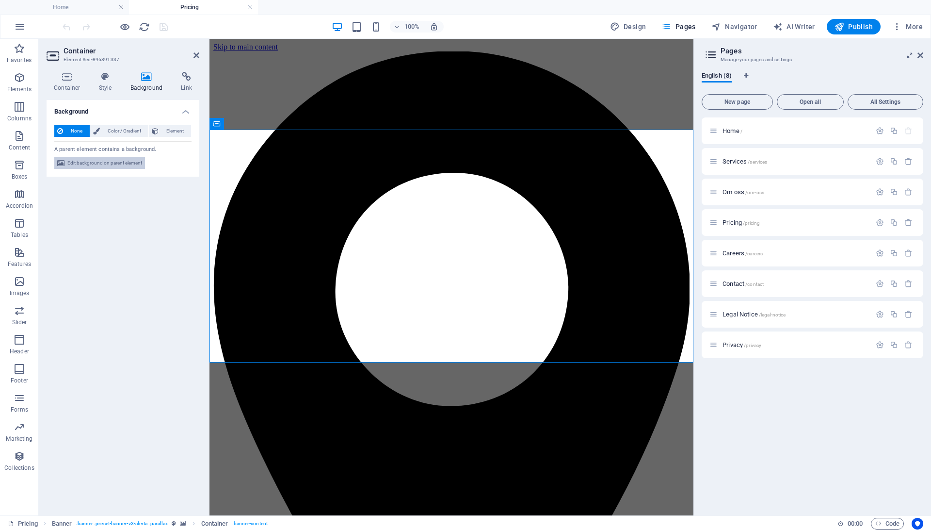
click at [119, 161] on span "Edit background on parent element" at bounding box center [104, 163] width 75 height 12
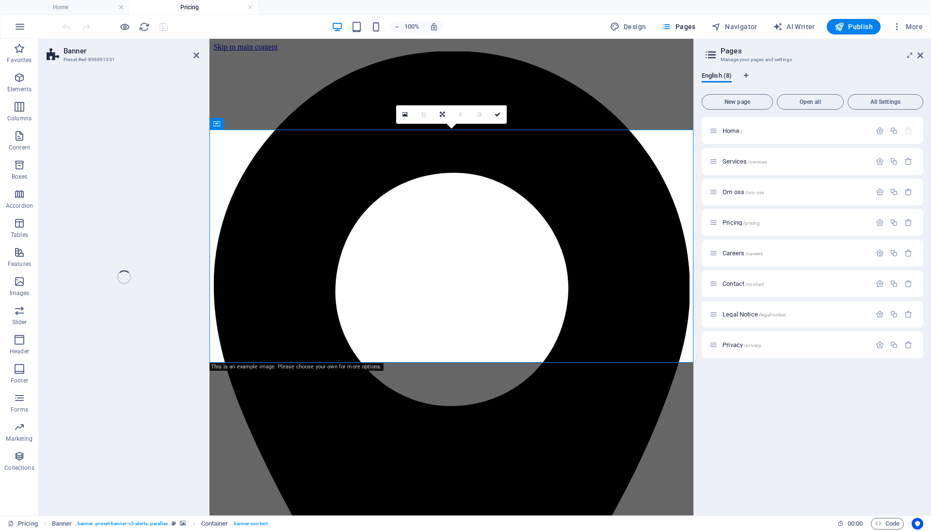
select select "%"
select select "px"
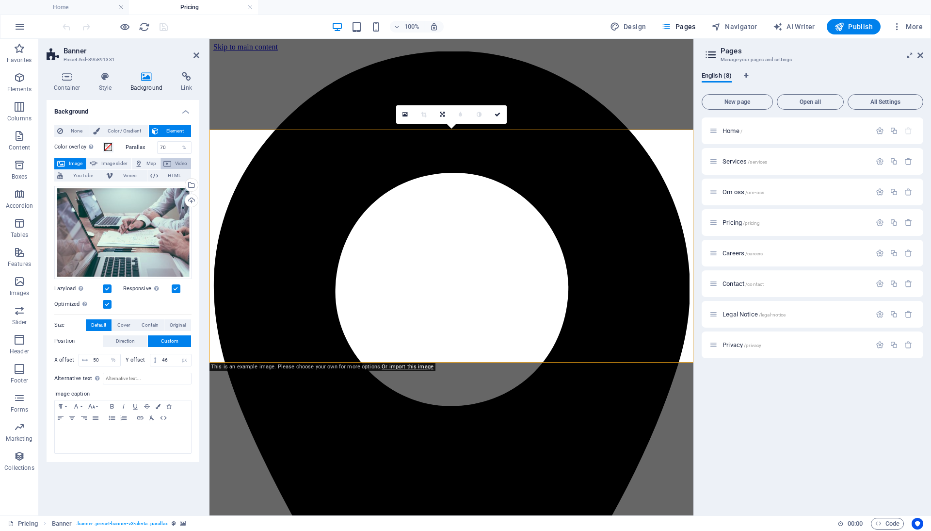
click at [168, 162] on icon at bounding box center [167, 164] width 8 height 12
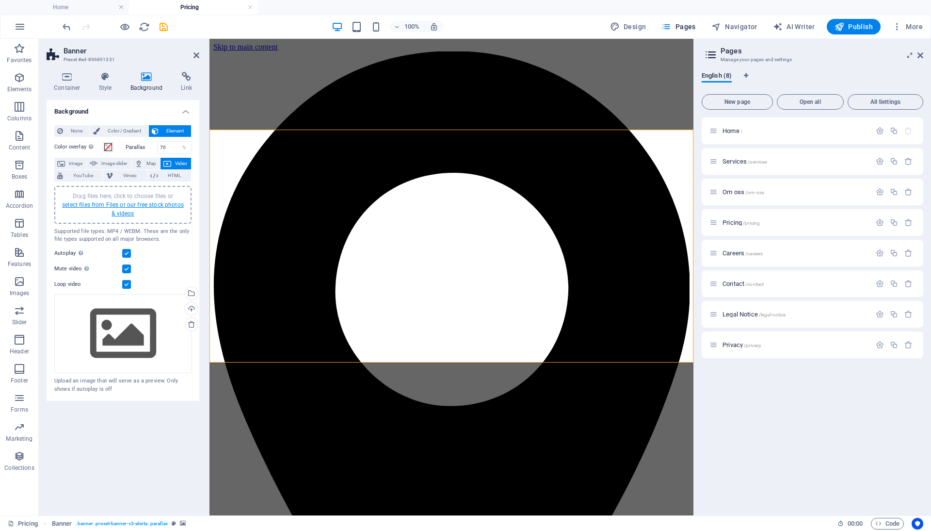
click at [145, 204] on link "select files from Files or our free stock photos & videos" at bounding box center [123, 209] width 122 height 16
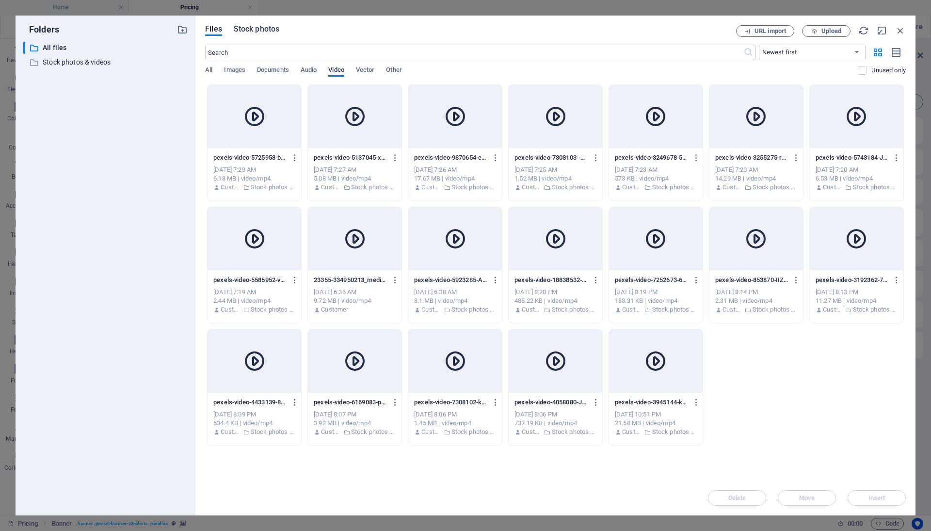
click at [262, 31] on span "Stock photos" at bounding box center [257, 29] width 46 height 12
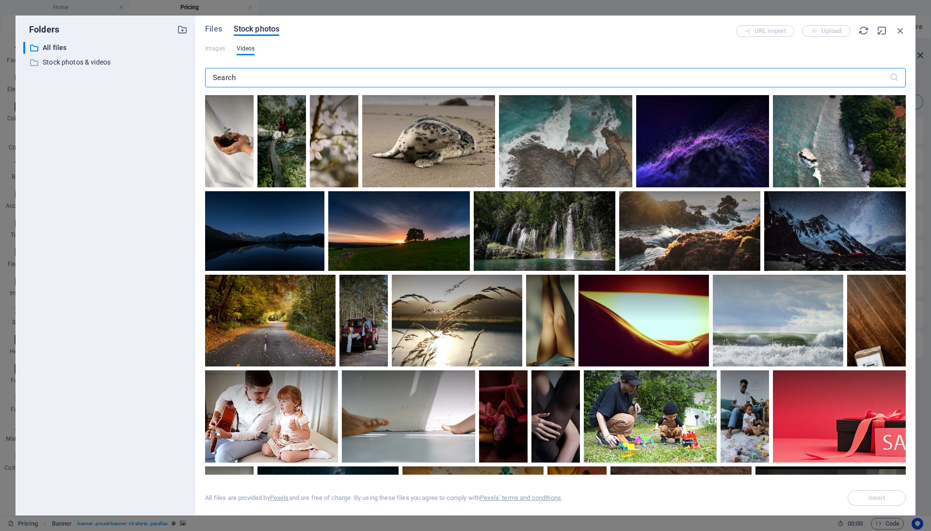
click at [287, 73] on input "text" at bounding box center [547, 77] width 684 height 19
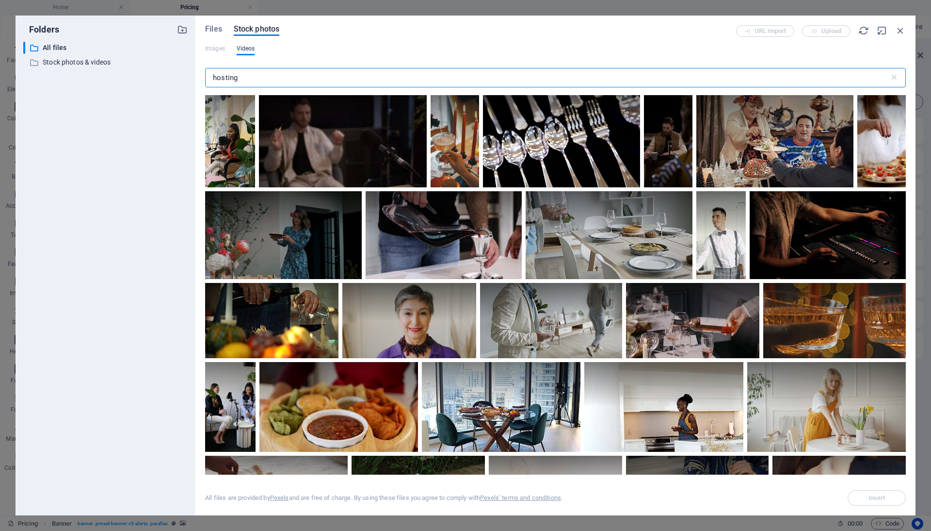
click at [213, 76] on input "hosting" at bounding box center [547, 77] width 684 height 19
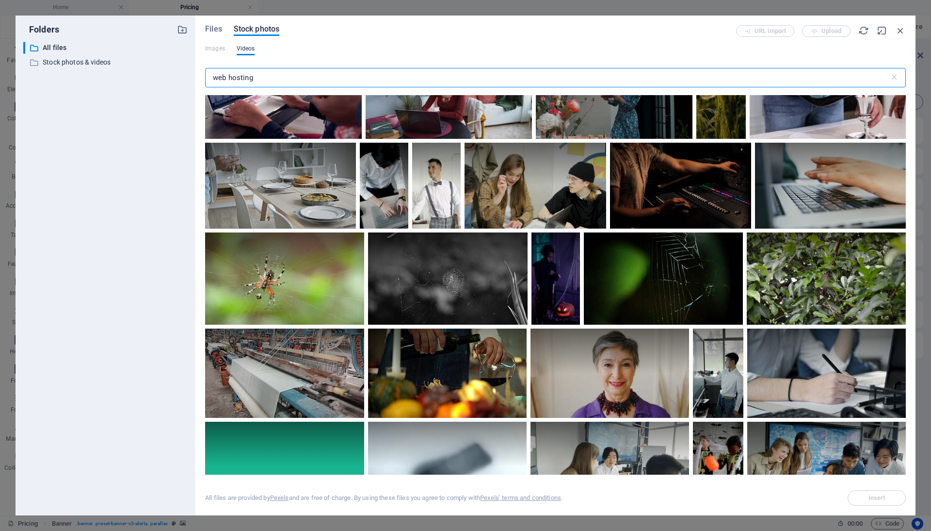
scroll to position [1568, 0]
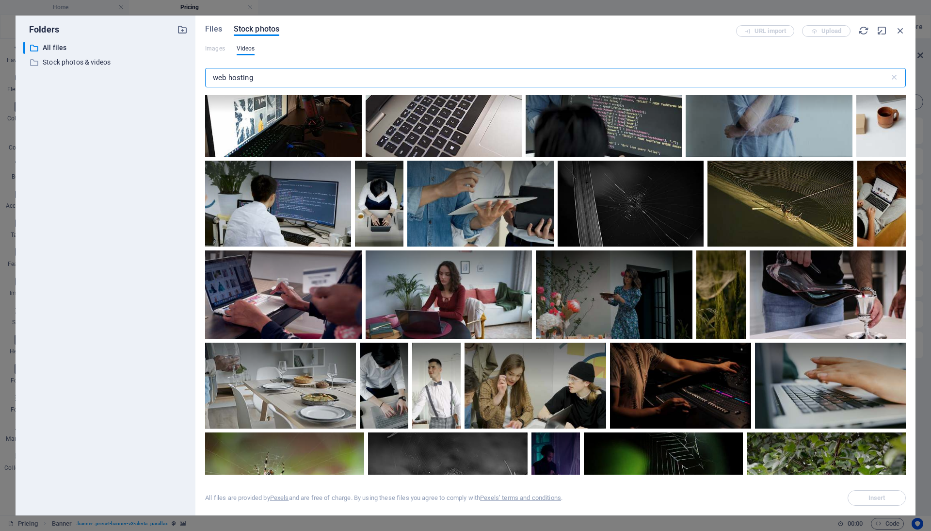
click at [303, 81] on input "web hosting" at bounding box center [547, 77] width 684 height 19
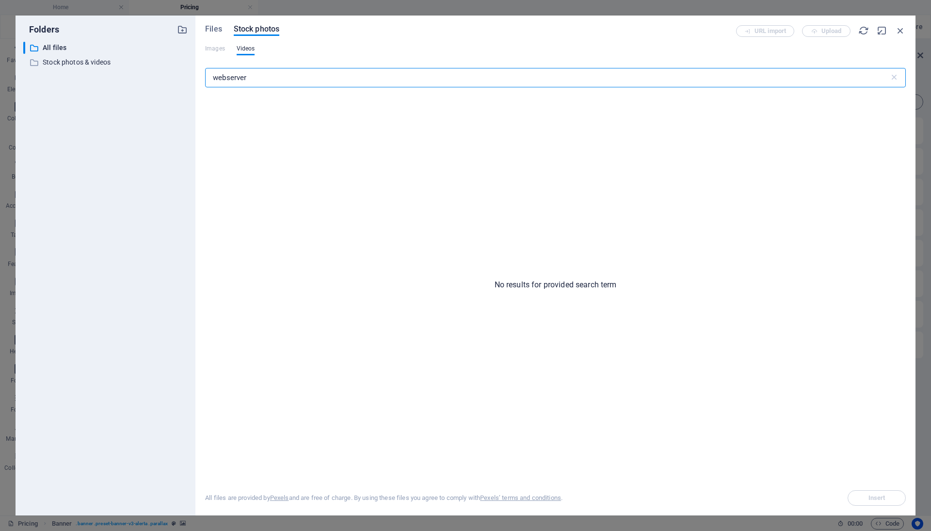
click at [283, 75] on input "webserver" at bounding box center [547, 77] width 684 height 19
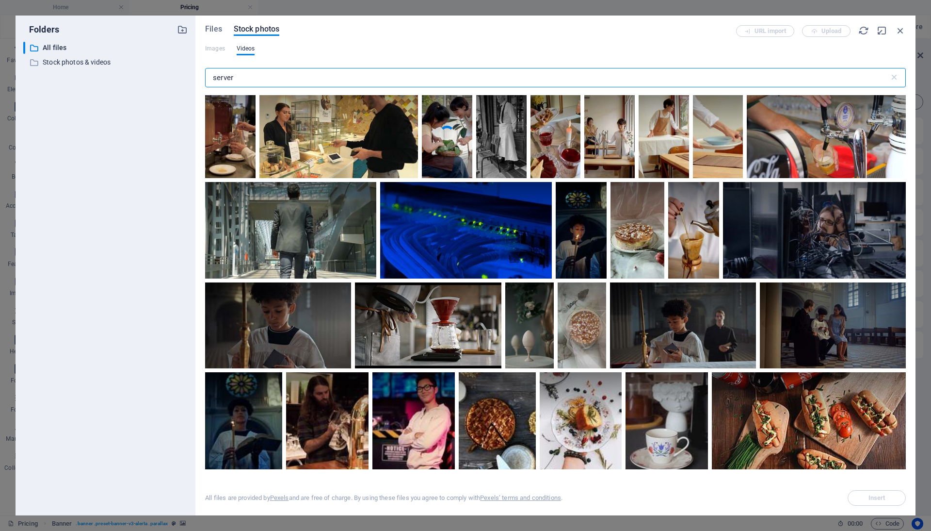
scroll to position [1105, 0]
click at [214, 78] on input "server" at bounding box center [547, 77] width 684 height 19
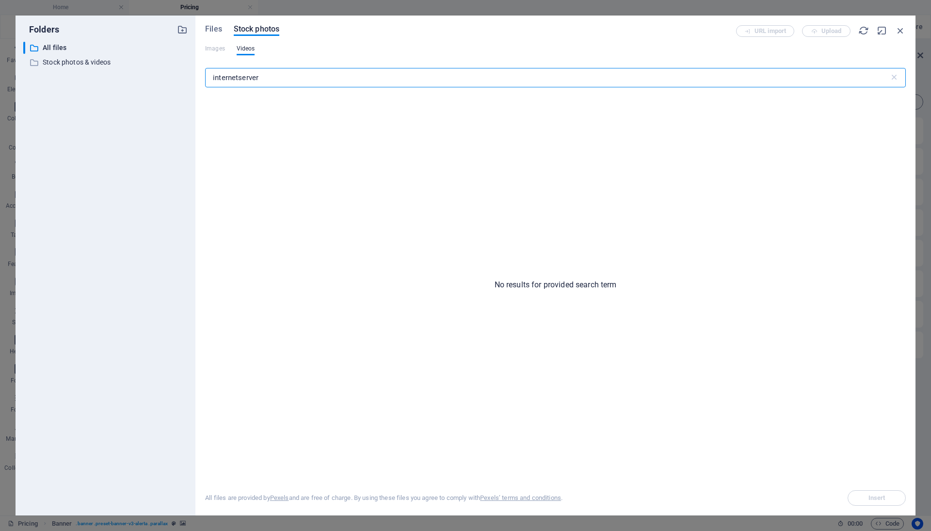
drag, startPoint x: 240, startPoint y: 76, endPoint x: 307, endPoint y: 77, distance: 67.4
click at [307, 77] on input "internetserver" at bounding box center [547, 77] width 684 height 19
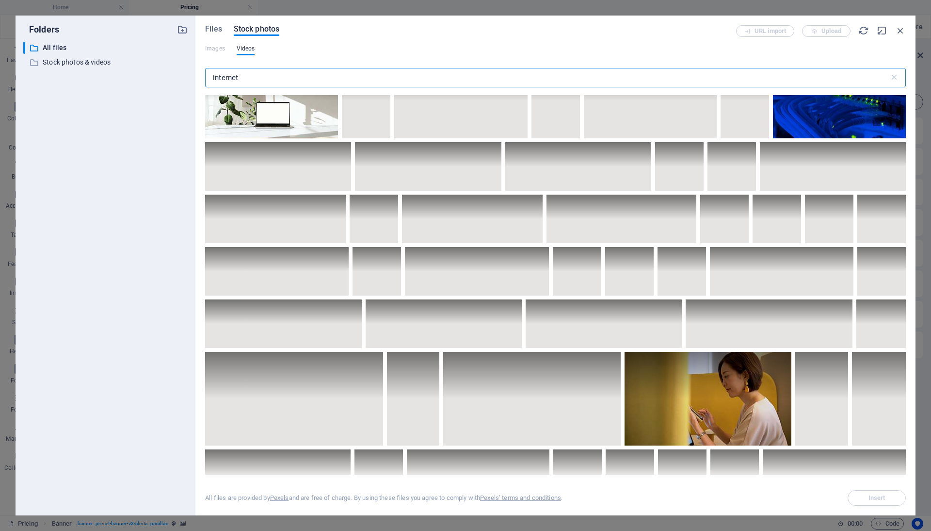
scroll to position [2149, 0]
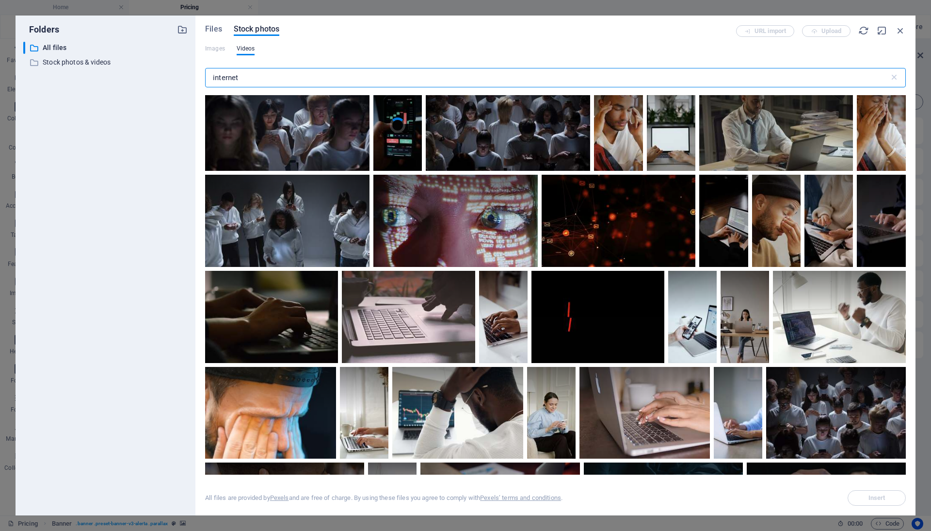
click at [292, 78] on input "internet" at bounding box center [547, 77] width 684 height 19
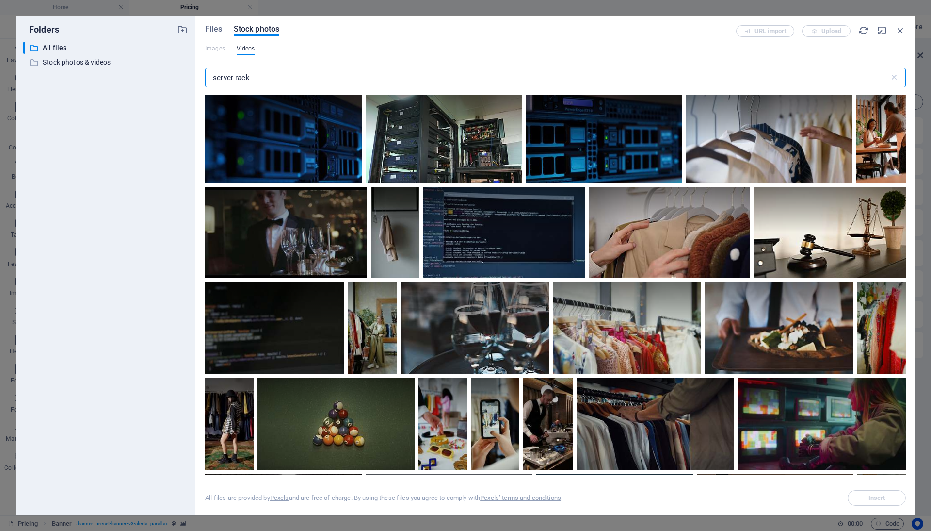
scroll to position [0, 0]
click at [282, 76] on input "server rack" at bounding box center [547, 77] width 684 height 19
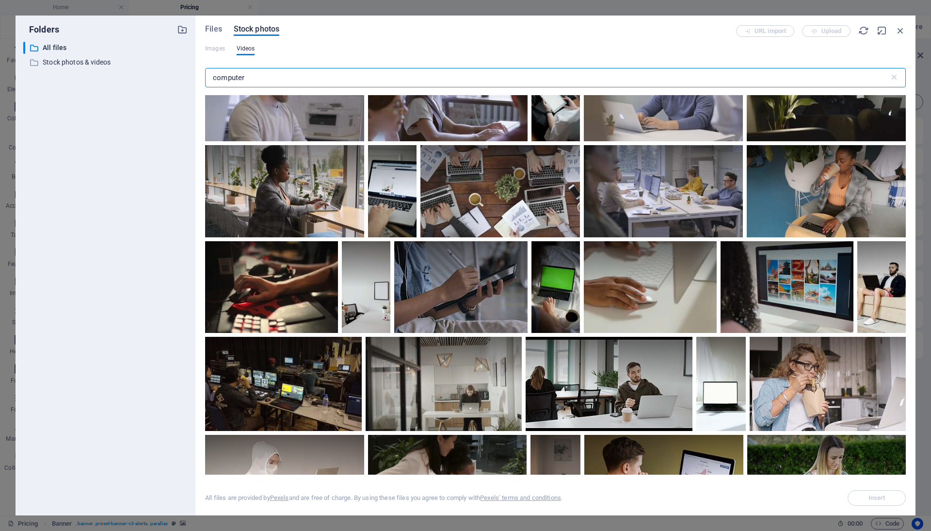
scroll to position [2320, 0]
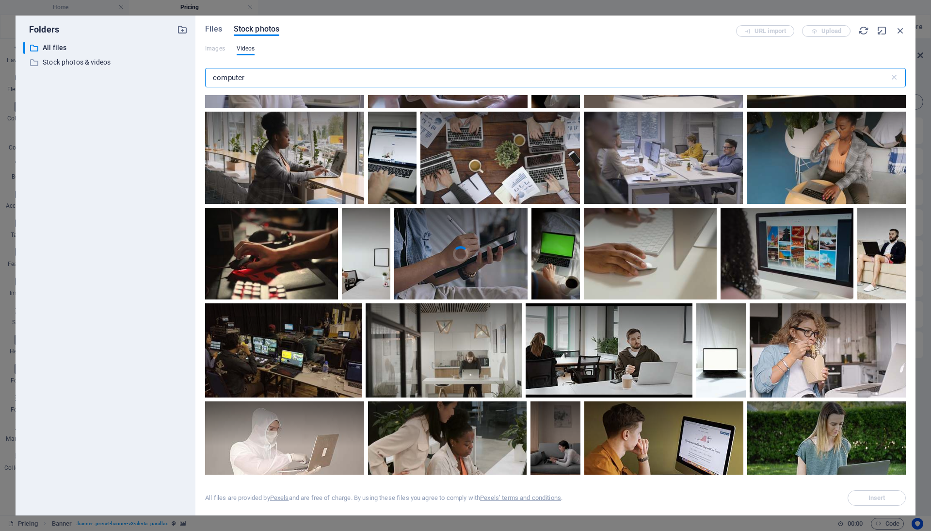
click at [363, 81] on input "computer" at bounding box center [547, 77] width 684 height 19
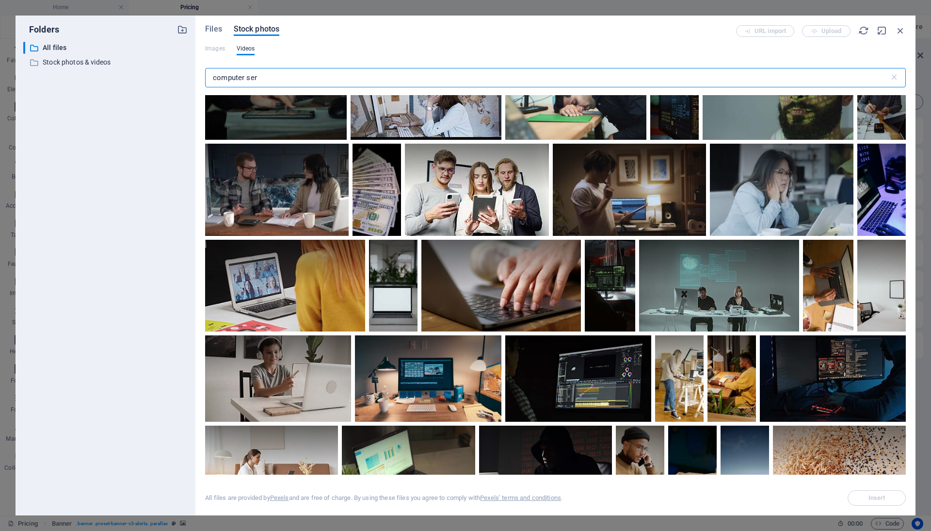
scroll to position [3617, 0]
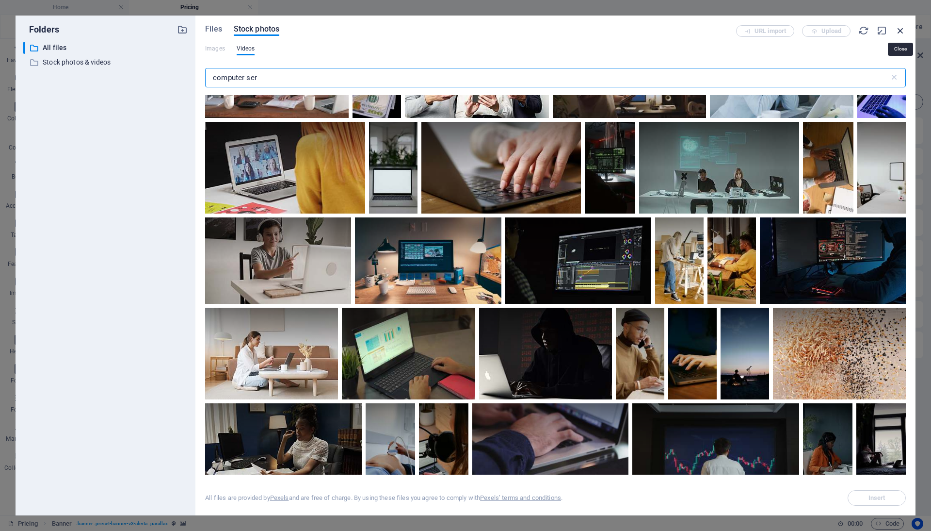
type input "computer ser"
click at [896, 30] on icon "button" at bounding box center [901, 30] width 11 height 11
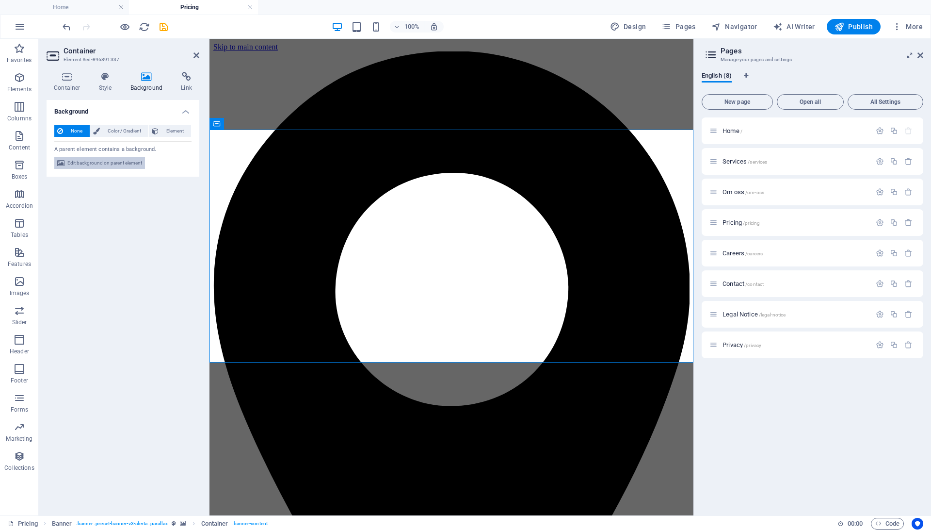
click at [134, 162] on span "Edit background on parent element" at bounding box center [104, 163] width 75 height 12
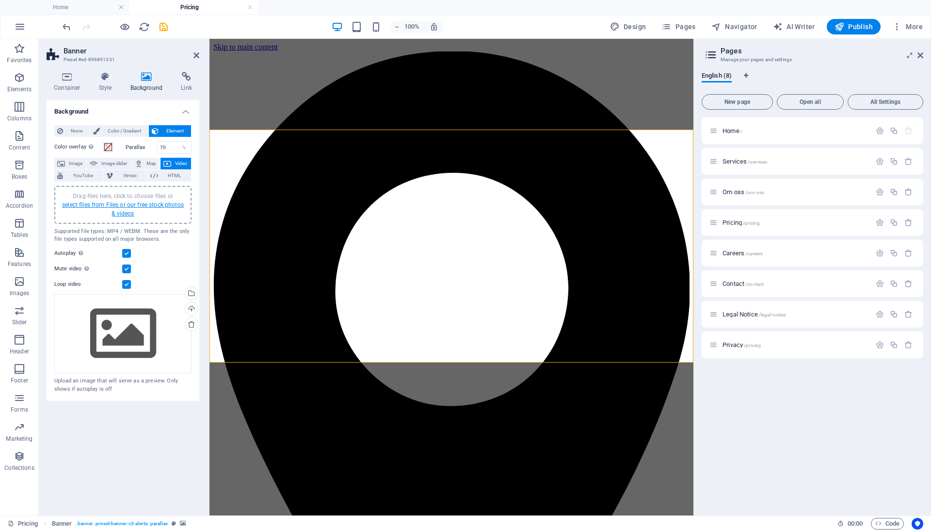
click at [125, 202] on link "select files from Files or our free stock photos & videos" at bounding box center [123, 209] width 122 height 16
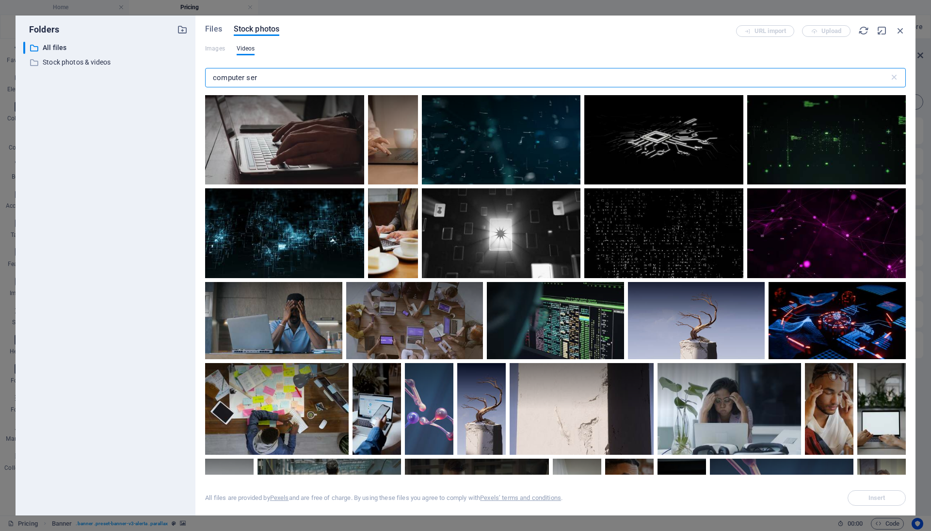
click at [261, 77] on input "computer ser" at bounding box center [547, 77] width 684 height 19
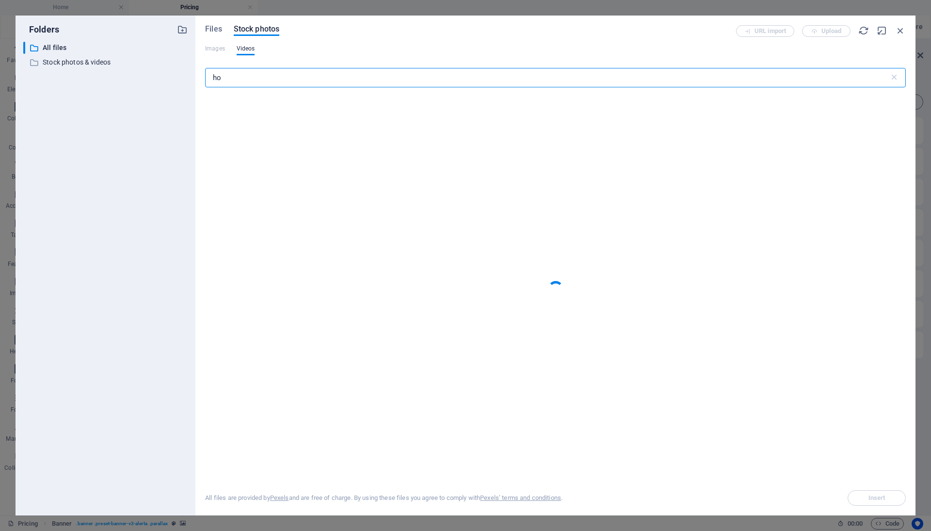
type input "h"
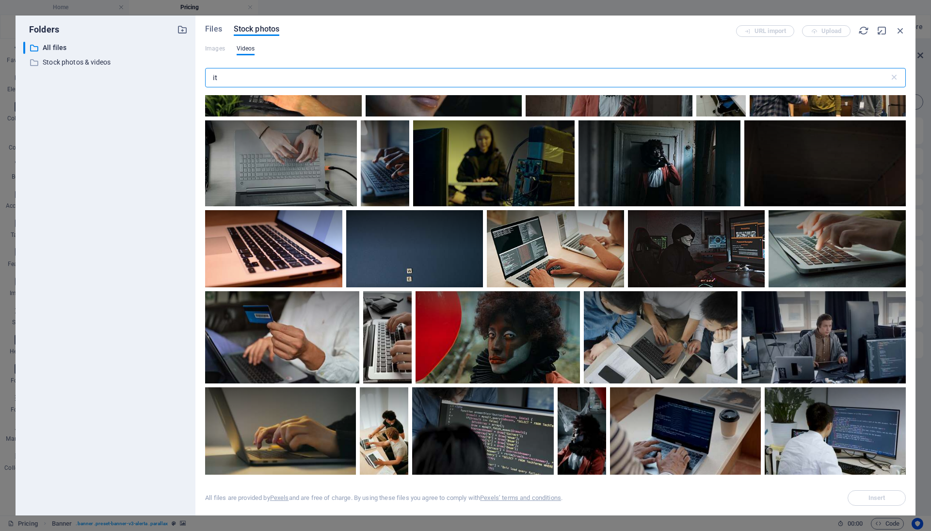
scroll to position [1506, 0]
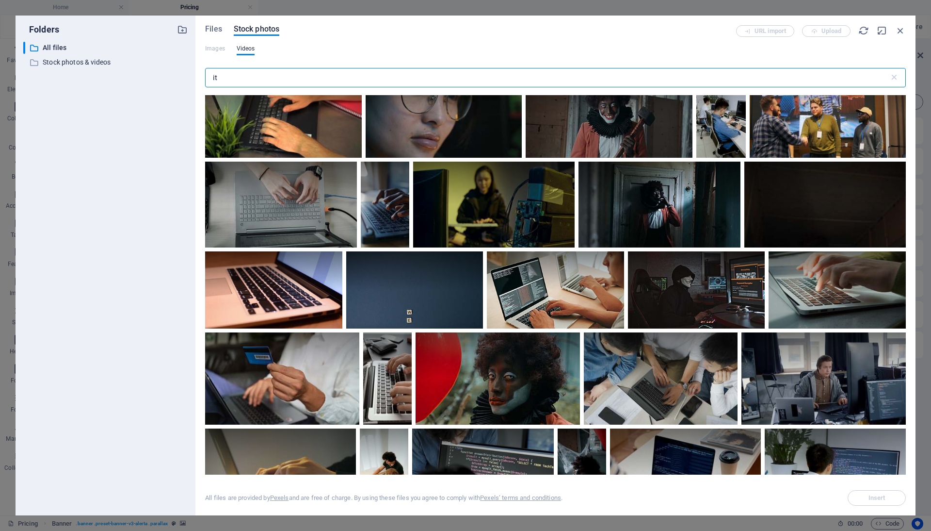
click at [308, 74] on input "it" at bounding box center [547, 77] width 684 height 19
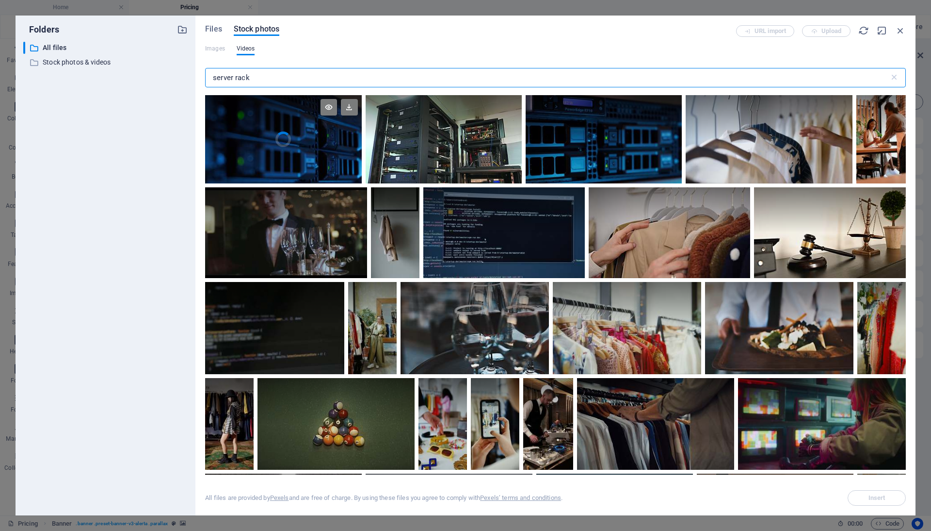
scroll to position [0, 0]
type input "server rack"
click at [303, 152] on video "Your browser does not support the video tag." at bounding box center [283, 139] width 156 height 88
click at [303, 143] on div at bounding box center [283, 161] width 156 height 44
click at [303, 143] on video "Your browser does not support the video tag." at bounding box center [283, 139] width 156 height 88
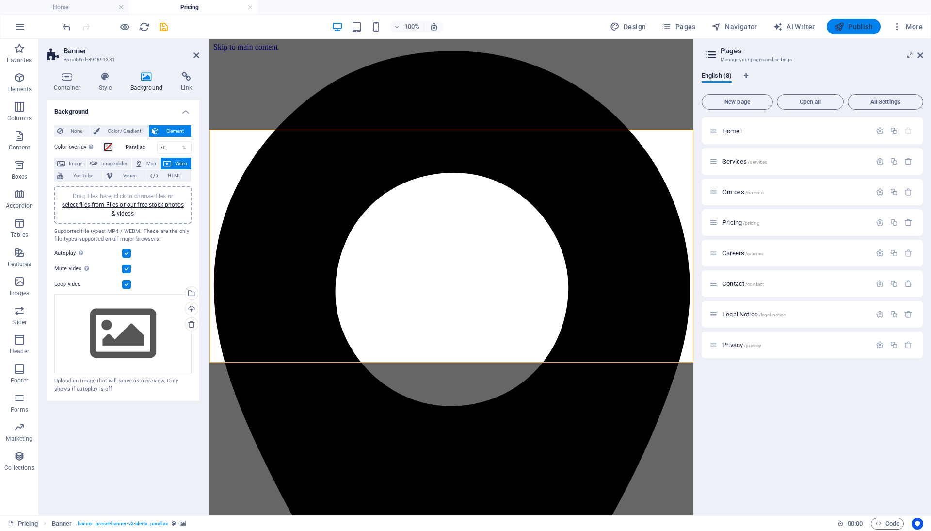
click at [868, 25] on span "Publish" at bounding box center [854, 27] width 38 height 10
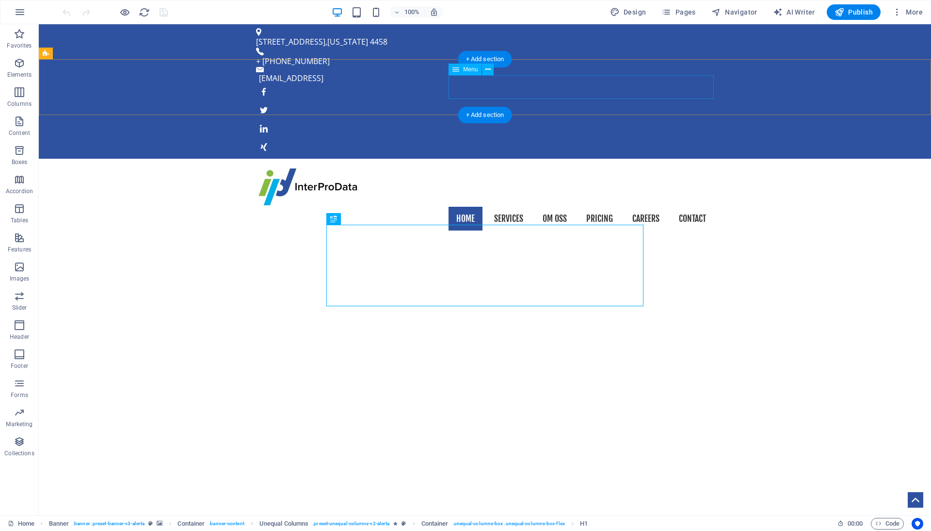
click at [593, 207] on nav "Home Services Om oss Pricing Careers Contact" at bounding box center [485, 219] width 458 height 24
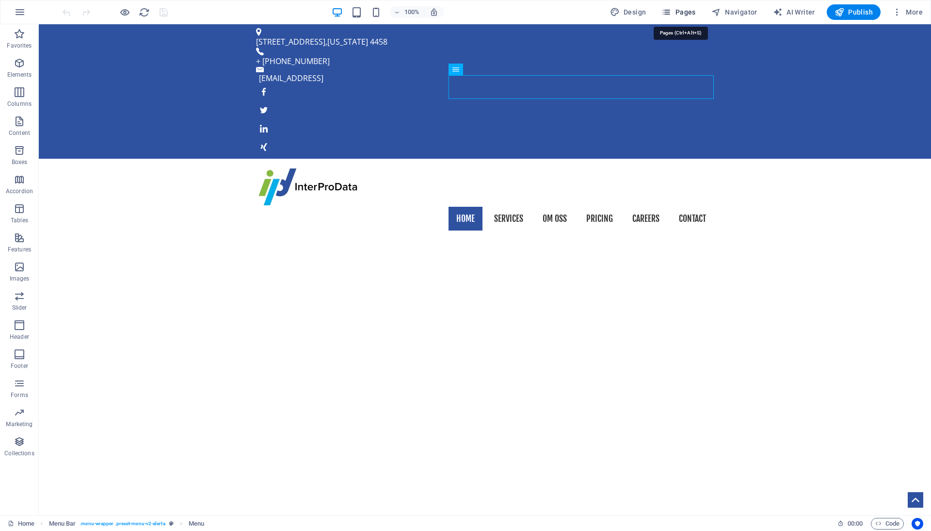
click at [688, 10] on span "Pages" at bounding box center [679, 12] width 34 height 10
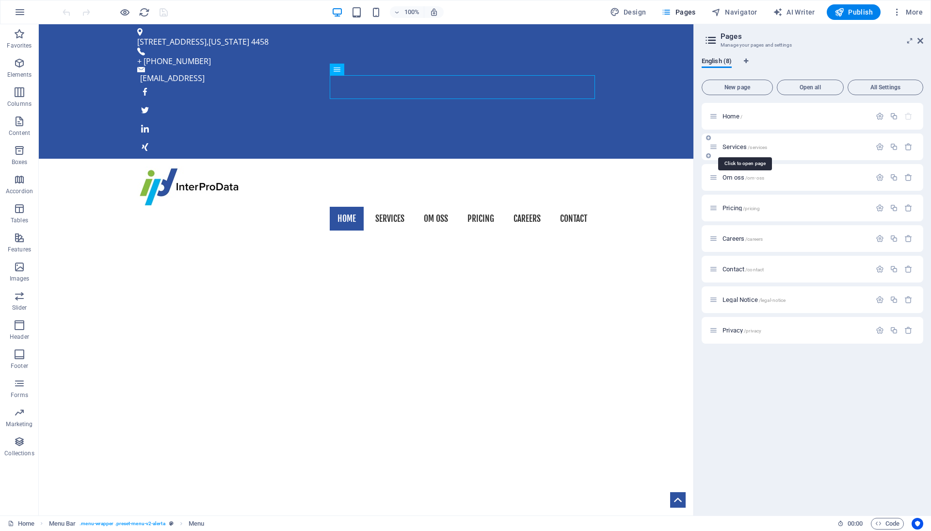
click at [746, 146] on span "Services /services" at bounding box center [745, 146] width 45 height 7
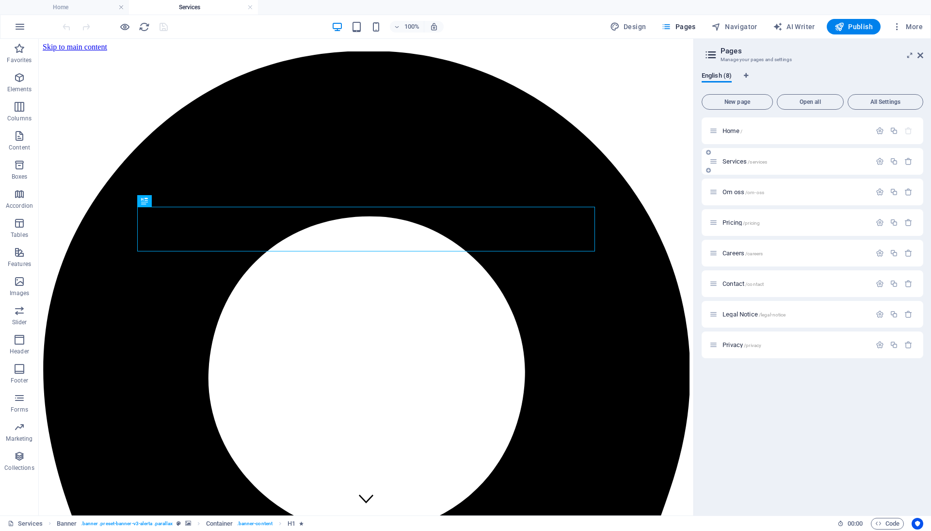
click at [731, 160] on span "Services /services" at bounding box center [745, 161] width 45 height 7
click at [885, 162] on button "button" at bounding box center [880, 161] width 14 height 8
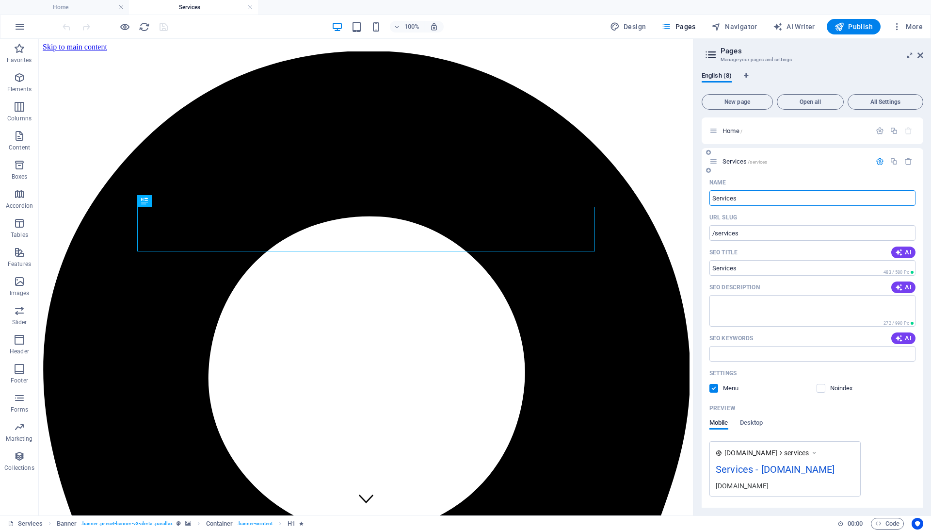
click at [797, 196] on input "Services" at bounding box center [813, 198] width 206 height 16
type input "T"
type input "/t"
type input "T"
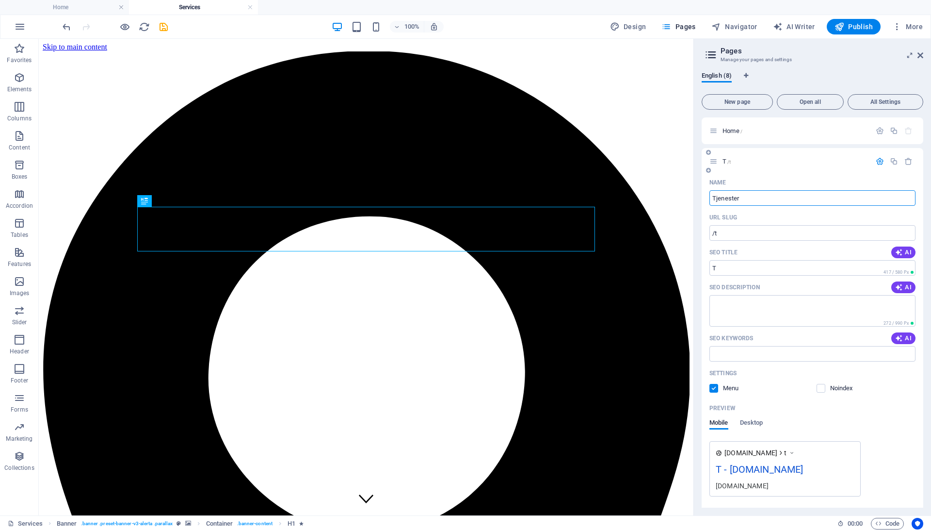
type input "Tjenester"
type input "/tjenester"
type input "Tjenester"
click at [862, 24] on span "Publish" at bounding box center [854, 27] width 38 height 10
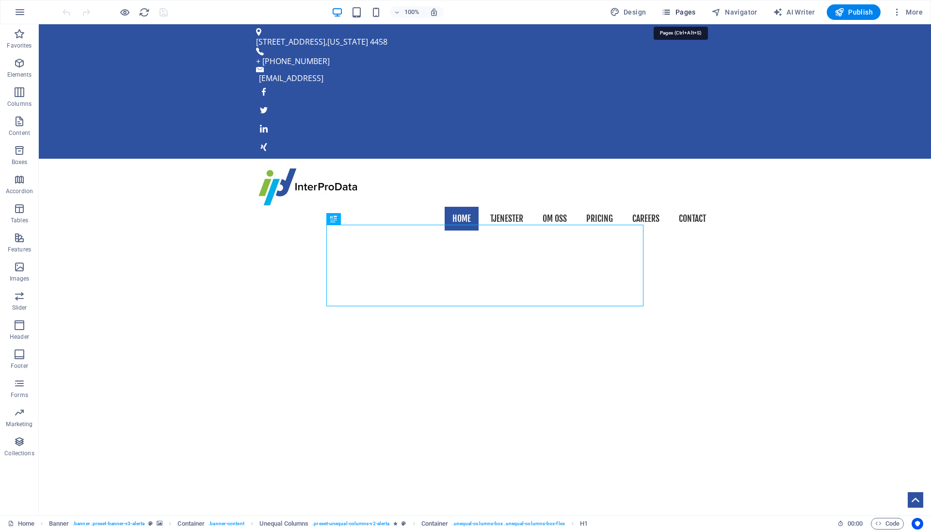
click at [696, 13] on span "Pages" at bounding box center [679, 12] width 34 height 10
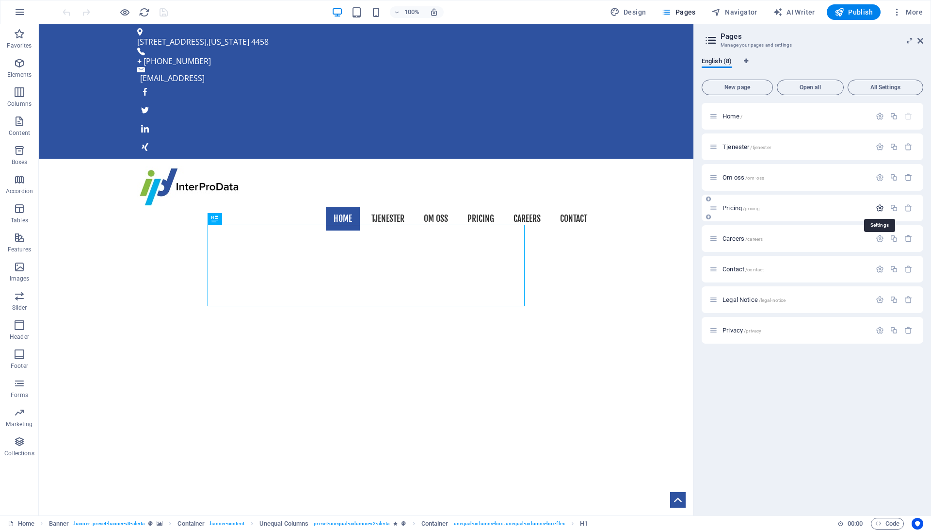
click at [881, 208] on icon "button" at bounding box center [880, 208] width 8 height 8
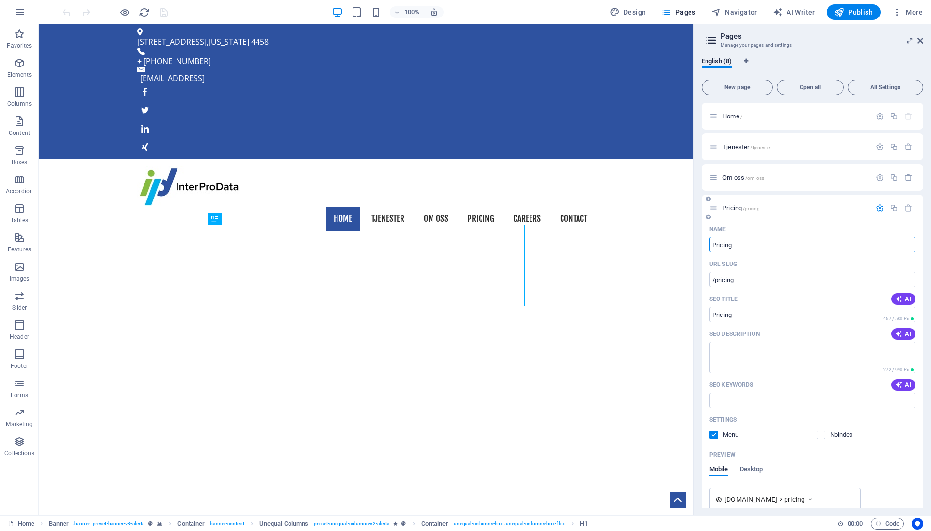
click at [743, 245] on input "Pricing" at bounding box center [813, 245] width 206 height 16
type input "W"
type input "/w"
type input "W"
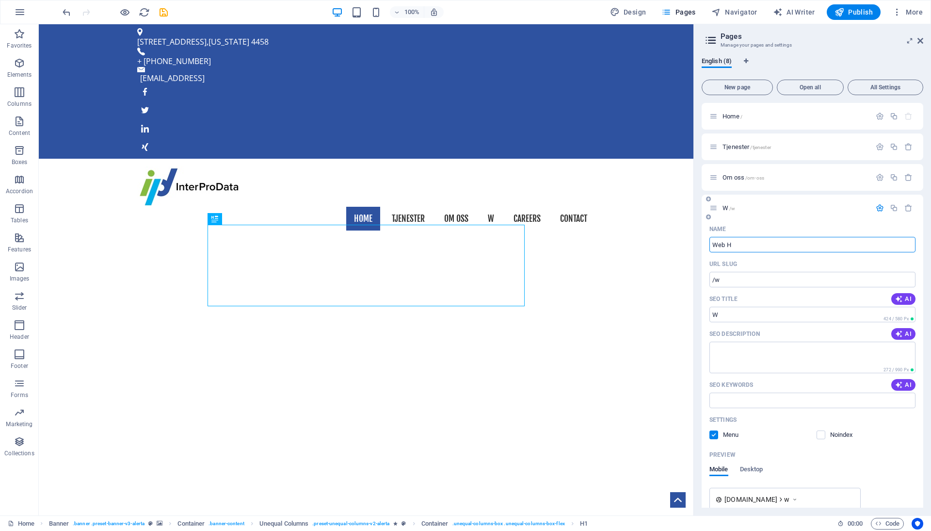
type input "Web H"
type input "/web-h"
type input "Web H"
type input "Web Hosting"
type input "/web-hosting"
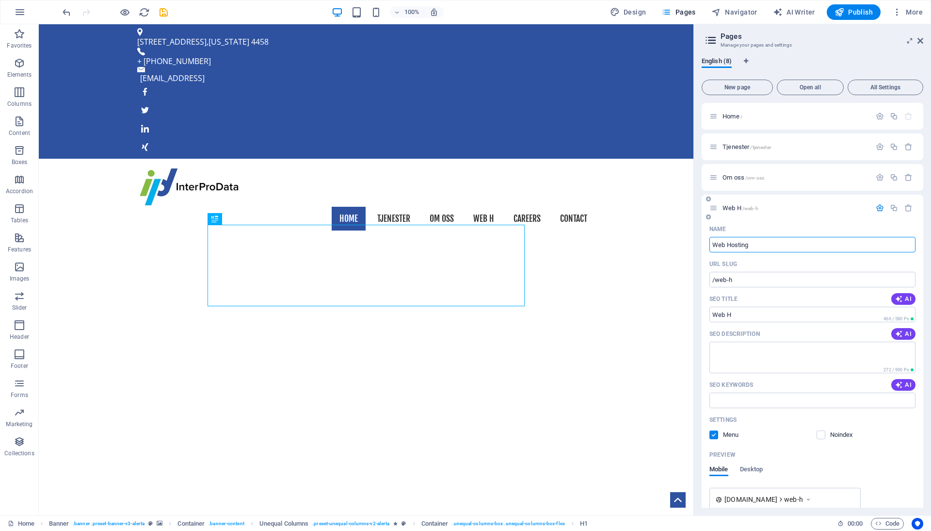
type input "Web Hosting"
click at [851, 14] on span "Publish" at bounding box center [854, 12] width 38 height 10
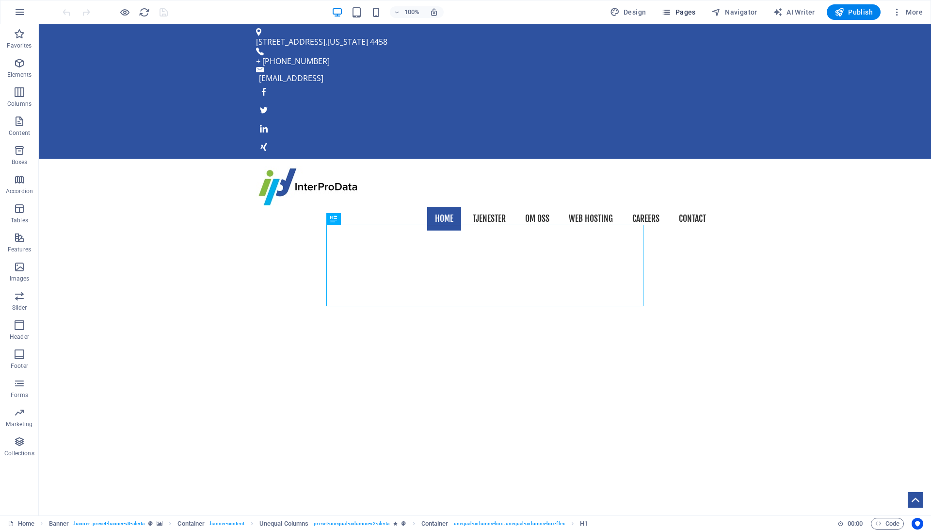
click at [682, 13] on span "Pages" at bounding box center [679, 12] width 34 height 10
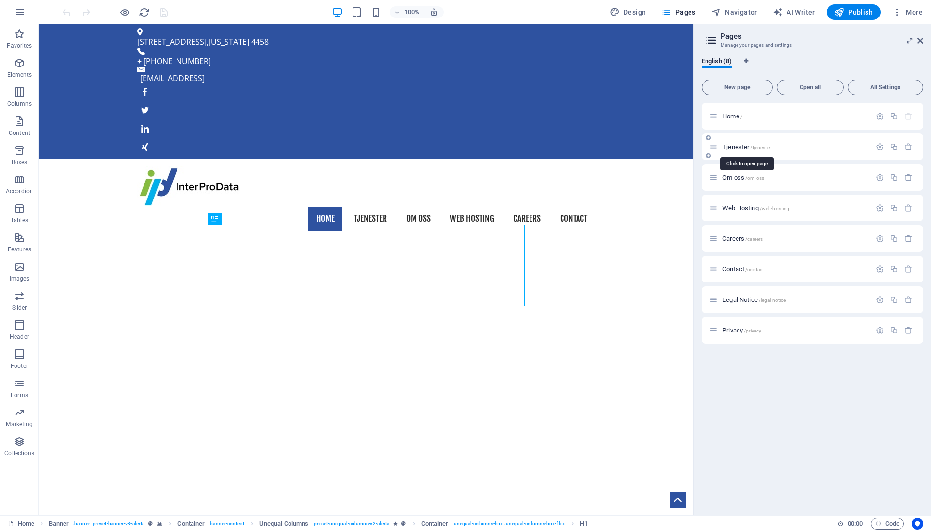
click at [740, 147] on span "Tjenester /tjenester" at bounding box center [747, 146] width 49 height 7
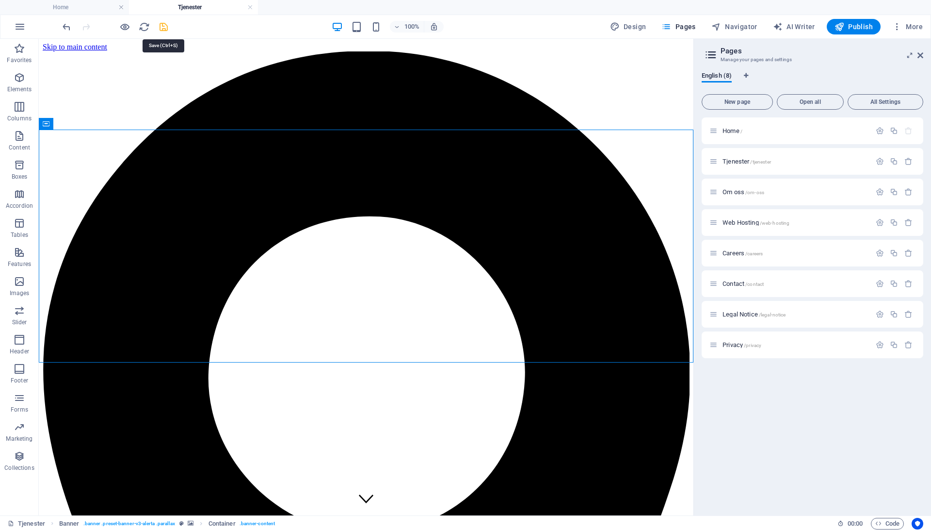
click at [163, 26] on icon "save" at bounding box center [163, 26] width 11 height 11
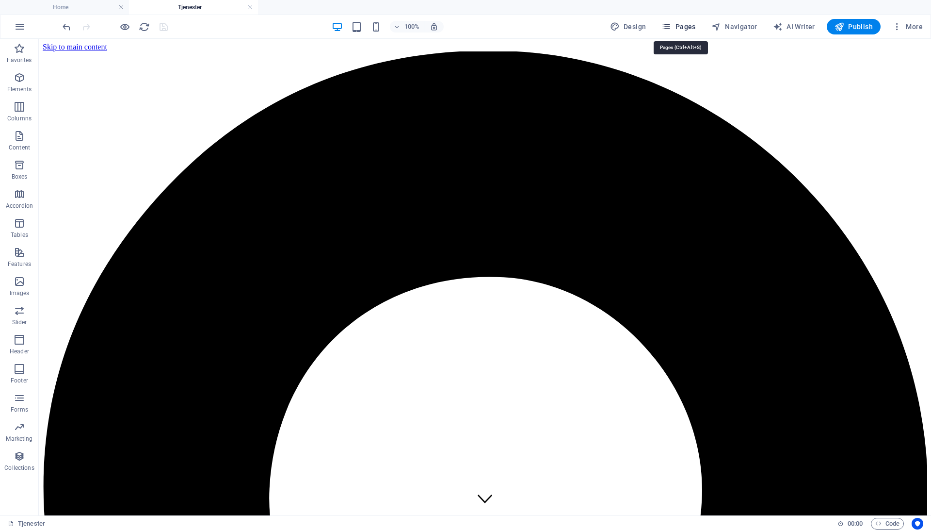
click at [687, 25] on span "Pages" at bounding box center [679, 27] width 34 height 10
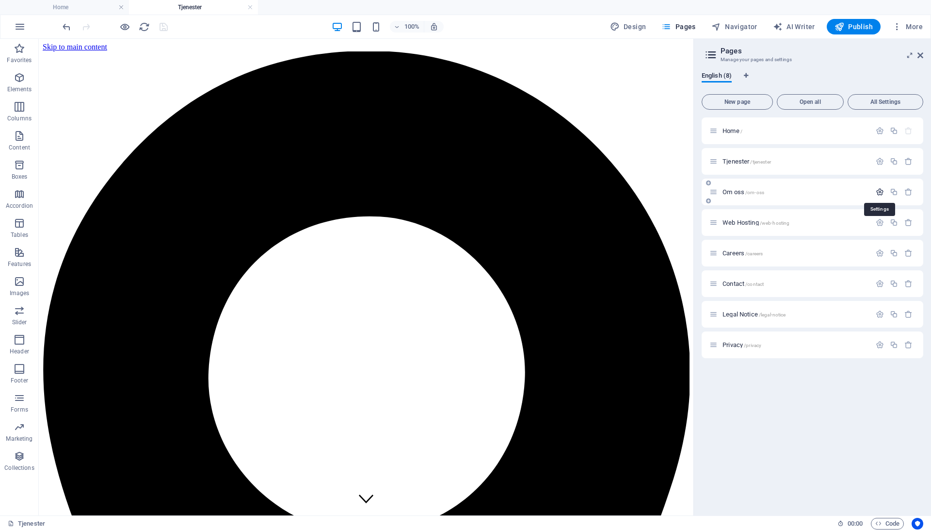
click at [880, 192] on icon "button" at bounding box center [880, 192] width 8 height 8
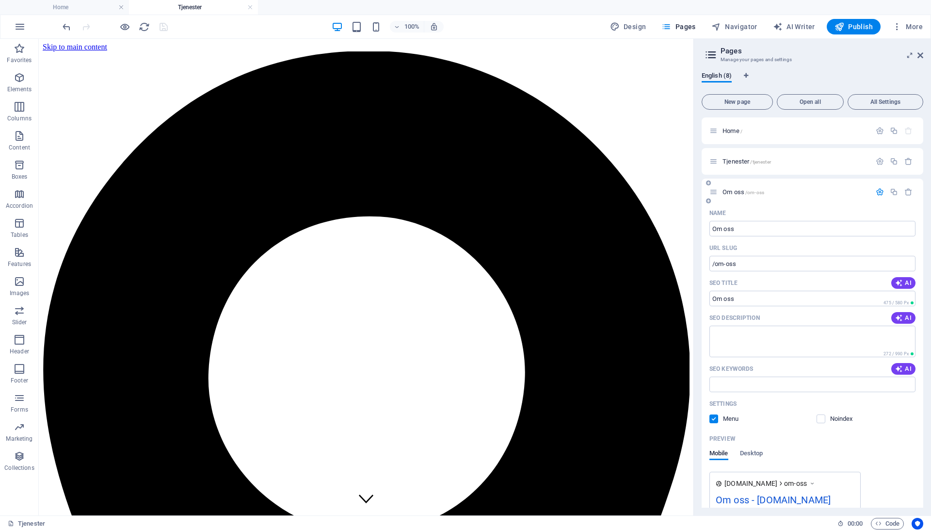
click at [733, 191] on span "Om oss /om-oss" at bounding box center [744, 191] width 42 height 7
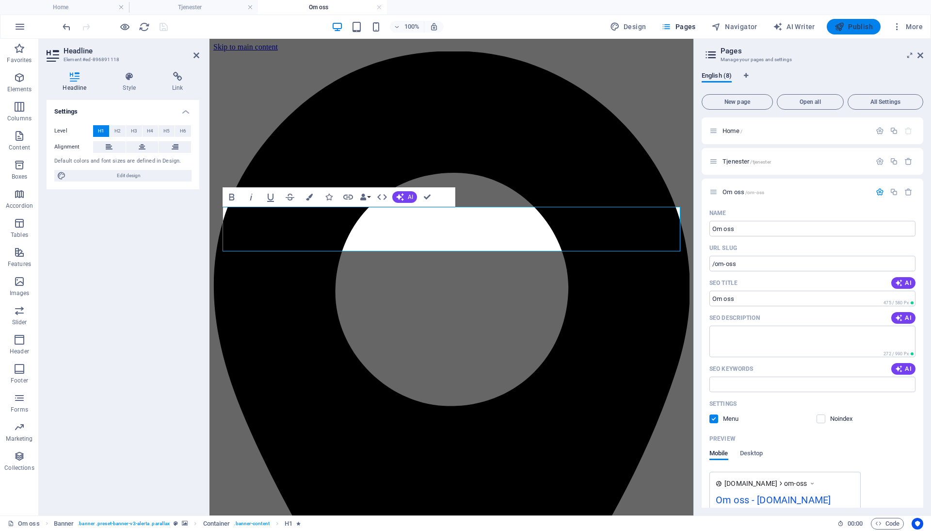
click at [846, 29] on span "Publish" at bounding box center [854, 27] width 38 height 10
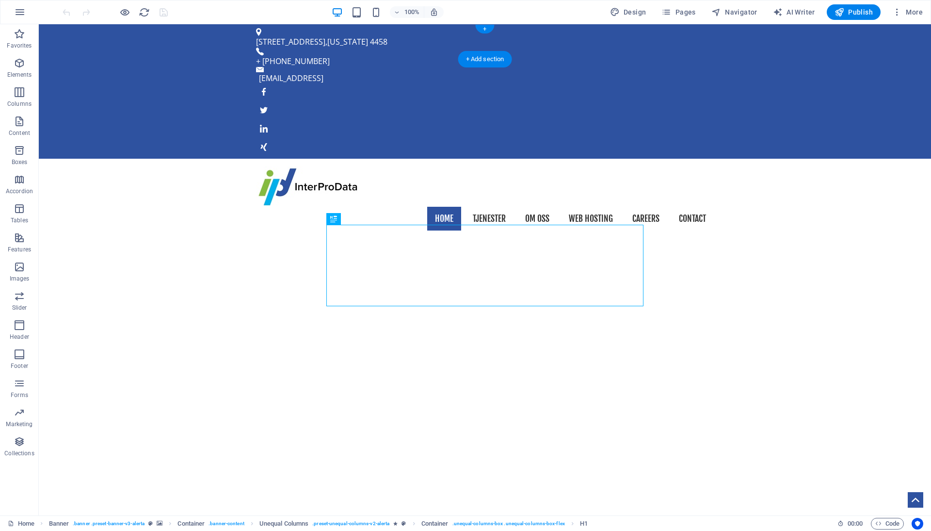
click at [223, 35] on div "[STREET_ADDRESS][US_STATE] + [PHONE_NUMBER] [EMAIL_ADDRESS]" at bounding box center [485, 91] width 893 height 134
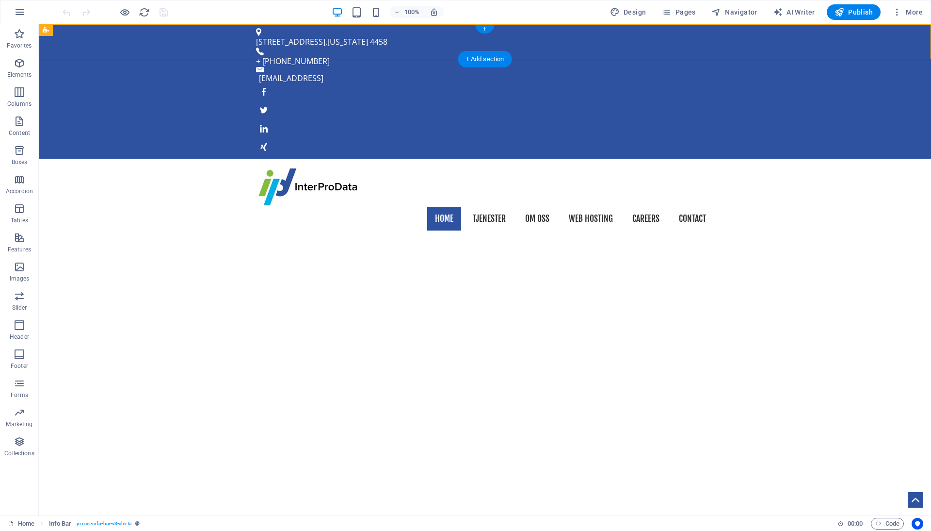
click at [228, 35] on div "[STREET_ADDRESS][US_STATE] + [PHONE_NUMBER] [EMAIL_ADDRESS]" at bounding box center [485, 91] width 893 height 134
click at [228, 35] on div "10004 Bicetown Road , New York 4458 + 1 917-320-7202 a5e08a7b966f1e48a7f7aaea9c…" at bounding box center [485, 91] width 893 height 134
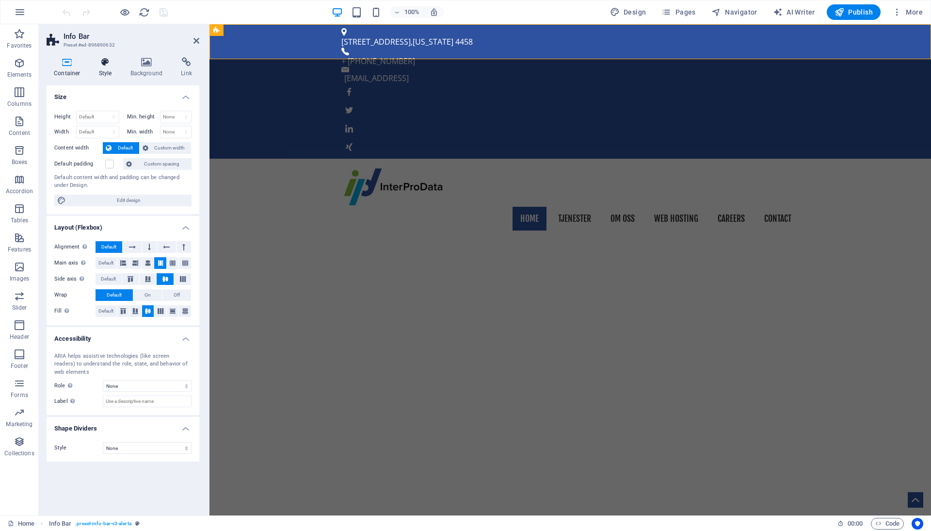
click at [107, 68] on h4 "Style" at bounding box center [108, 67] width 32 height 20
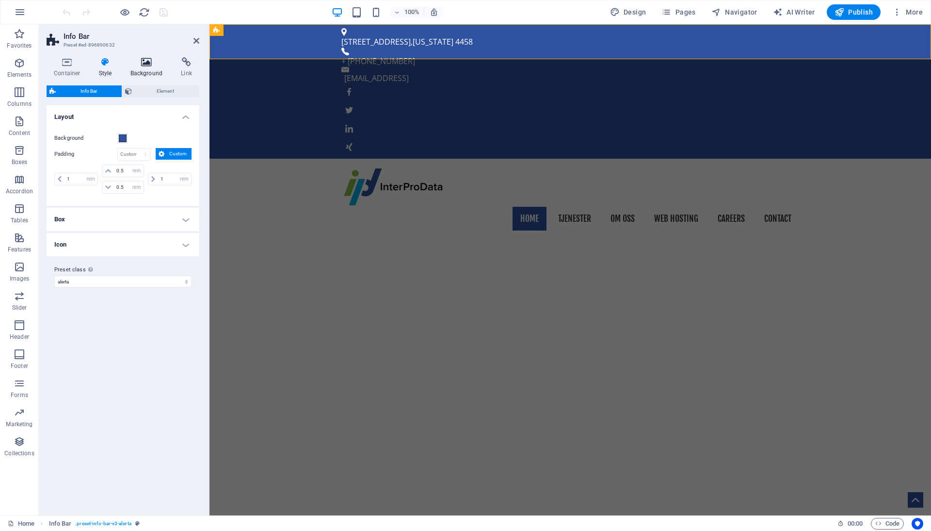
click at [140, 68] on h4 "Background" at bounding box center [148, 67] width 51 height 20
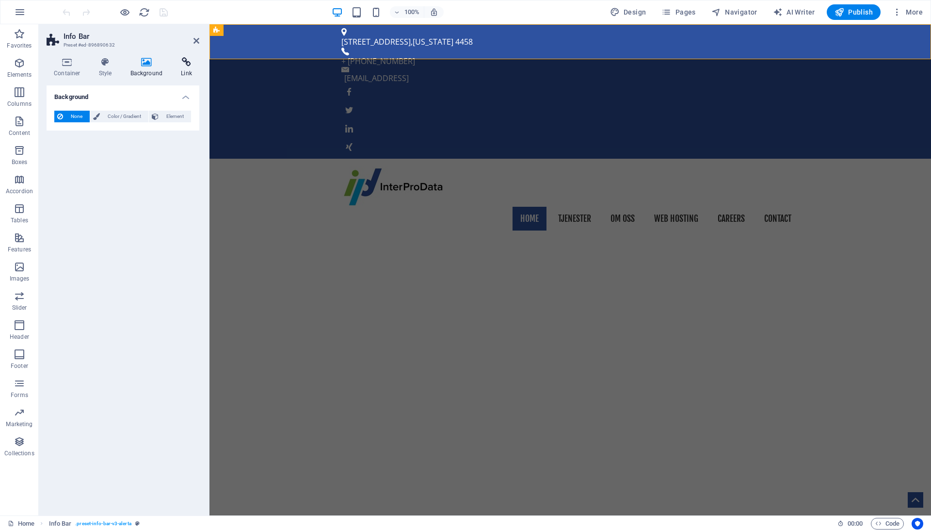
click at [183, 64] on icon at bounding box center [187, 62] width 26 height 10
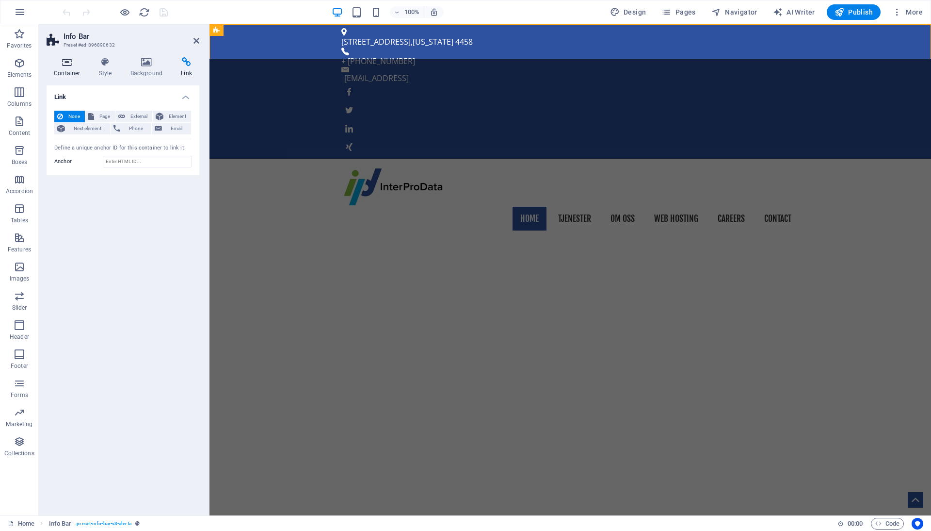
click at [67, 64] on icon at bounding box center [67, 62] width 41 height 10
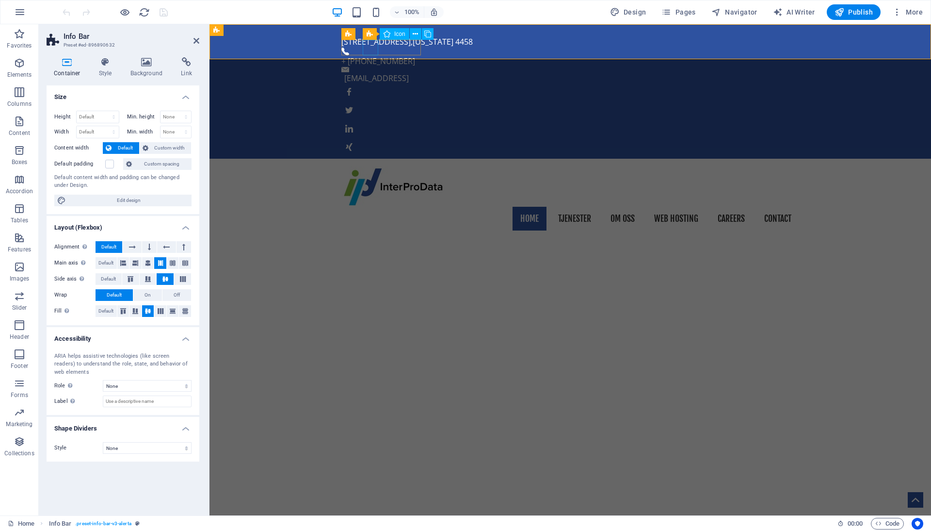
click at [375, 102] on figure at bounding box center [571, 110] width 458 height 16
click at [436, 36] on div "10004 Bicetown Road , New York 4458" at bounding box center [567, 42] width 450 height 12
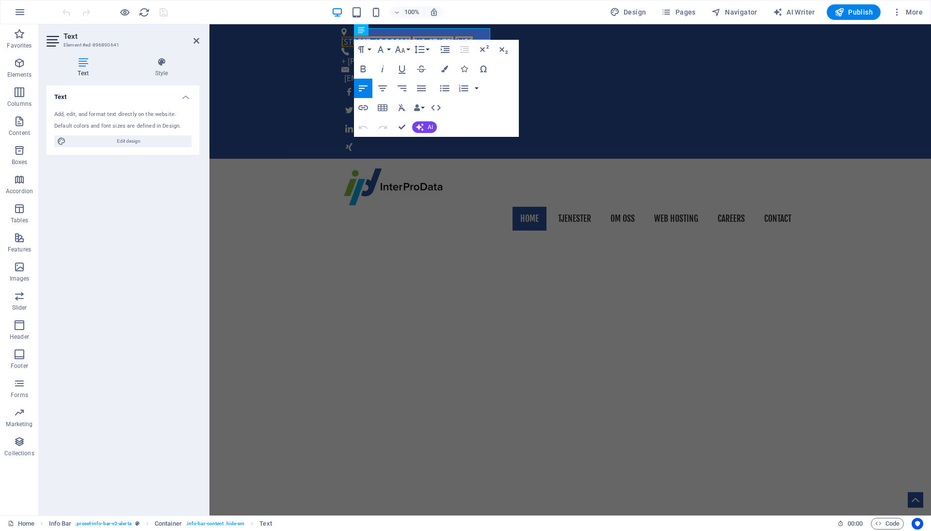
click at [411, 36] on span "10004 Bicetown Road" at bounding box center [376, 41] width 69 height 11
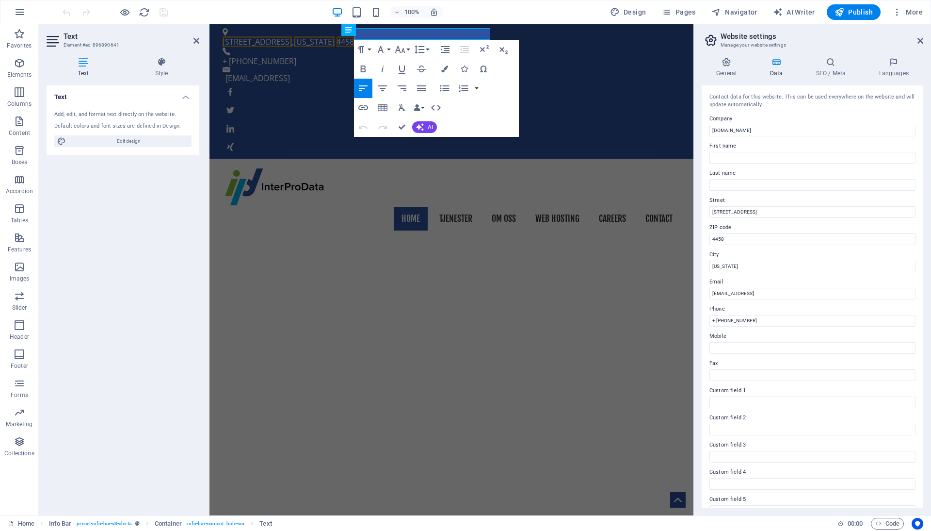
click at [424, 55] on div "+ 1 917-320-7202" at bounding box center [448, 61] width 450 height 12
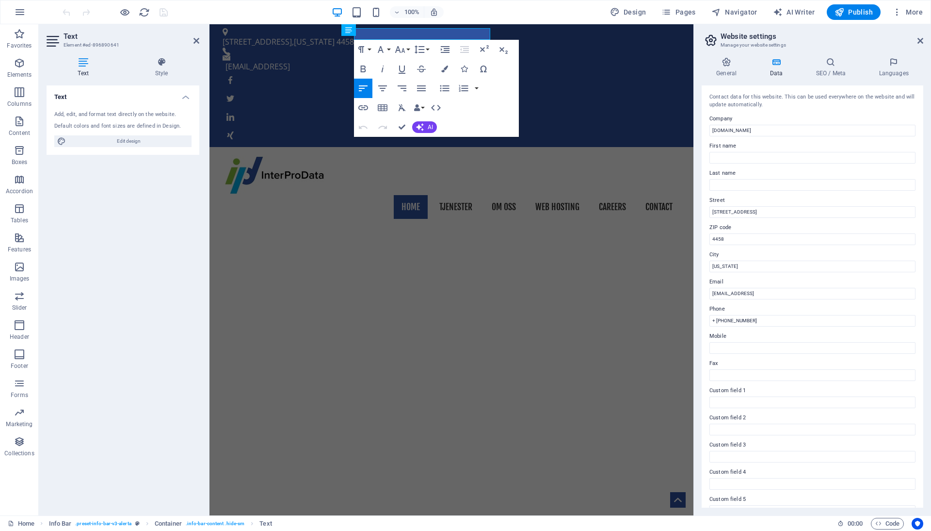
click at [0, 0] on div "Text" at bounding box center [0, 0] width 0 height 0
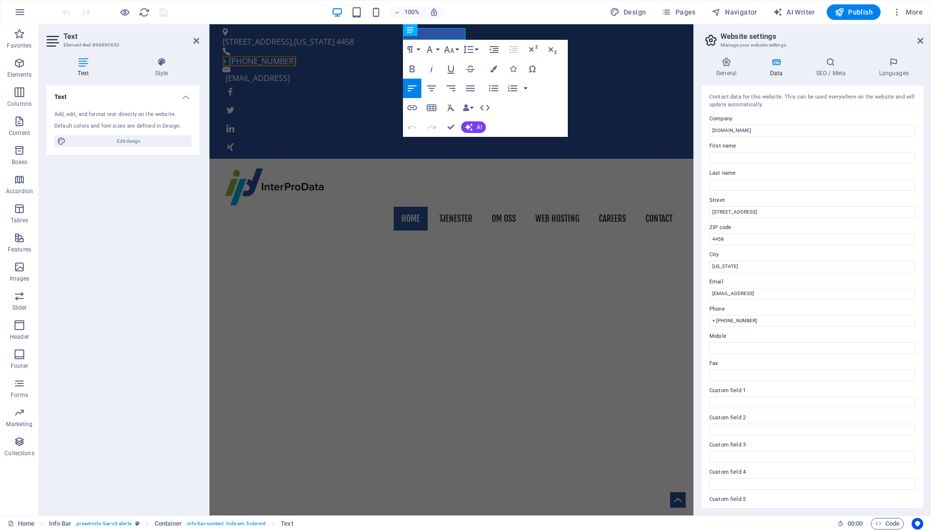
click at [136, 210] on div "Text Add, edit, and format text directly on the website. Default colors and fon…" at bounding box center [123, 296] width 153 height 422
click at [773, 131] on input "nervous-diffie.217-170-194-154.plesk.page" at bounding box center [813, 131] width 206 height 12
click at [734, 128] on input "Inter Pro data AS" at bounding box center [813, 131] width 206 height 12
type input "Inter Pro Data AS"
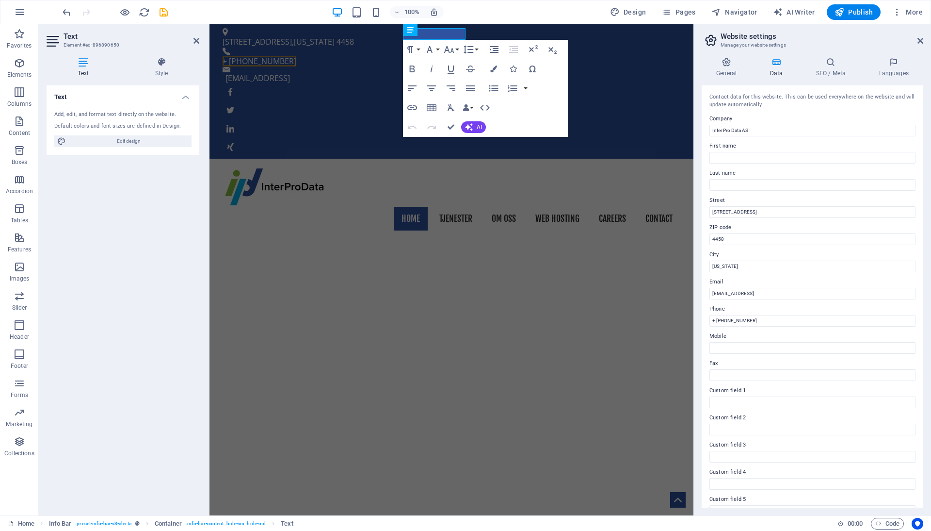
click at [583, 17] on div "100% Design Pages Navigator AI Writer Publish More" at bounding box center [494, 12] width 866 height 16
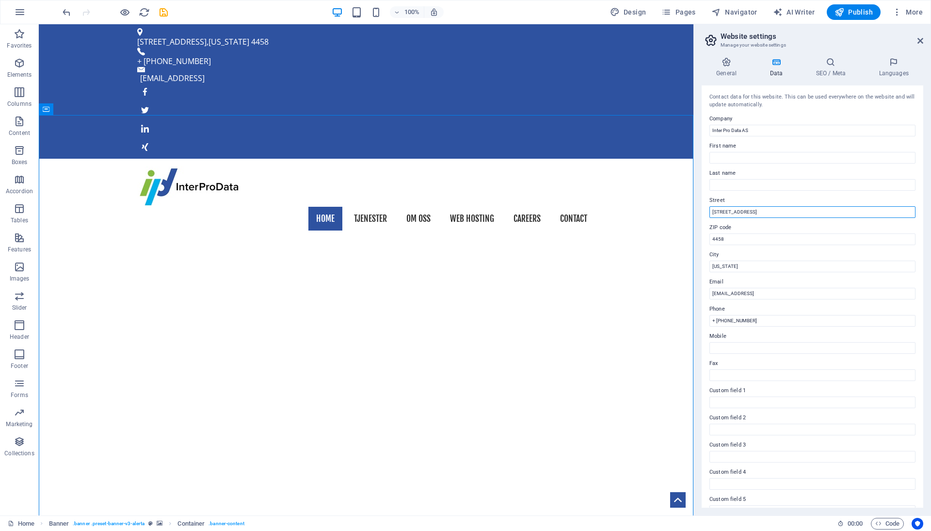
click at [739, 208] on input "10004 Bicetown Road" at bounding box center [813, 212] width 206 height 12
type input "Olaf Bulls Vei 3c"
click at [747, 238] on input "4458" at bounding box center [813, 239] width 206 height 12
click at [741, 266] on input "New York" at bounding box center [813, 267] width 206 height 12
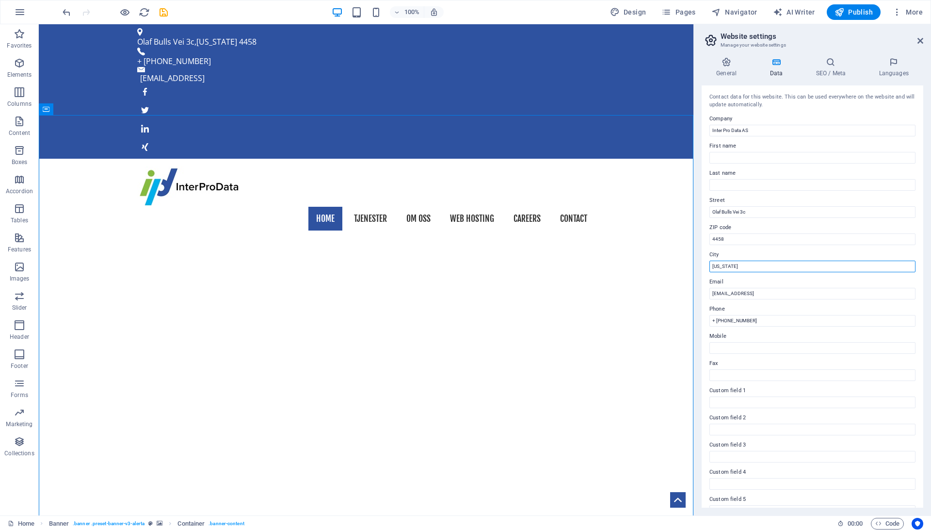
click at [741, 266] on input "New York" at bounding box center [813, 267] width 206 height 12
type input "[GEOGRAPHIC_DATA]"
click at [745, 290] on input "a5e08a7b966f1e48a7f7aaea9ce318@plesk.local" at bounding box center [813, 294] width 206 height 12
type input "[EMAIL_ADDRESS][DOMAIN_NAME]"
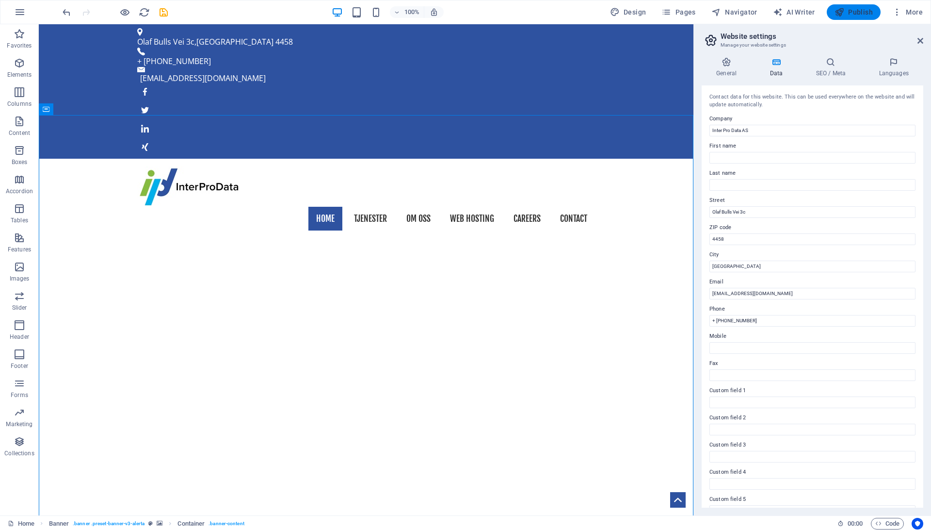
click at [859, 10] on span "Publish" at bounding box center [854, 12] width 38 height 10
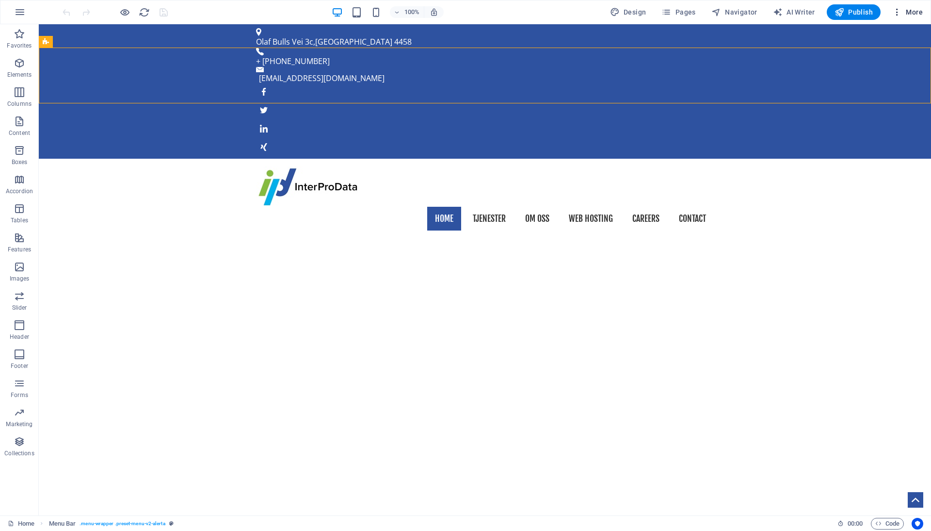
click at [906, 12] on span "More" at bounding box center [908, 12] width 31 height 10
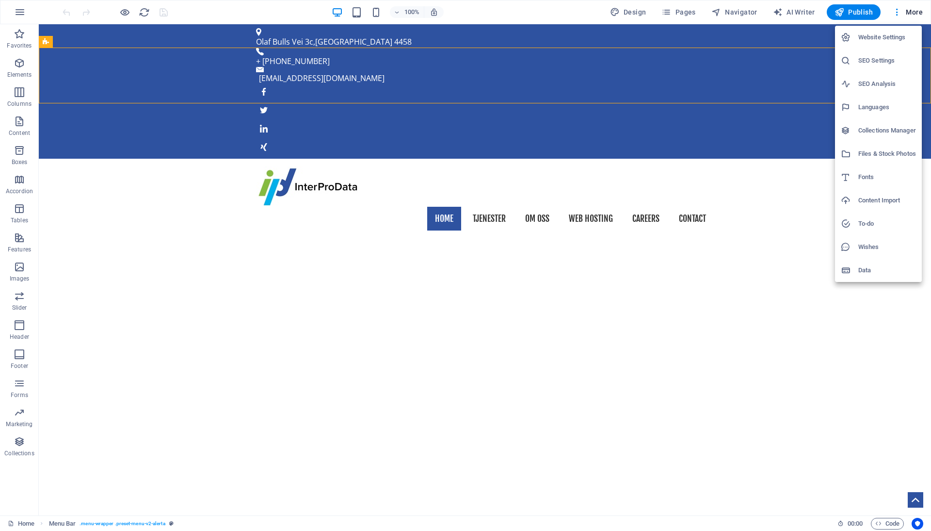
click at [890, 37] on h6 "Website Settings" at bounding box center [888, 38] width 58 height 12
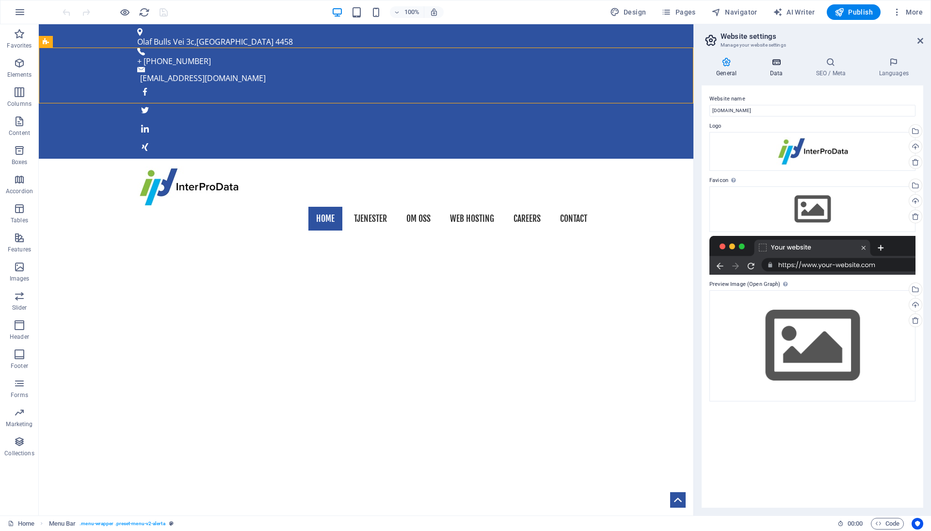
click at [775, 69] on h4 "Data" at bounding box center [778, 67] width 46 height 20
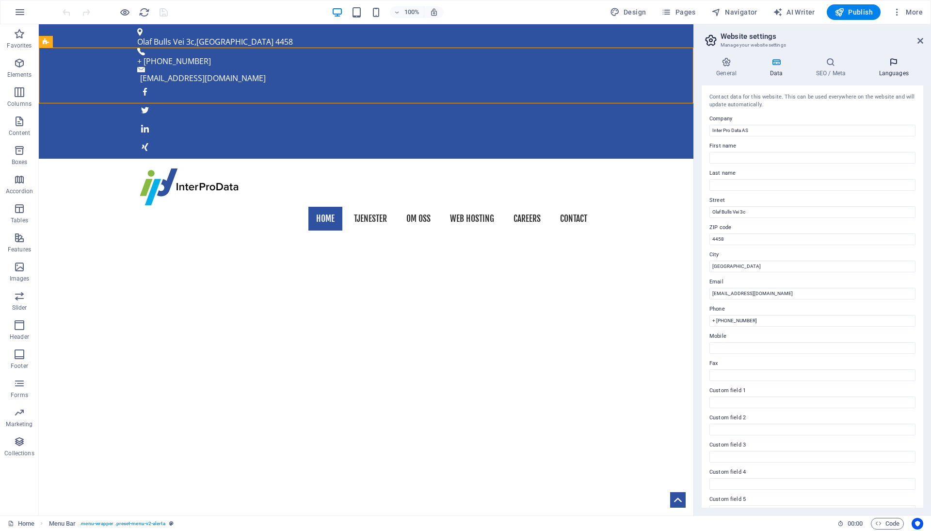
click at [897, 65] on icon at bounding box center [893, 62] width 59 height 10
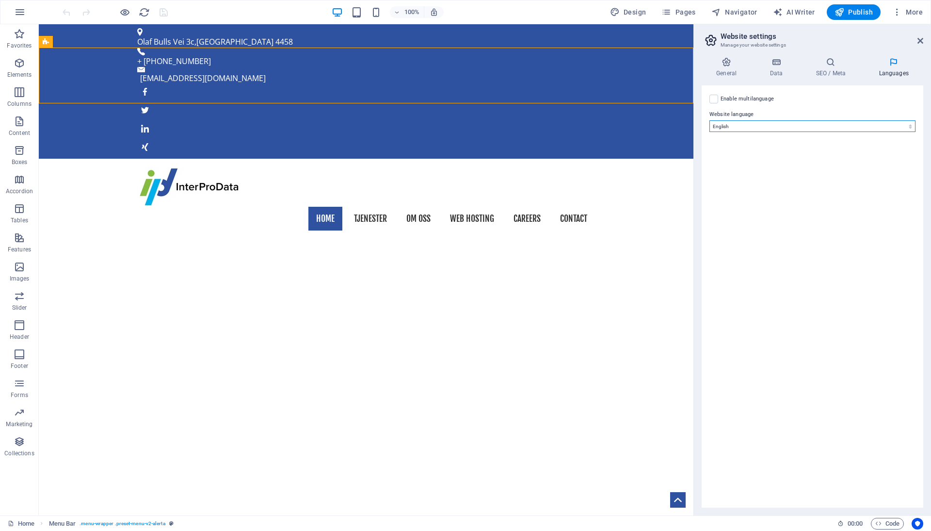
select select "116"
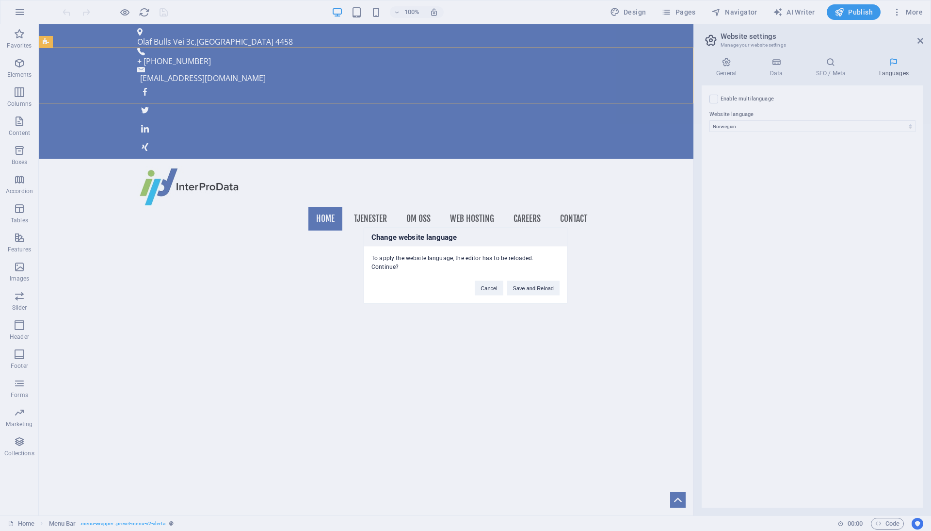
click at [813, 225] on div "Change website language To apply the website language, the editor has to be rel…" at bounding box center [465, 265] width 931 height 531
click at [851, 5] on div "Change website language To apply the website language, the editor has to be rel…" at bounding box center [465, 265] width 931 height 531
click at [740, 189] on div "Change website language To apply the website language, the editor has to be rel…" at bounding box center [465, 265] width 931 height 531
click at [714, 97] on div "Change website language To apply the website language, the editor has to be rel…" at bounding box center [465, 265] width 931 height 531
click at [521, 288] on button "Save and Reload" at bounding box center [533, 288] width 52 height 15
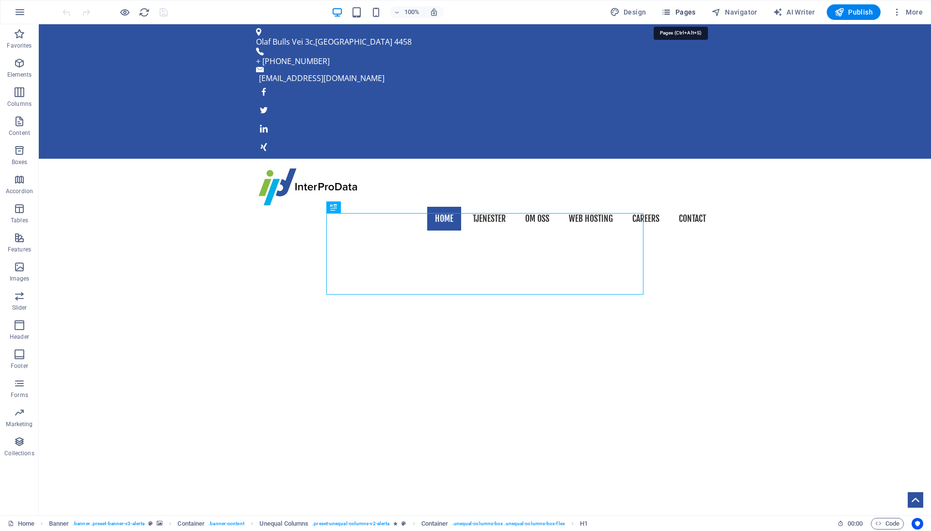
click at [691, 10] on span "Pages" at bounding box center [679, 12] width 34 height 10
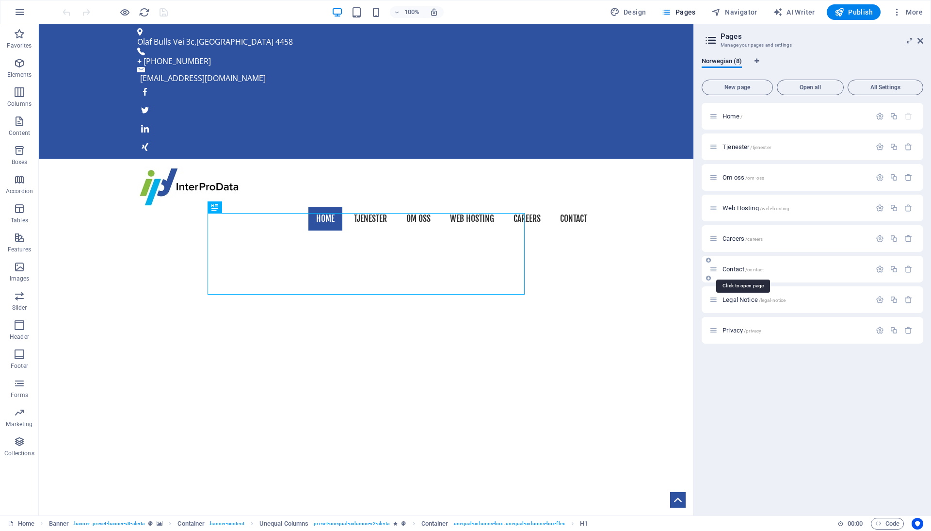
click at [736, 269] on span "Contact /contact" at bounding box center [743, 268] width 41 height 7
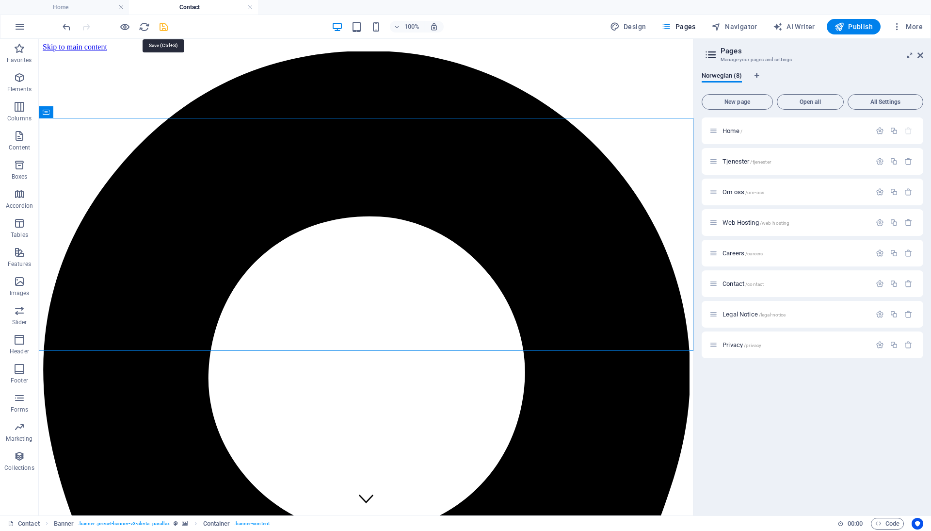
click at [161, 26] on icon "save" at bounding box center [163, 26] width 11 height 11
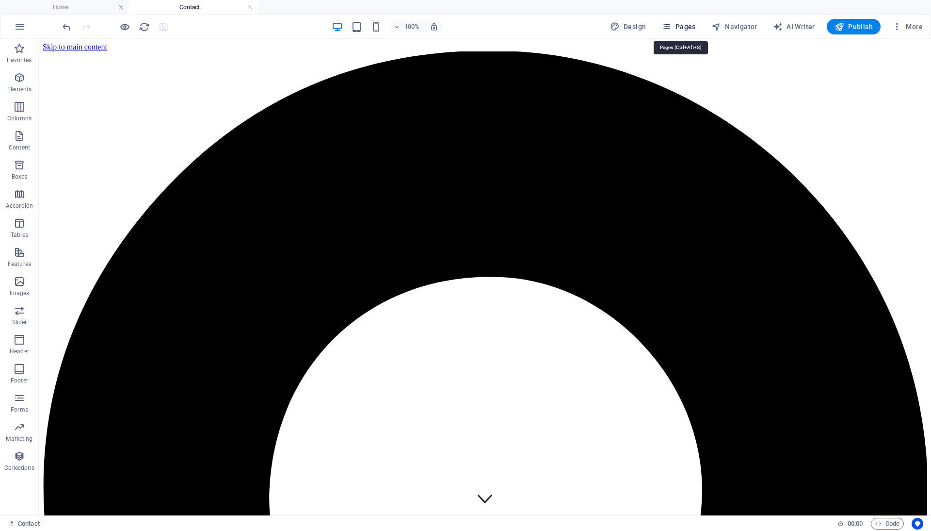
click at [691, 31] on span "Pages" at bounding box center [679, 27] width 34 height 10
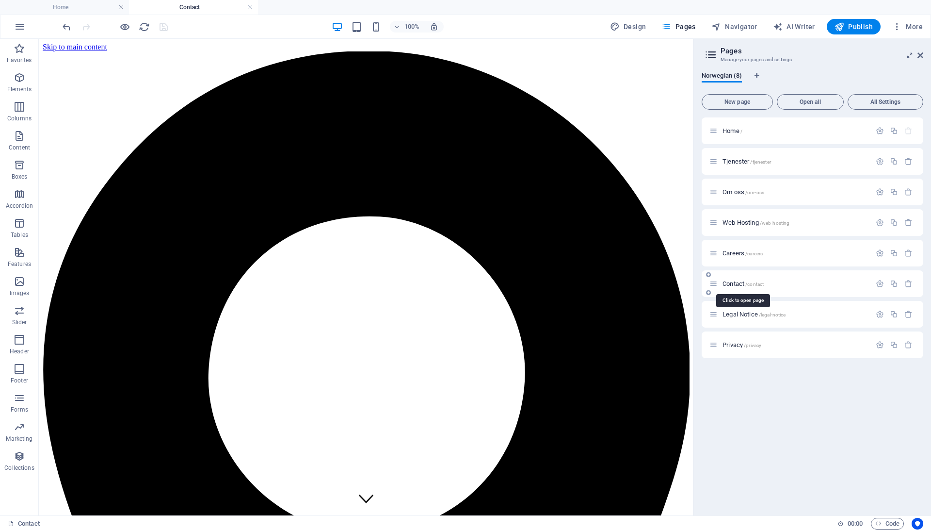
click at [745, 282] on span "Contact /contact" at bounding box center [743, 283] width 41 height 7
click at [880, 283] on icon "button" at bounding box center [880, 283] width 8 height 8
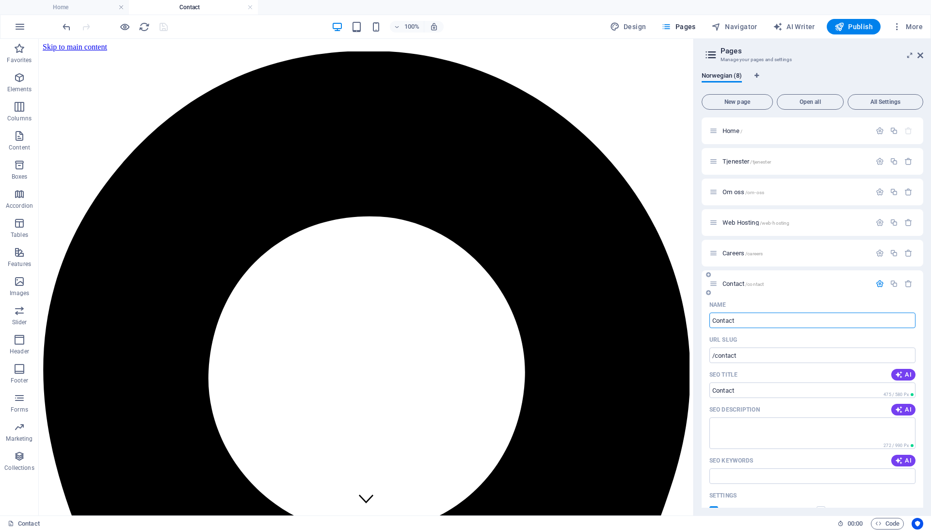
click at [786, 321] on input "Contact" at bounding box center [813, 320] width 206 height 16
type input "Kontakt"
type input "/kontakt"
type input "Kontakt"
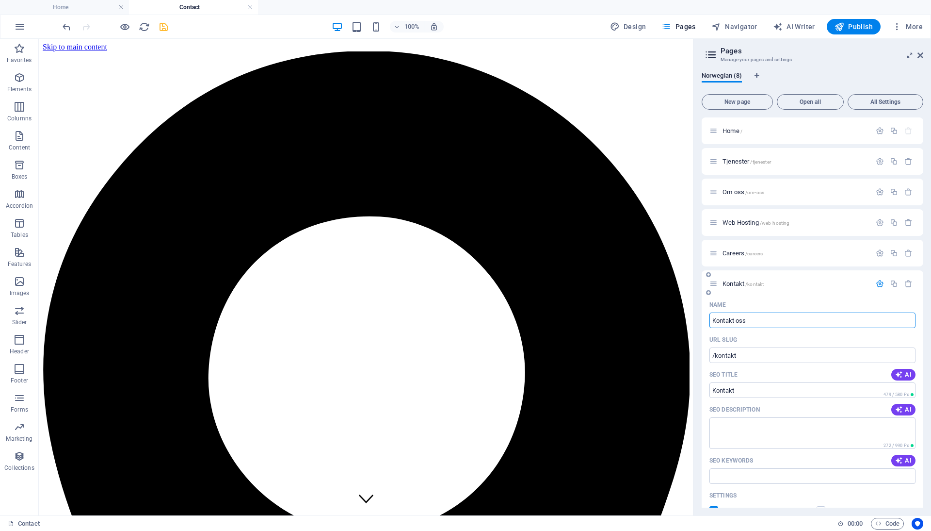
type input "Kontakt oss"
type input "/kontakt-oss"
type input "Kontakt oss"
click at [165, 28] on icon "save" at bounding box center [163, 26] width 11 height 11
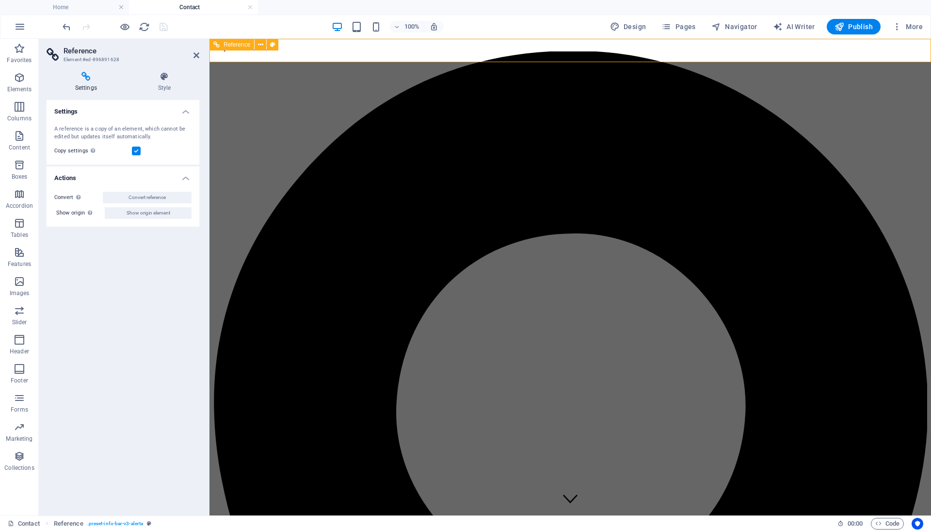
click at [901, 26] on icon "button" at bounding box center [898, 27] width 10 height 10
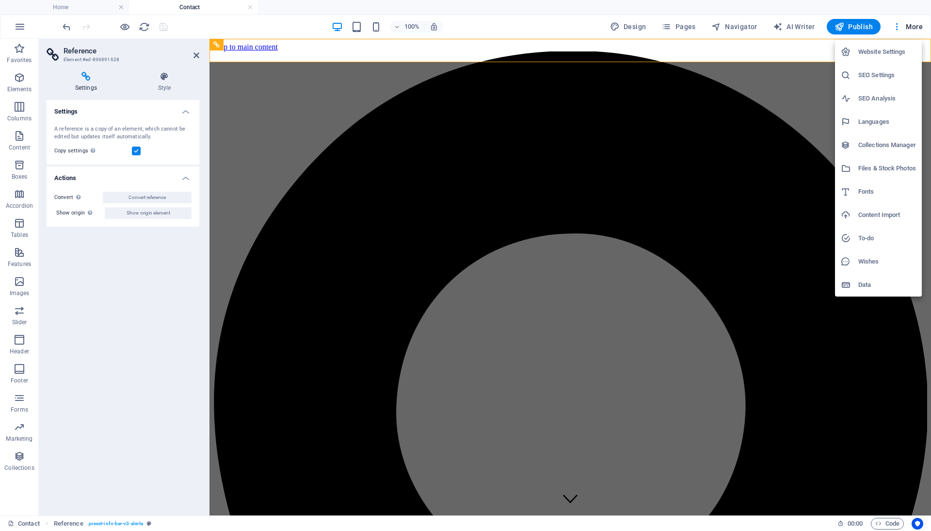
click at [879, 50] on h6 "Website Settings" at bounding box center [888, 52] width 58 height 12
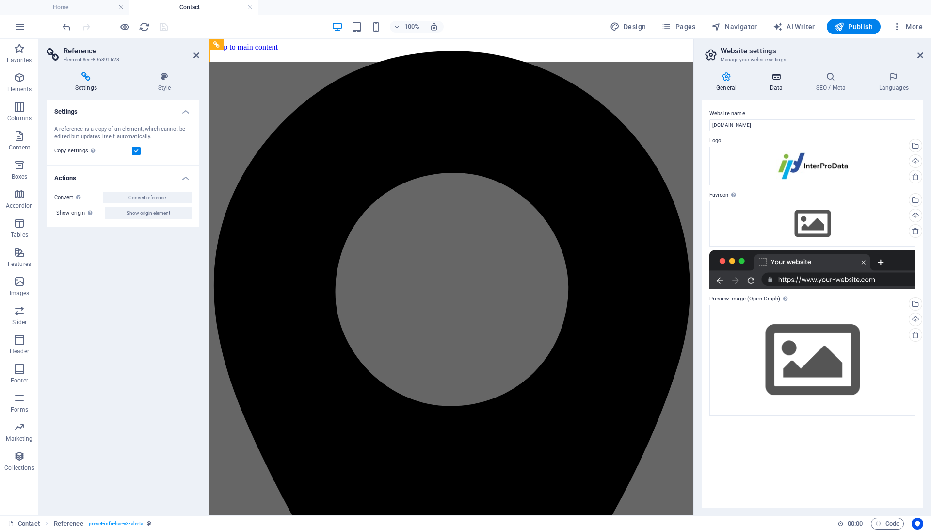
click at [781, 83] on h4 "Data" at bounding box center [778, 82] width 46 height 20
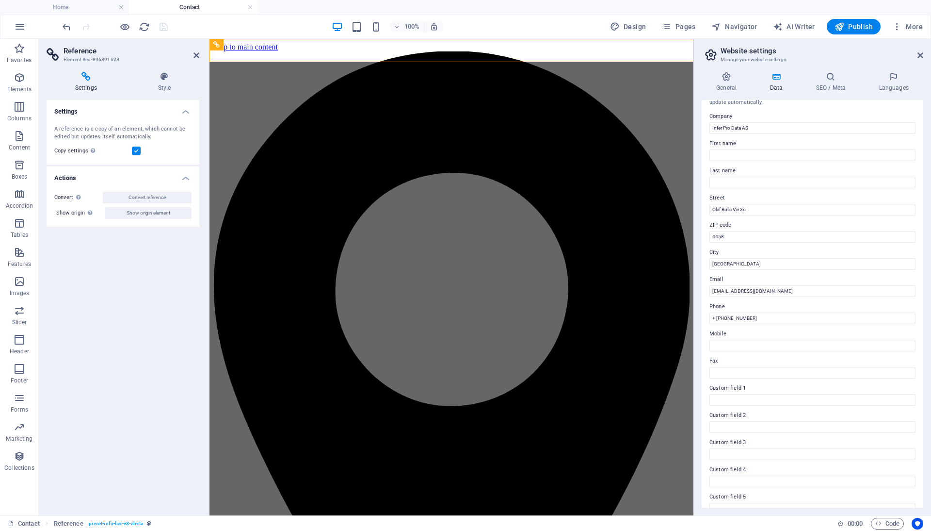
scroll to position [25, 0]
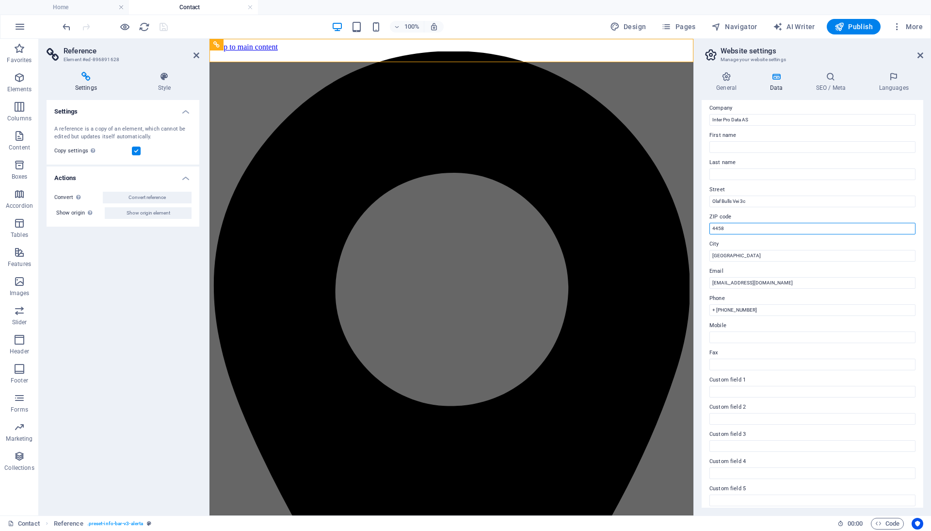
click at [758, 228] on input "4458" at bounding box center [813, 229] width 206 height 12
click at [748, 252] on input "[GEOGRAPHIC_DATA]" at bounding box center [813, 256] width 206 height 12
type input "0765"
click at [751, 228] on input "4458" at bounding box center [813, 229] width 206 height 12
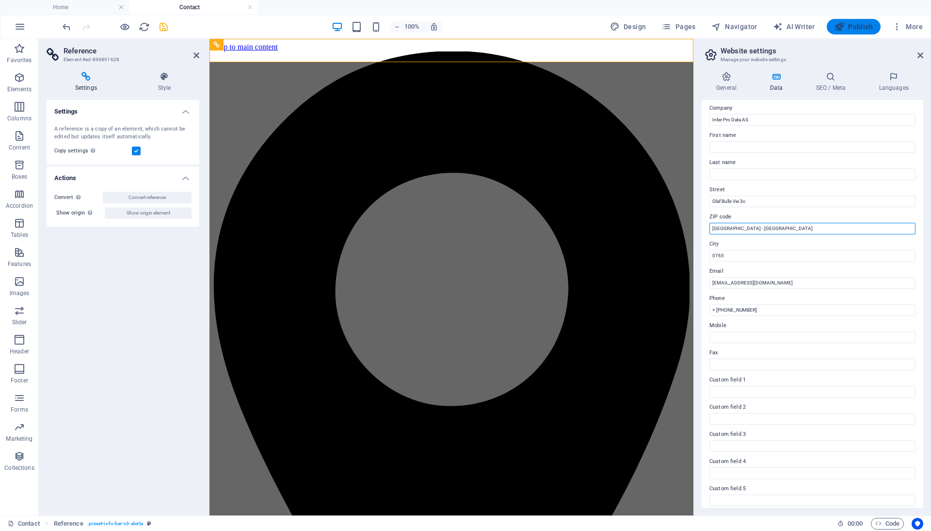
type input "[GEOGRAPHIC_DATA] - [GEOGRAPHIC_DATA]"
click at [855, 27] on span "Publish" at bounding box center [854, 27] width 38 height 10
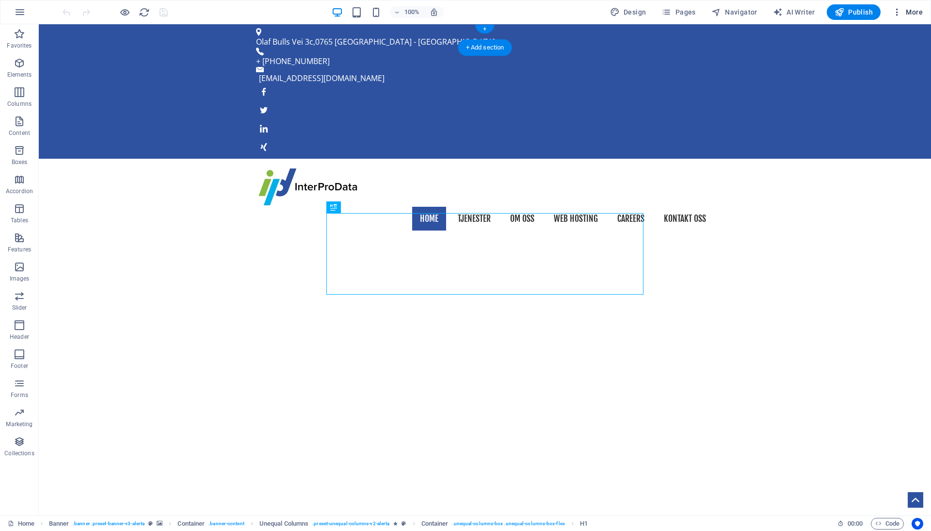
click at [897, 11] on icon "button" at bounding box center [898, 12] width 10 height 10
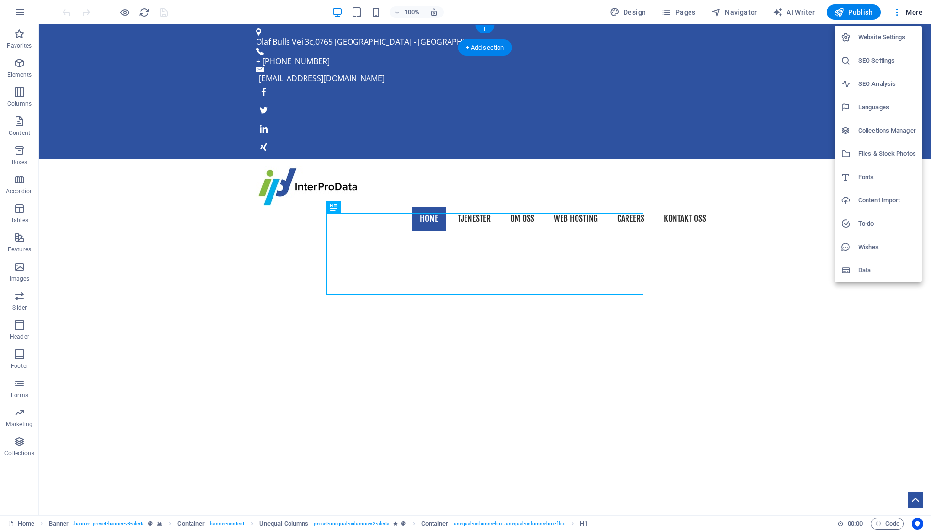
click at [875, 37] on h6 "Website Settings" at bounding box center [888, 38] width 58 height 12
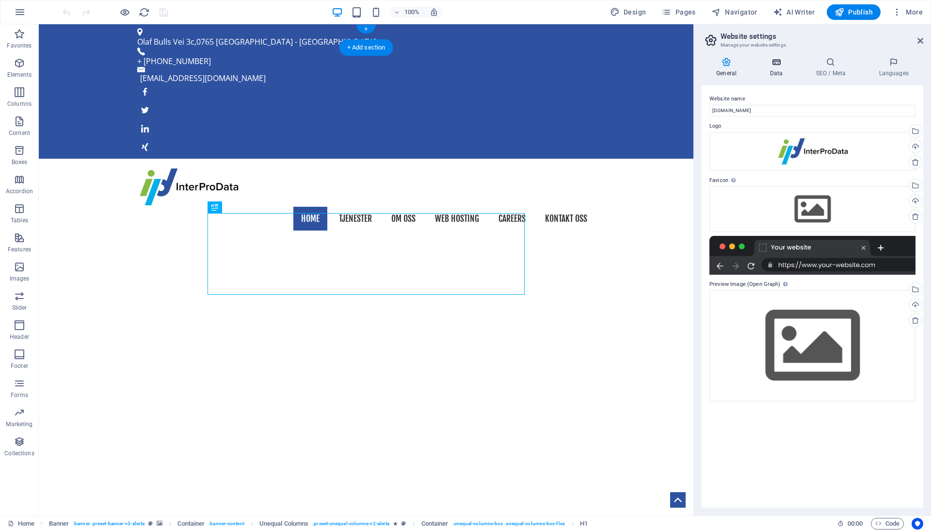
click at [781, 71] on h4 "Data" at bounding box center [778, 67] width 46 height 20
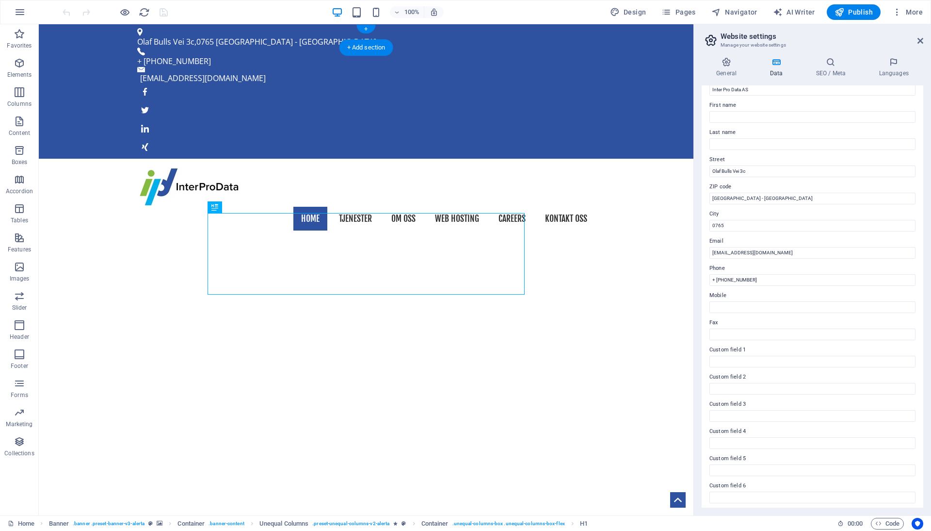
scroll to position [43, 0]
click at [762, 279] on input "+ 1 917-320-7202" at bounding box center [813, 278] width 206 height 12
type input "[PHONE_NUMBER]"
click at [164, 12] on icon "save" at bounding box center [163, 12] width 11 height 11
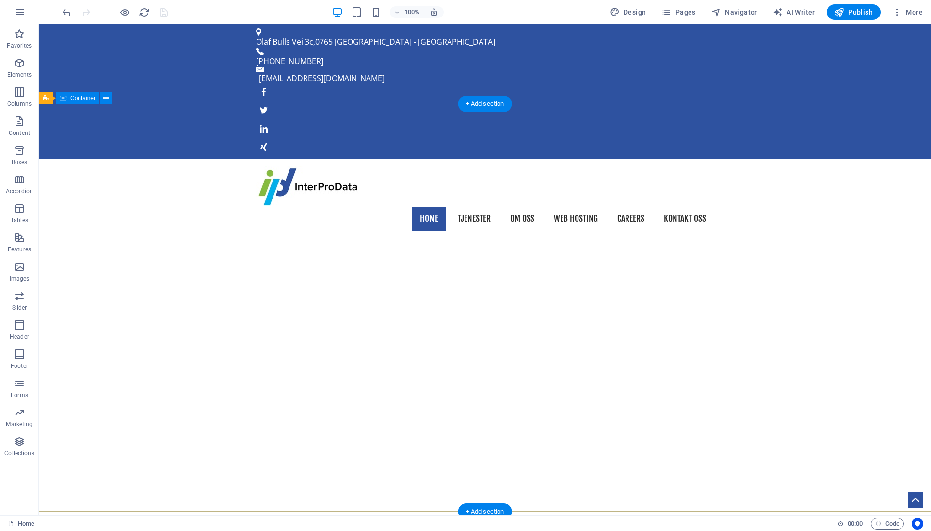
scroll to position [0, 0]
click at [847, 15] on span "Publish" at bounding box center [854, 12] width 38 height 10
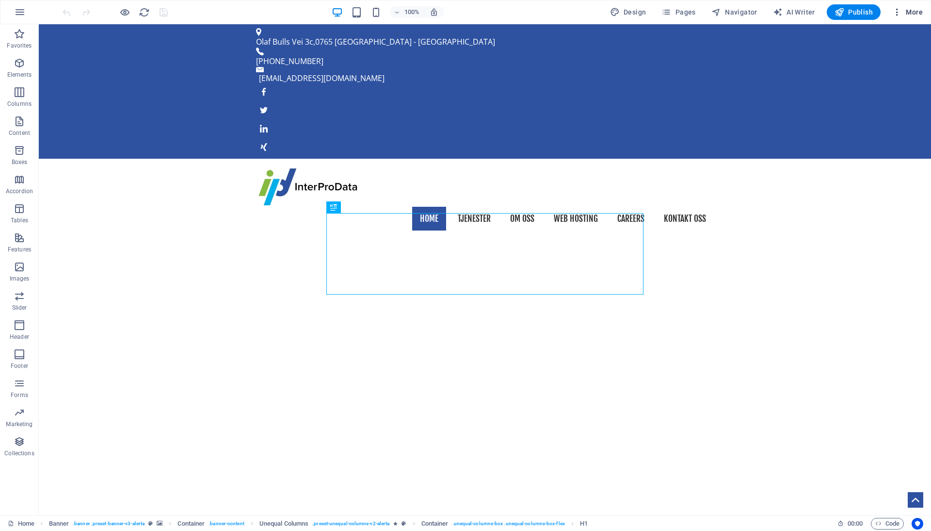
click at [903, 12] on span "More" at bounding box center [908, 12] width 31 height 10
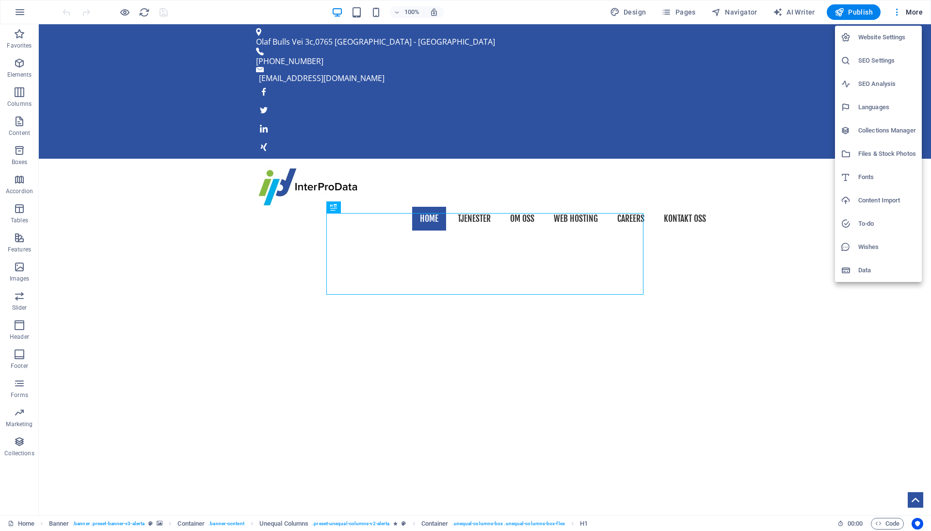
click at [882, 35] on h6 "Website Settings" at bounding box center [888, 38] width 58 height 12
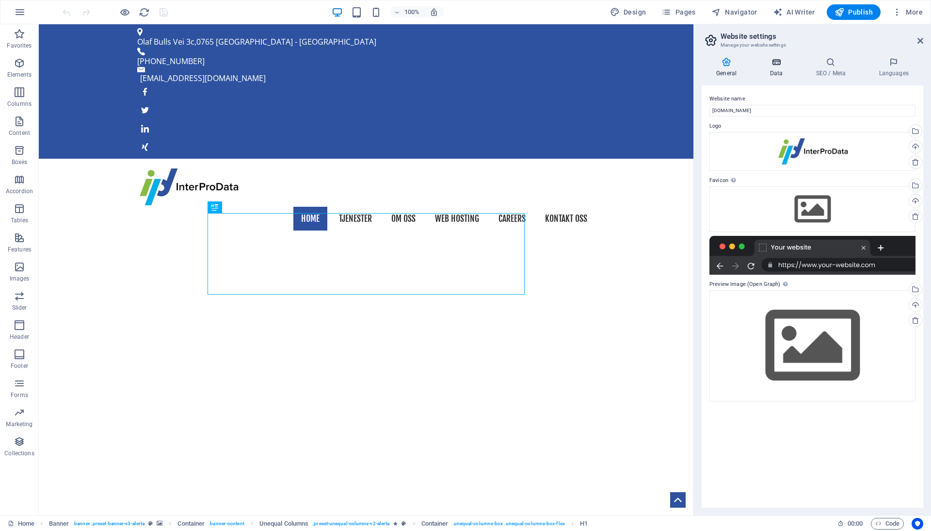
click at [782, 68] on h4 "Data" at bounding box center [778, 67] width 46 height 20
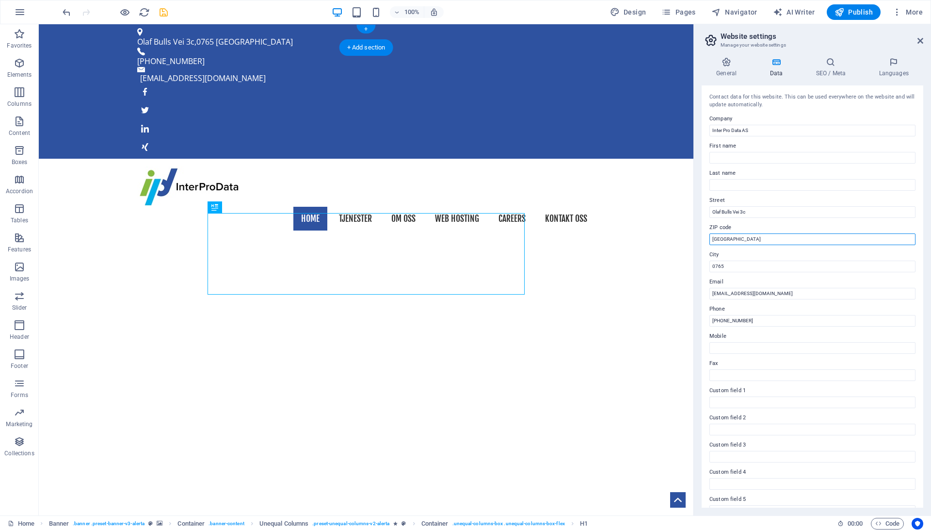
type input "[GEOGRAPHIC_DATA]"
click at [165, 16] on icon "save" at bounding box center [163, 12] width 11 height 11
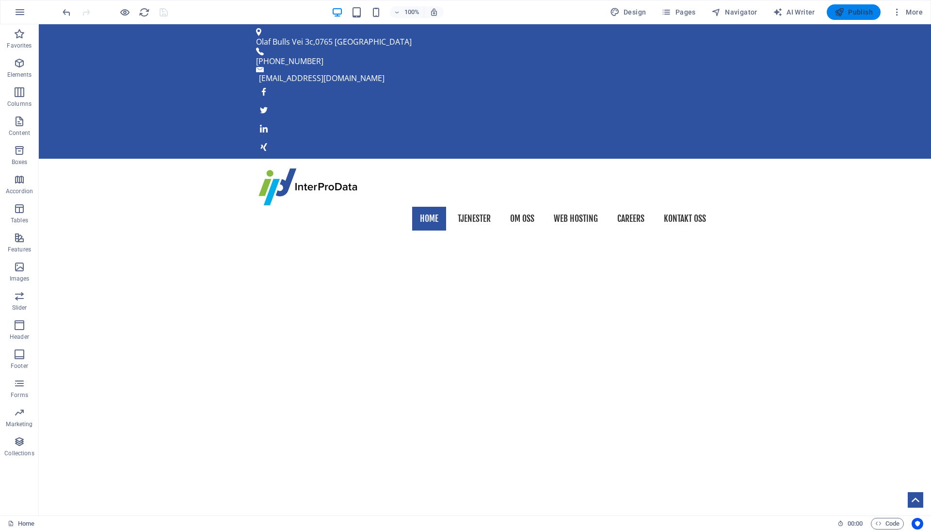
click at [862, 11] on span "Publish" at bounding box center [854, 12] width 38 height 10
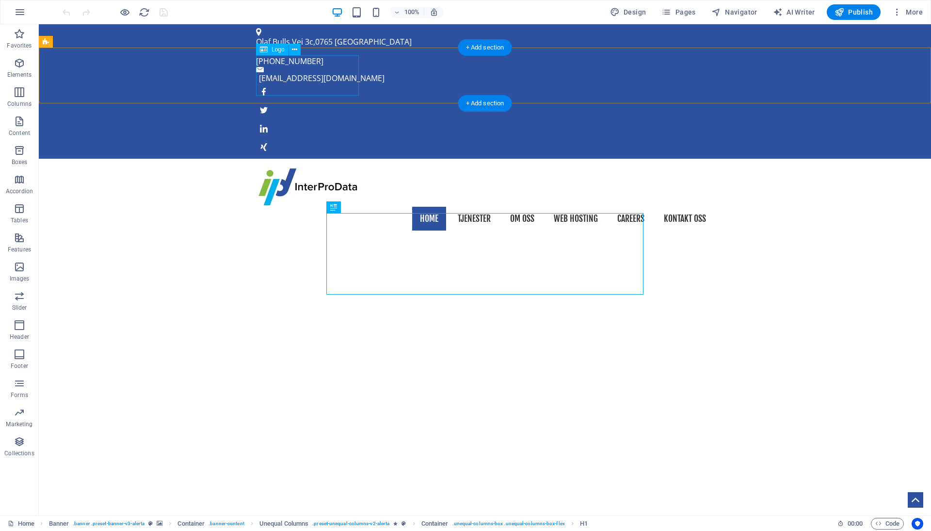
click at [337, 166] on div at bounding box center [485, 186] width 458 height 40
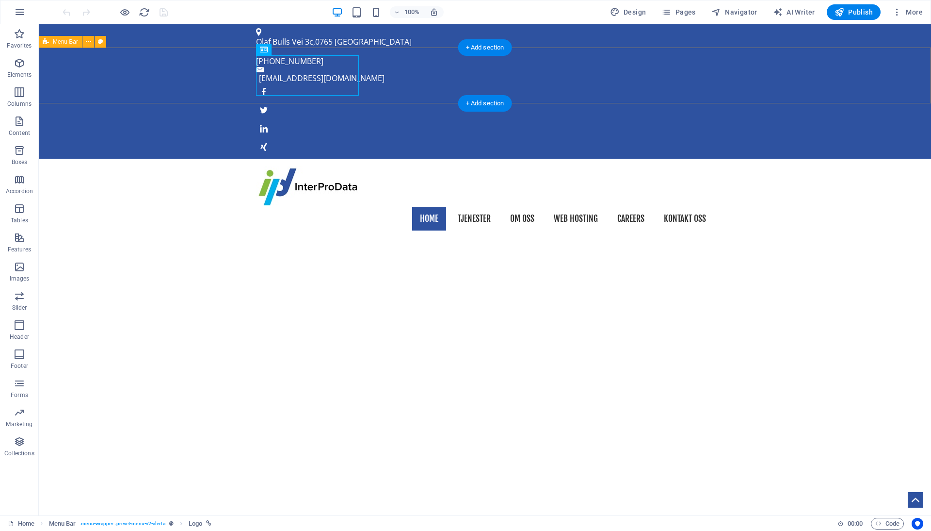
click at [394, 159] on div "Home Tjenester Om oss Web Hosting Careers Kontakt oss" at bounding box center [485, 199] width 893 height 80
click at [334, 166] on div at bounding box center [485, 186] width 458 height 40
click at [197, 159] on div "Home Tjenester Om oss Web Hosting Careers Kontakt oss" at bounding box center [485, 199] width 893 height 80
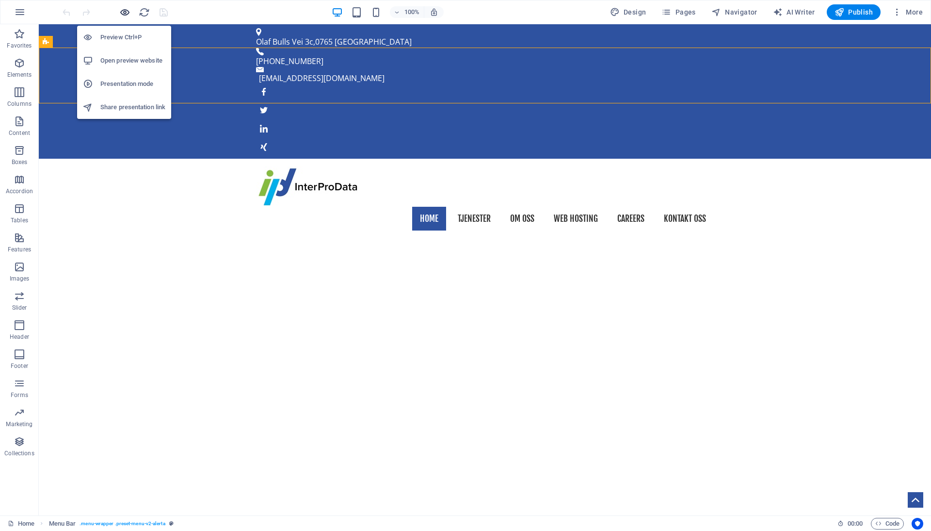
click at [122, 13] on icon "button" at bounding box center [124, 12] width 11 height 11
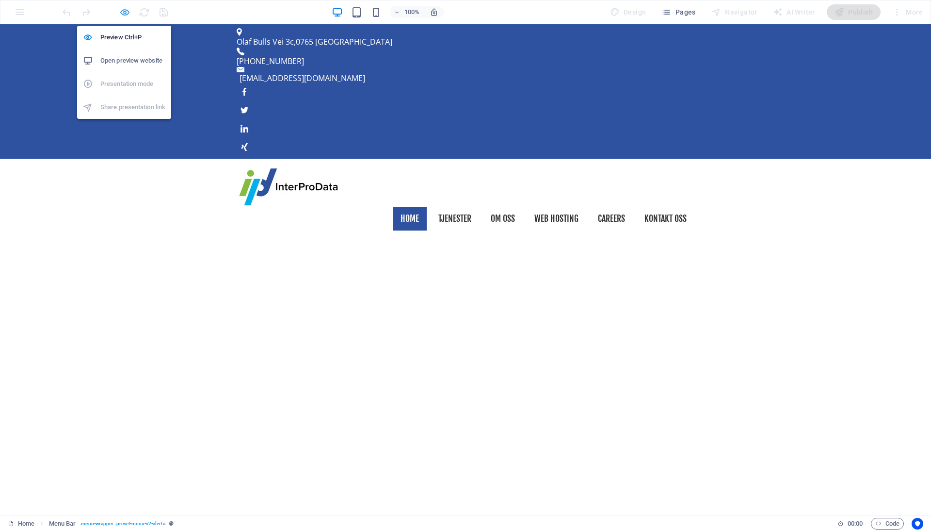
click at [126, 16] on icon "button" at bounding box center [124, 12] width 11 height 11
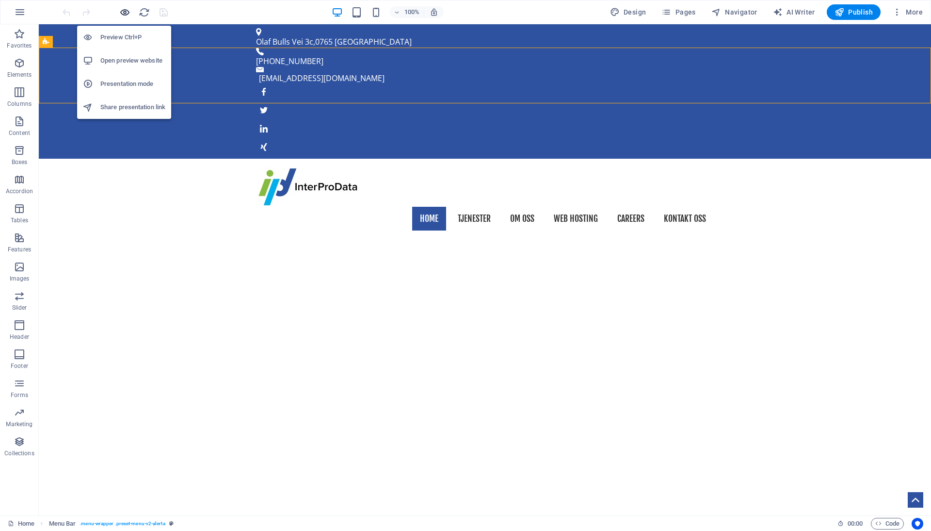
click at [126, 16] on icon "button" at bounding box center [124, 12] width 11 height 11
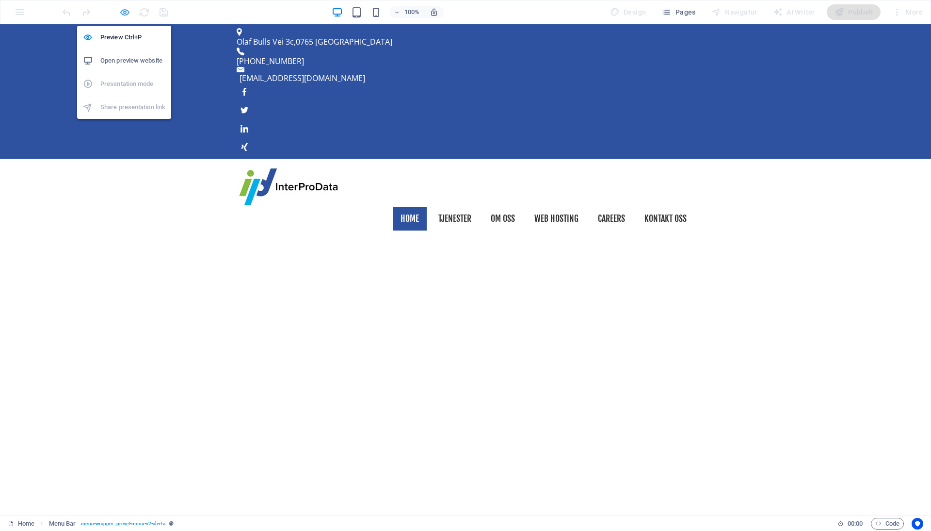
click at [126, 16] on icon "button" at bounding box center [124, 12] width 11 height 11
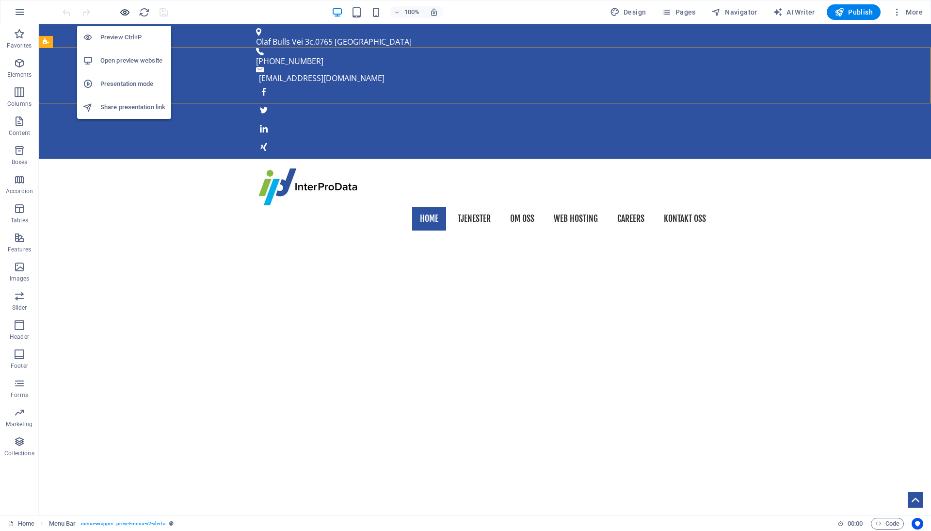
click at [126, 16] on icon "button" at bounding box center [124, 12] width 11 height 11
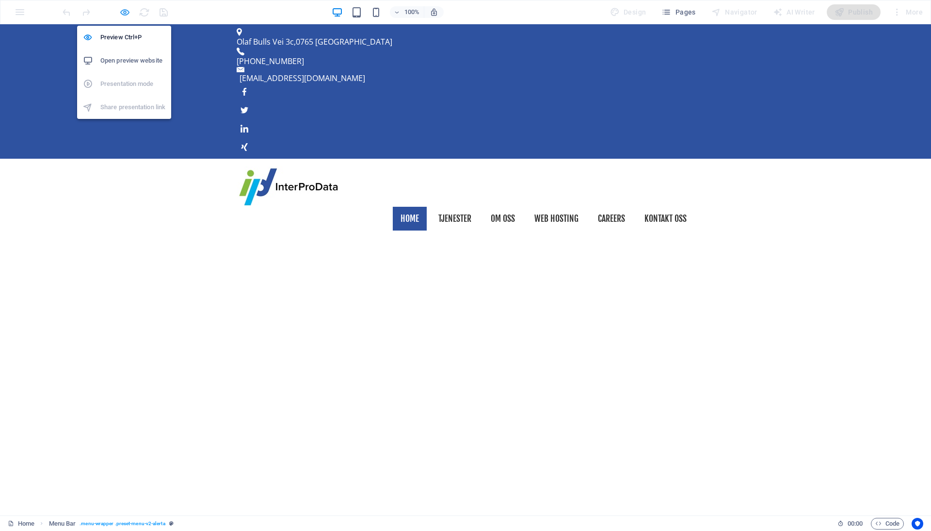
click at [126, 16] on icon "button" at bounding box center [124, 12] width 11 height 11
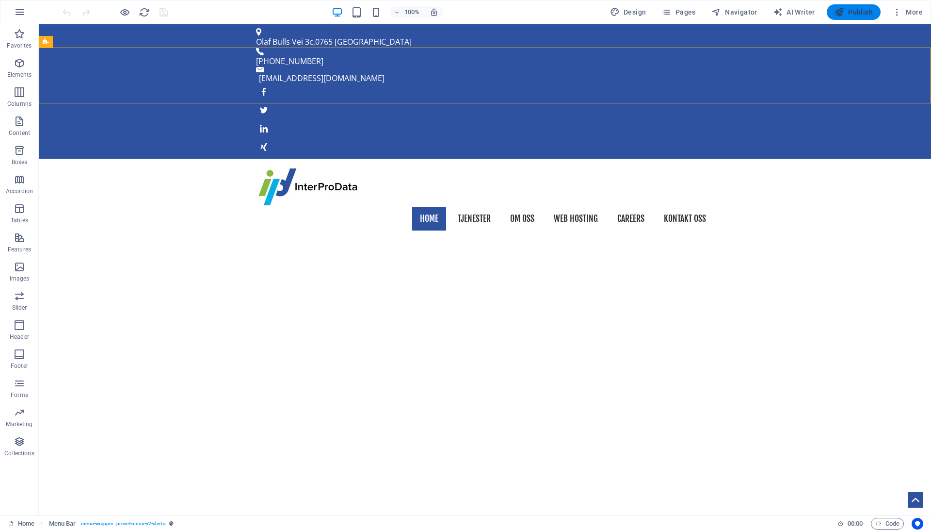
click at [862, 15] on span "Publish" at bounding box center [854, 12] width 38 height 10
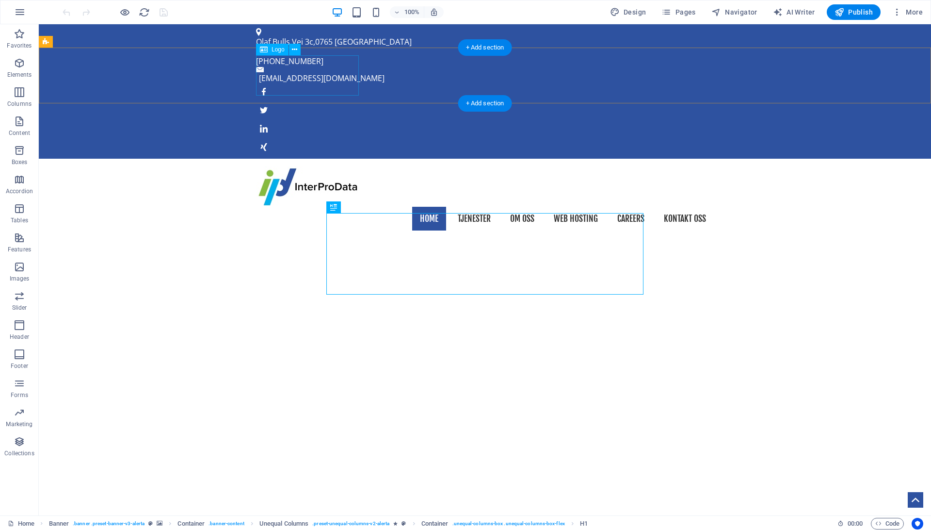
click at [332, 166] on div at bounding box center [485, 186] width 458 height 40
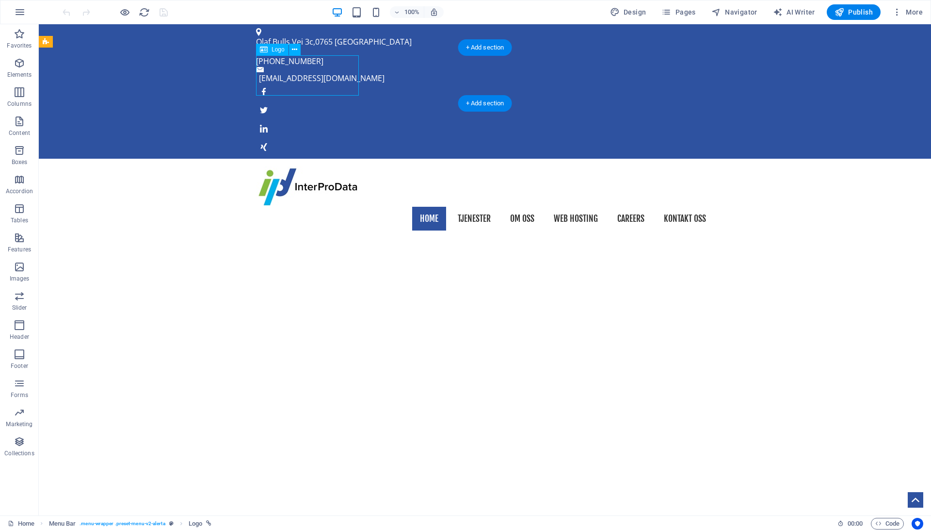
click at [332, 166] on div at bounding box center [485, 186] width 458 height 40
select select "px"
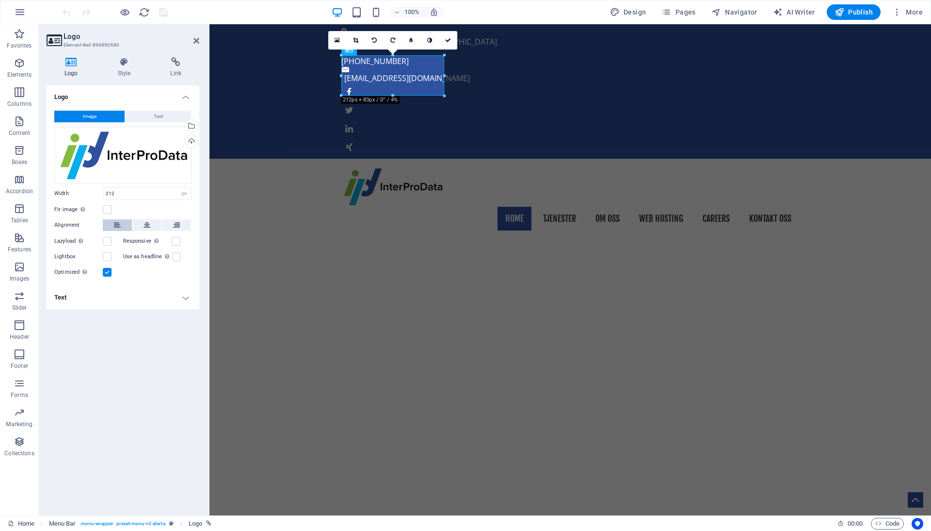
click at [116, 227] on icon at bounding box center [117, 225] width 7 height 12
click at [167, 12] on icon "save" at bounding box center [163, 12] width 11 height 11
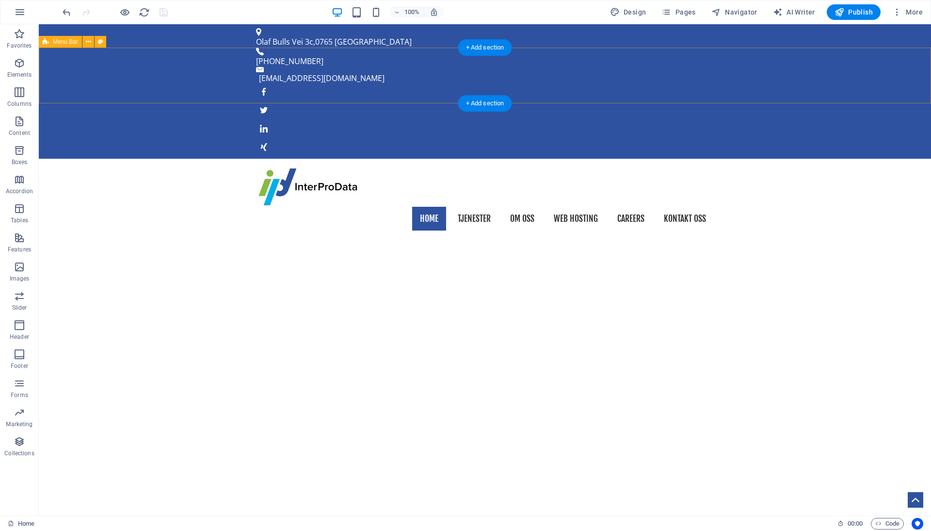
click at [407, 159] on div "Home Tjenester Om oss Web Hosting Careers Kontakt oss" at bounding box center [485, 199] width 893 height 80
click at [452, 207] on nav "Home Tjenester Om oss Web Hosting Careers Kontakt oss" at bounding box center [485, 219] width 458 height 24
select select
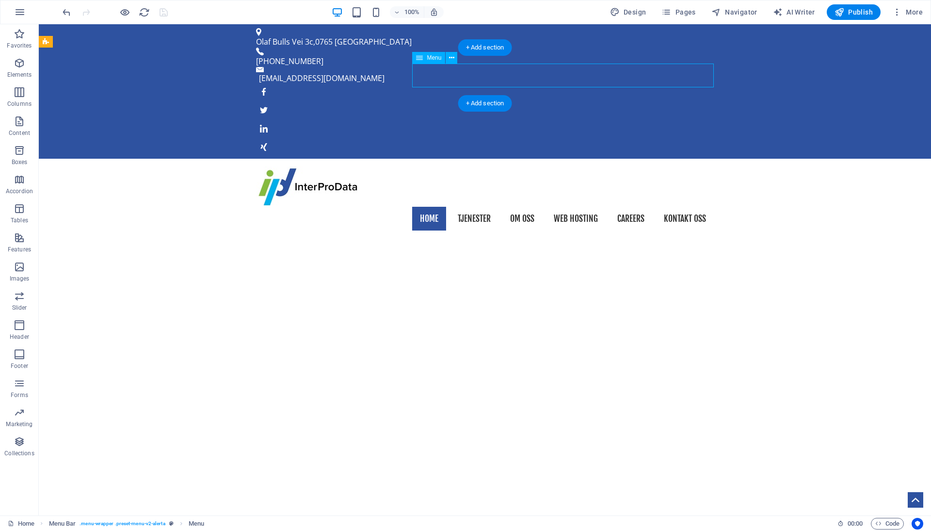
select select "1"
select select
select select "2"
select select
select select "3"
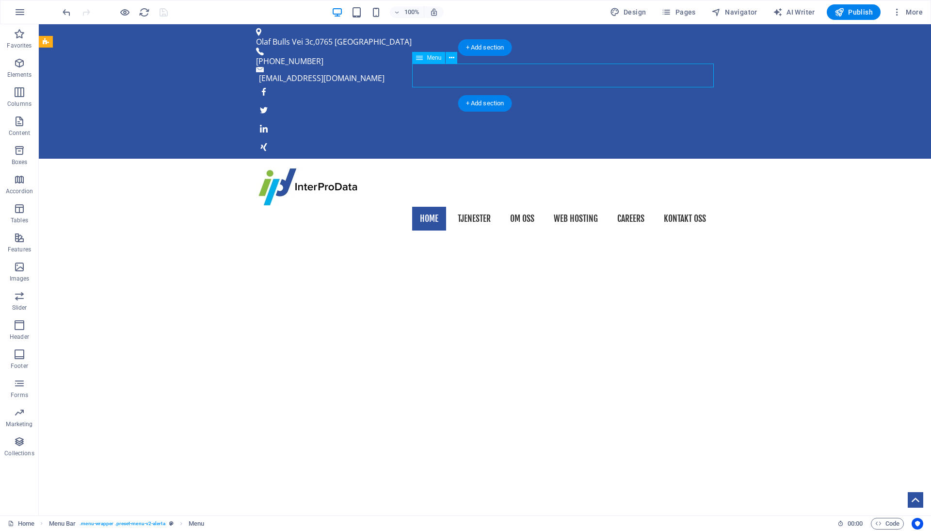
select select
select select "4"
select select
select select "5"
select select
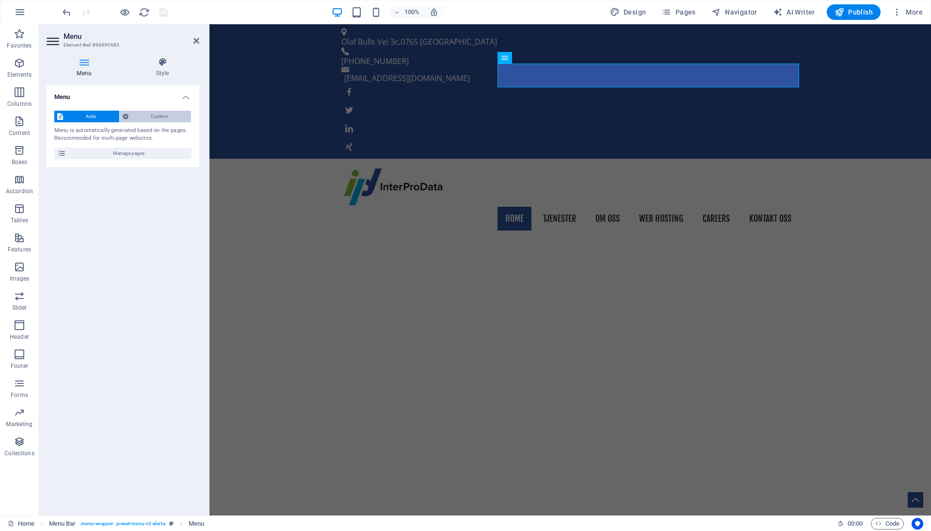
click at [156, 118] on span "Custom" at bounding box center [159, 117] width 57 height 12
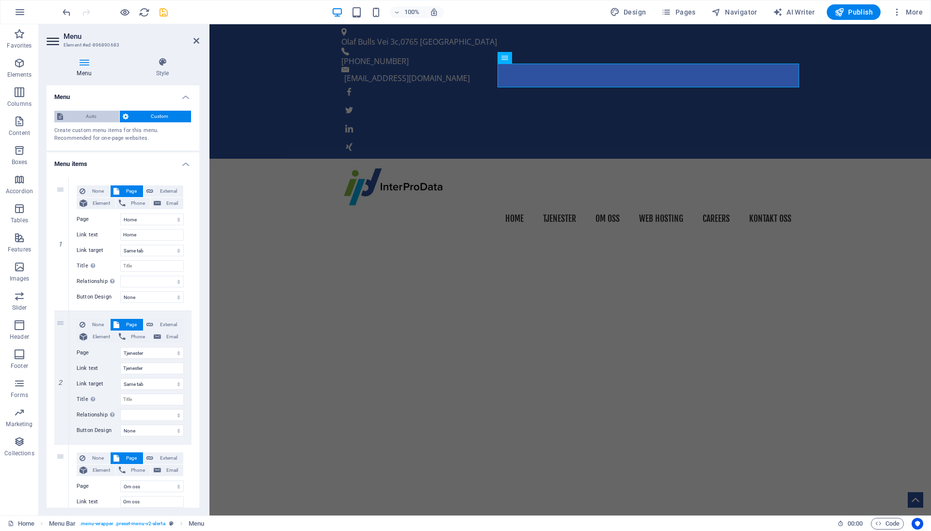
click at [102, 118] on span "Auto" at bounding box center [91, 117] width 50 height 12
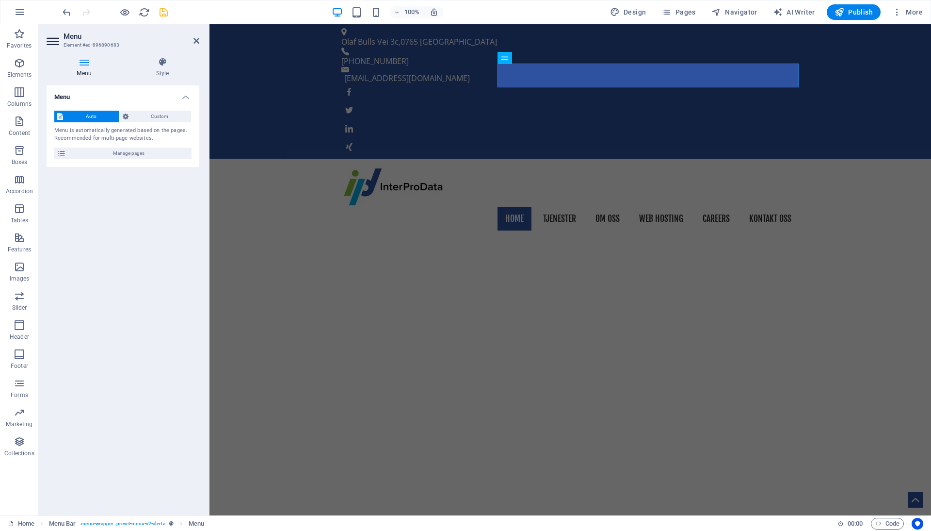
click at [156, 77] on div "Menu Style Menu Auto Custom Menu is automatically generated based on the pages.…" at bounding box center [123, 282] width 153 height 450
click at [161, 65] on icon at bounding box center [163, 62] width 74 height 10
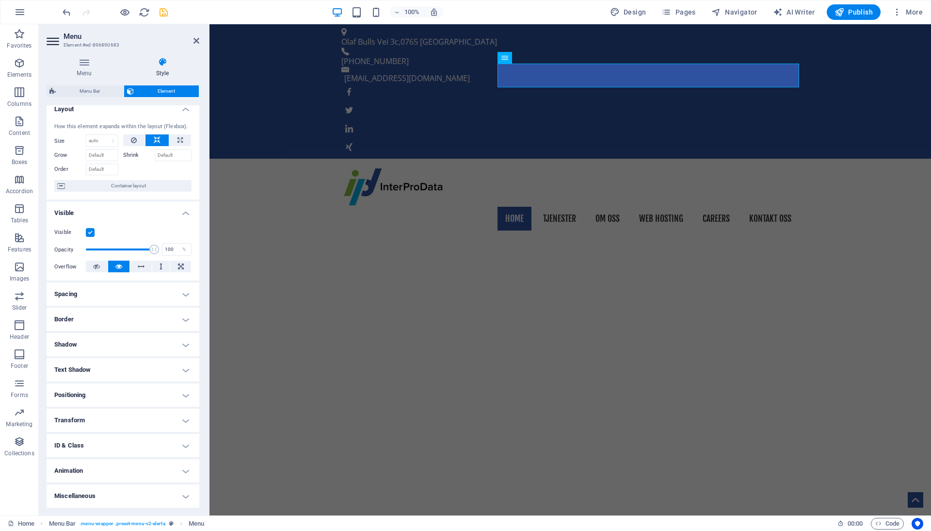
scroll to position [7, 0]
click at [143, 266] on icon at bounding box center [141, 267] width 7 height 12
click at [174, 267] on button at bounding box center [180, 267] width 21 height 12
click at [141, 268] on icon at bounding box center [141, 267] width 7 height 12
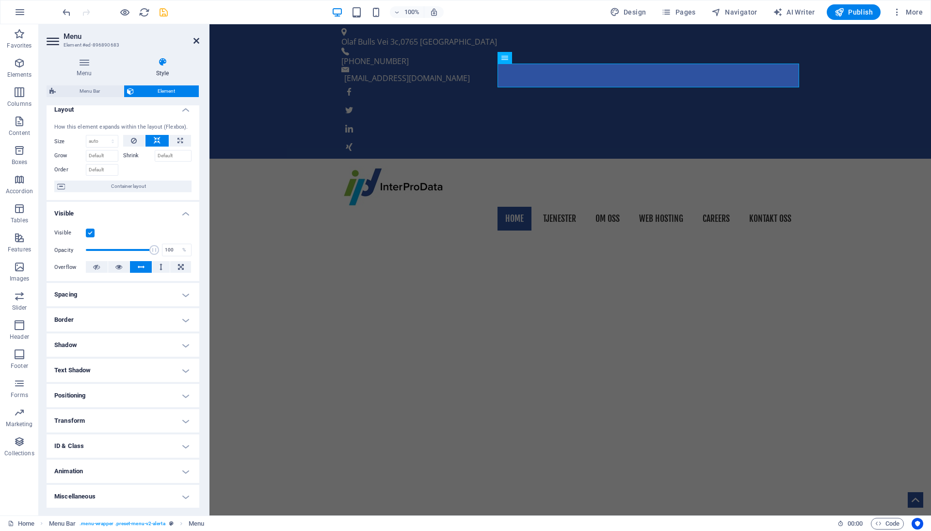
click at [195, 39] on icon at bounding box center [197, 41] width 6 height 8
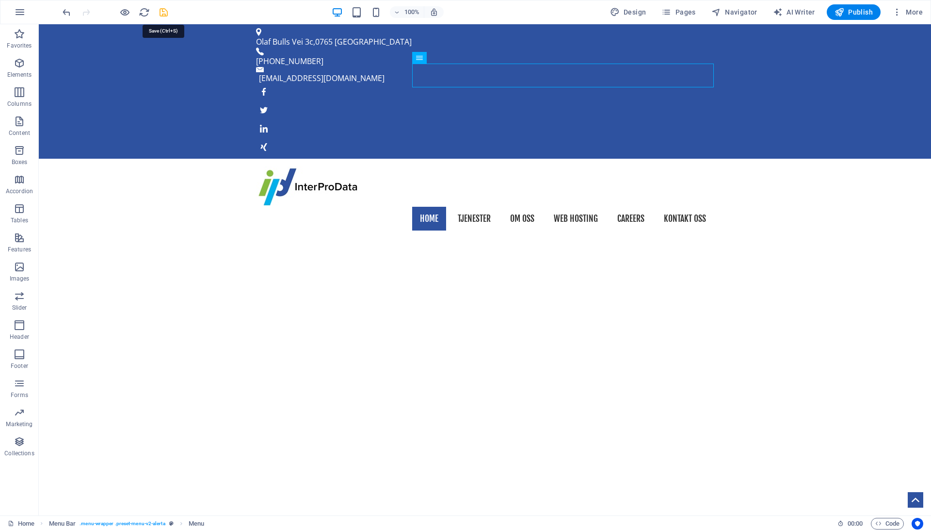
click at [164, 13] on icon "save" at bounding box center [163, 12] width 11 height 11
click at [847, 10] on span "Publish" at bounding box center [854, 12] width 38 height 10
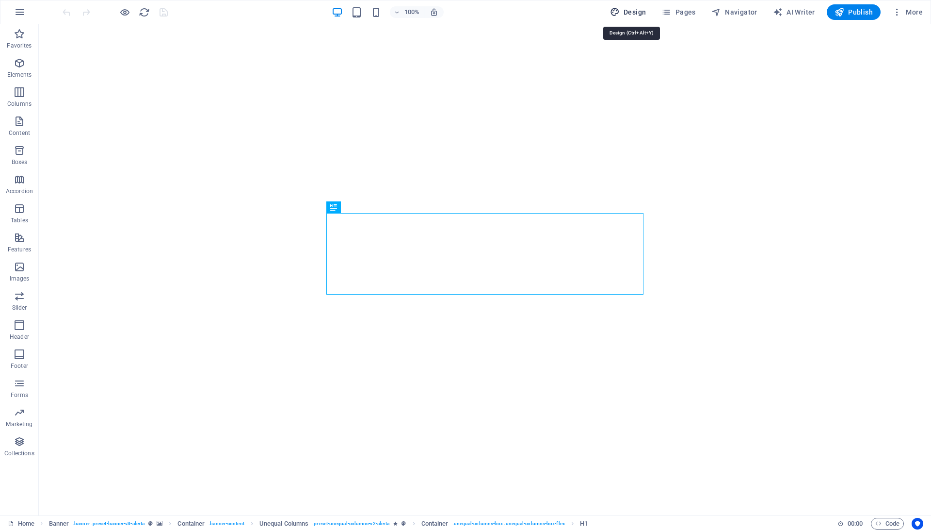
click at [634, 13] on span "Design" at bounding box center [628, 12] width 36 height 10
select select "px"
select select "400"
select select "px"
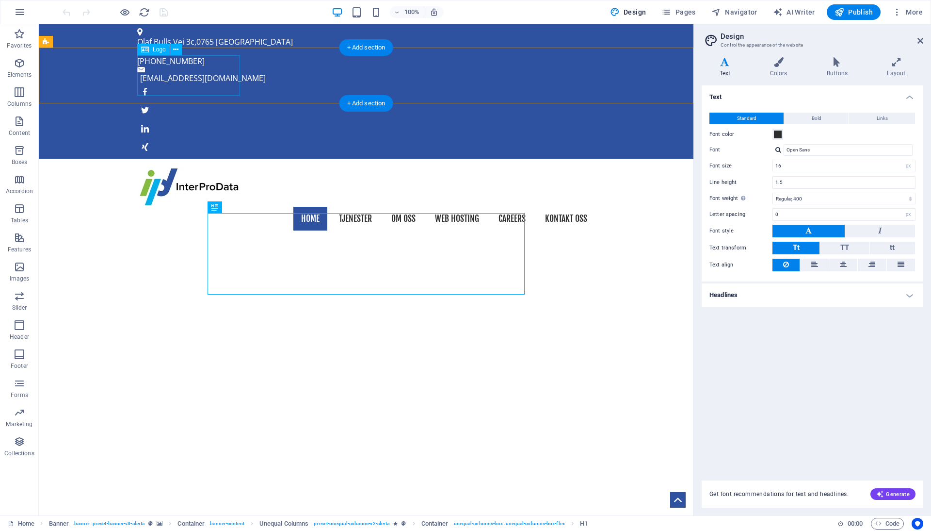
click at [227, 166] on div at bounding box center [366, 186] width 458 height 40
